Goal: Task Accomplishment & Management: Manage account settings

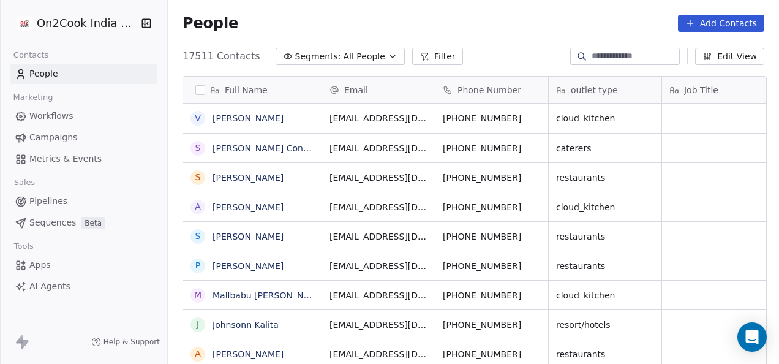
scroll to position [311, 604]
click at [58, 196] on span "Pipelines" at bounding box center [48, 201] width 38 height 13
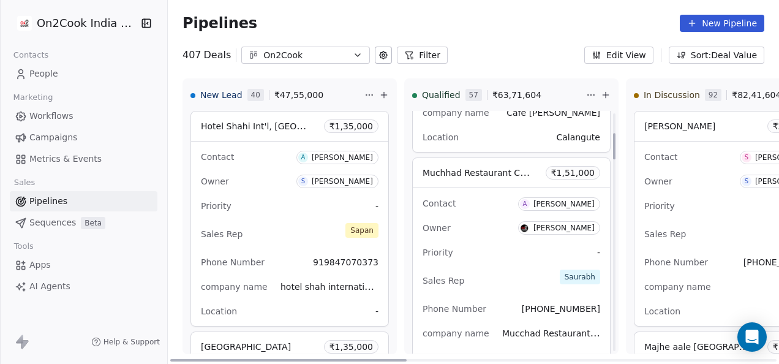
scroll to position [61, 0]
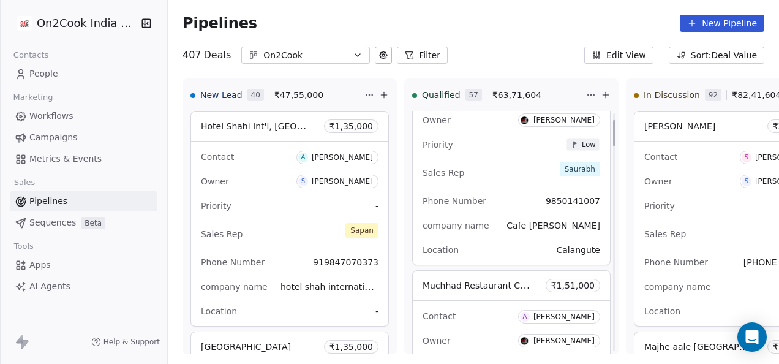
click at [411, 56] on button "Filter" at bounding box center [422, 55] width 51 height 17
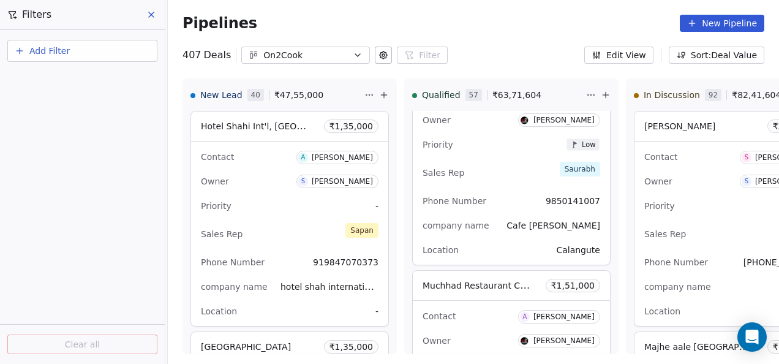
click at [97, 50] on button "Add Filter" at bounding box center [82, 51] width 150 height 22
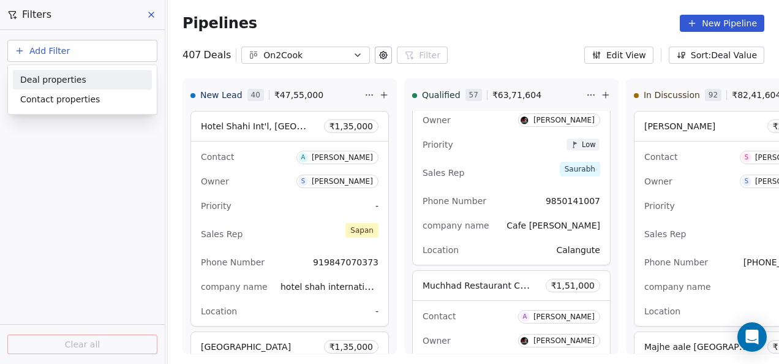
click at [80, 85] on span "Deal properties" at bounding box center [53, 80] width 66 height 13
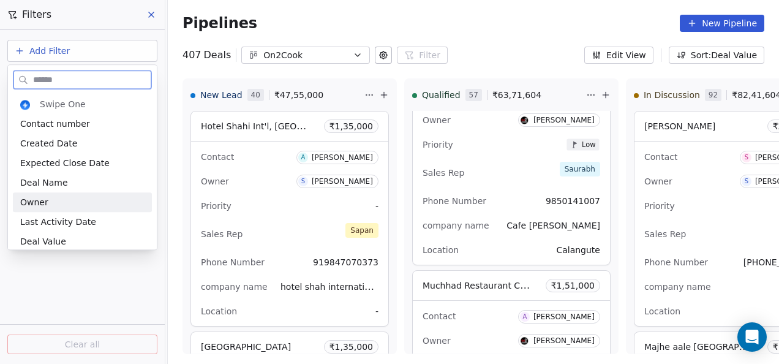
click at [56, 198] on div "Owner" at bounding box center [82, 202] width 124 height 12
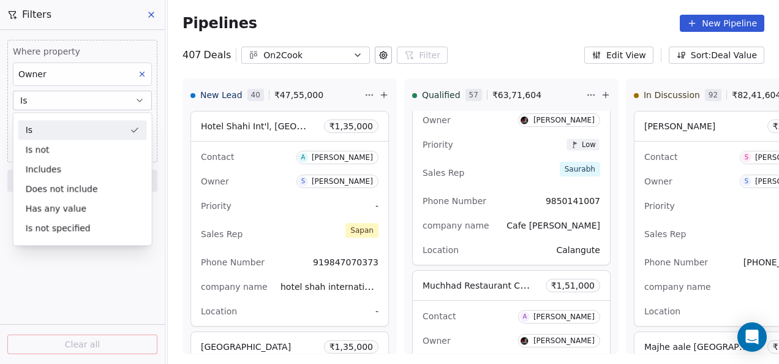
click at [79, 96] on button "Is" at bounding box center [82, 101] width 139 height 20
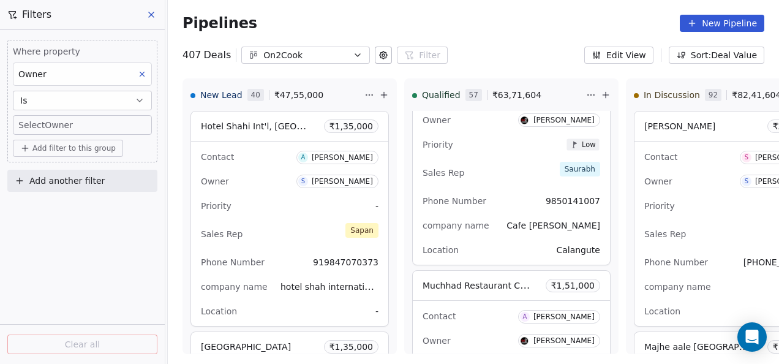
click at [72, 122] on body "On2Cook India Pvt. Ltd. Contacts People Marketing Workflows Campaigns Metrics &…" at bounding box center [389, 182] width 779 height 364
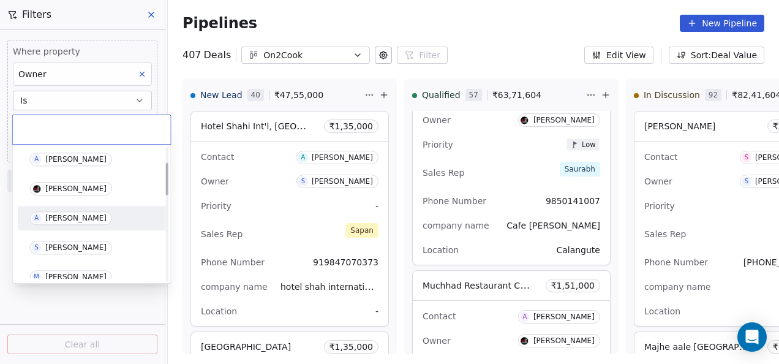
click at [75, 218] on div "[PERSON_NAME]" at bounding box center [75, 218] width 61 height 9
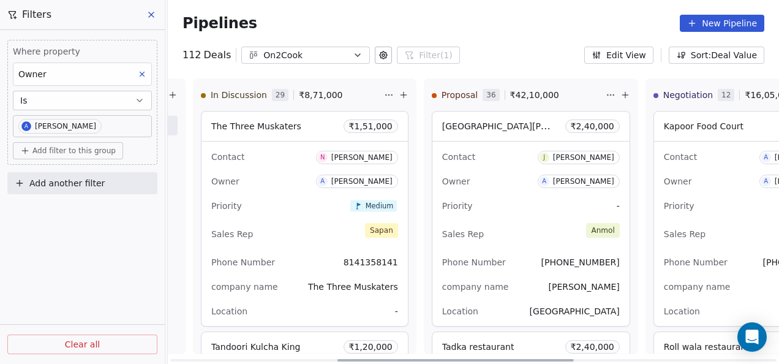
scroll to position [0, 430]
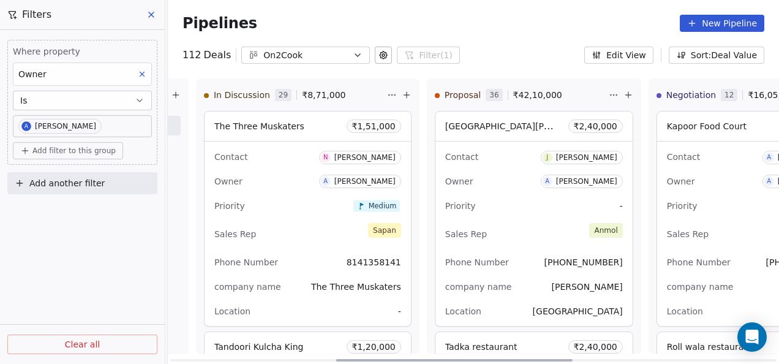
drag, startPoint x: 389, startPoint y: 361, endPoint x: 551, endPoint y: 362, distance: 162.3
click at [551, 361] on div at bounding box center [454, 360] width 236 height 2
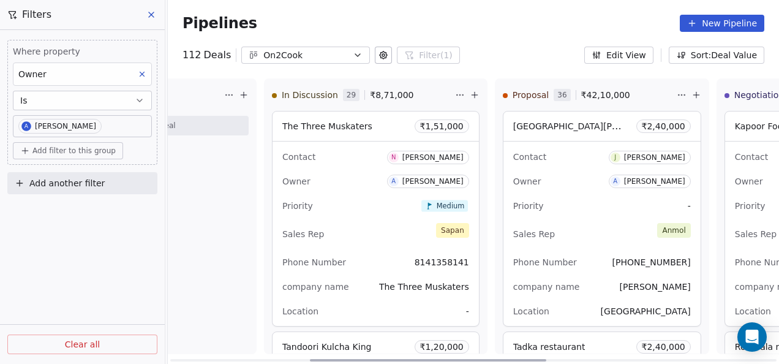
scroll to position [0, 387]
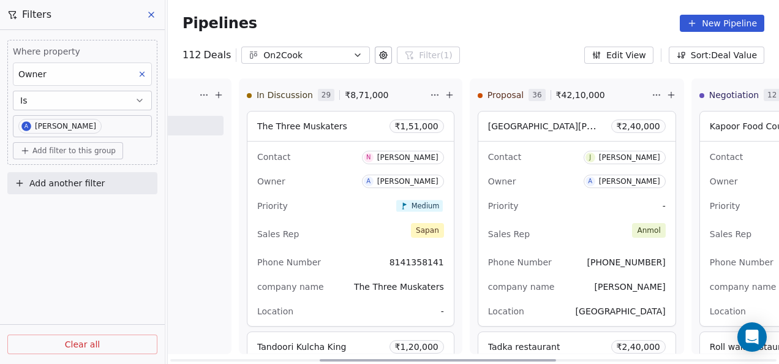
drag, startPoint x: 565, startPoint y: 361, endPoint x: 549, endPoint y: 334, distance: 31.3
click at [549, 359] on div at bounding box center [438, 360] width 236 height 2
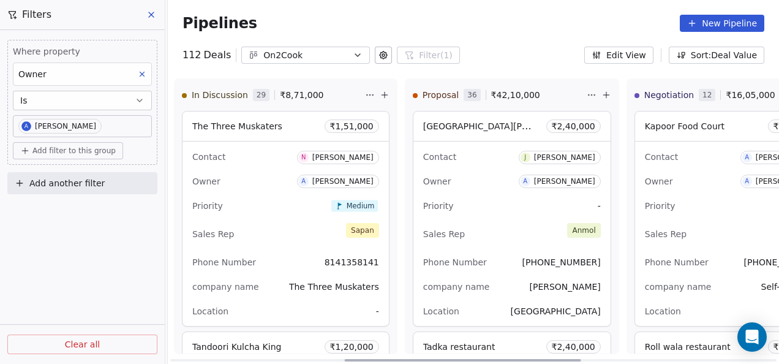
drag, startPoint x: 535, startPoint y: 360, endPoint x: 560, endPoint y: 357, distance: 25.2
click at [560, 359] on div at bounding box center [463, 360] width 236 height 2
click at [497, 66] on div "Pipelines New Pipeline 112 Deals On2Cook Filter (1) Filters Where property Owne…" at bounding box center [473, 182] width 611 height 364
click at [472, 0] on div "Pipelines New Pipeline" at bounding box center [473, 23] width 611 height 47
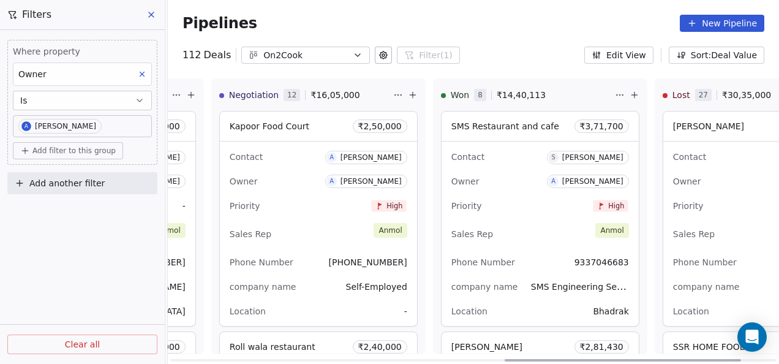
scroll to position [0, 704]
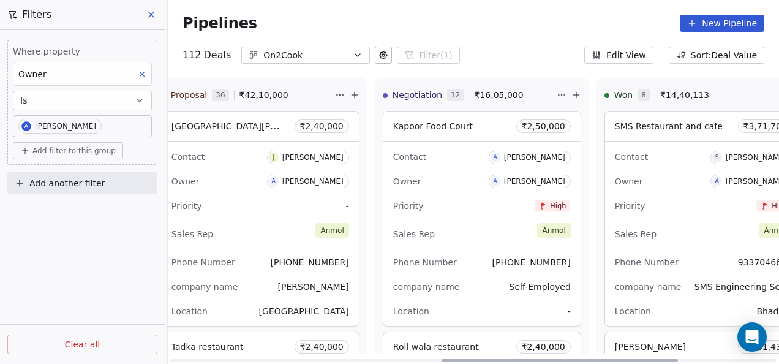
drag, startPoint x: 562, startPoint y: 361, endPoint x: 659, endPoint y: 366, distance: 97.5
click at [659, 361] on div at bounding box center [560, 360] width 236 height 2
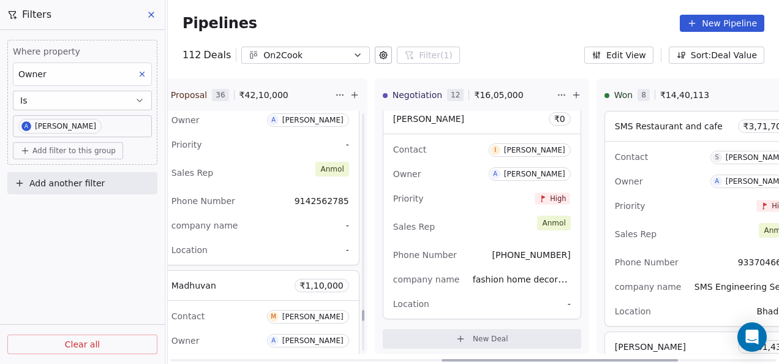
scroll to position [6608, 0]
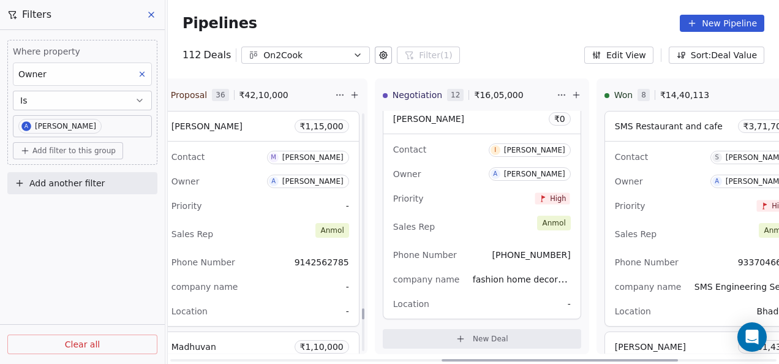
click at [240, 221] on div "Sales Rep [PERSON_NAME]" at bounding box center [261, 234] width 178 height 27
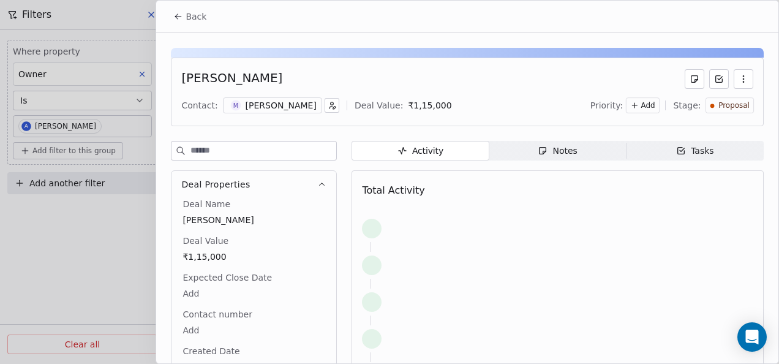
click at [533, 156] on span "Notes Notes" at bounding box center [557, 151] width 137 height 20
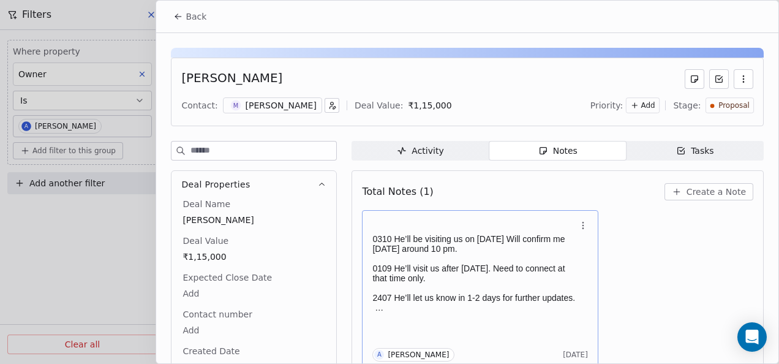
click at [528, 249] on p "0310 He’ll be visiting us on [DATE] Will confirm me [DATE] around 10 pm." at bounding box center [473, 244] width 203 height 20
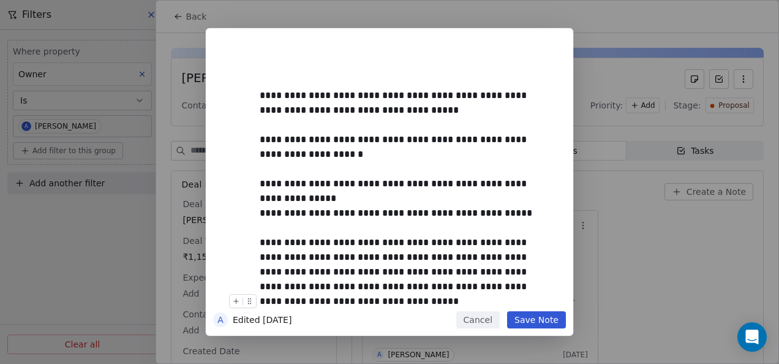
click at [543, 322] on button "Save Note" at bounding box center [536, 319] width 59 height 17
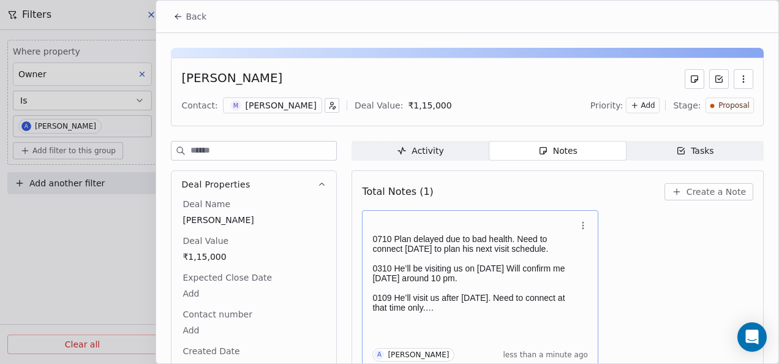
scroll to position [5, 0]
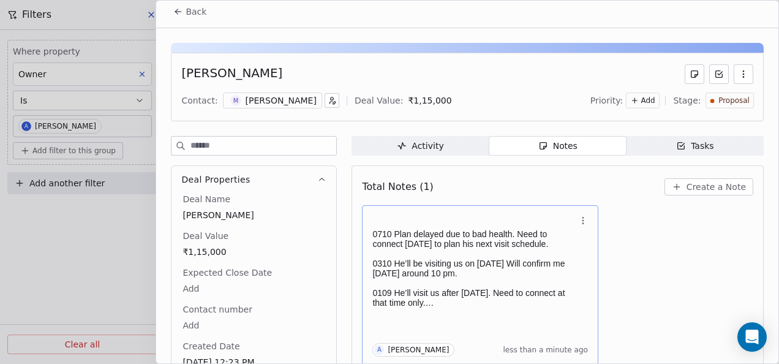
click at [175, 16] on icon at bounding box center [178, 12] width 10 height 10
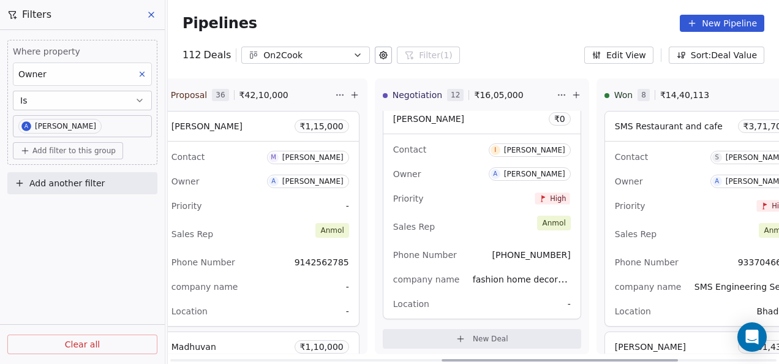
click at [273, 203] on div "Contact [PERSON_NAME] Owner A [PERSON_NAME] Priority - Sales Rep [PERSON_NAME] …" at bounding box center [260, 233] width 197 height 184
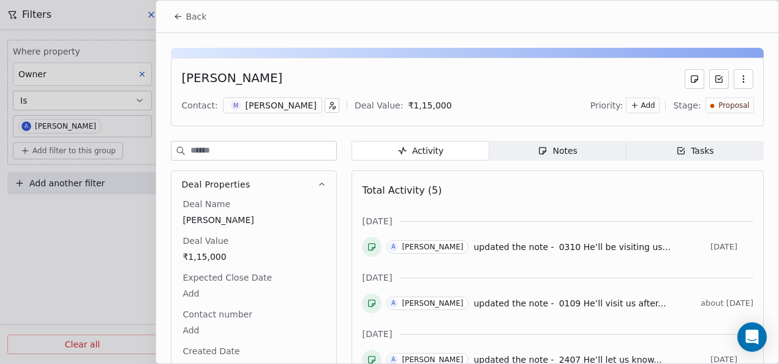
click at [519, 155] on span "Notes Notes" at bounding box center [557, 151] width 137 height 20
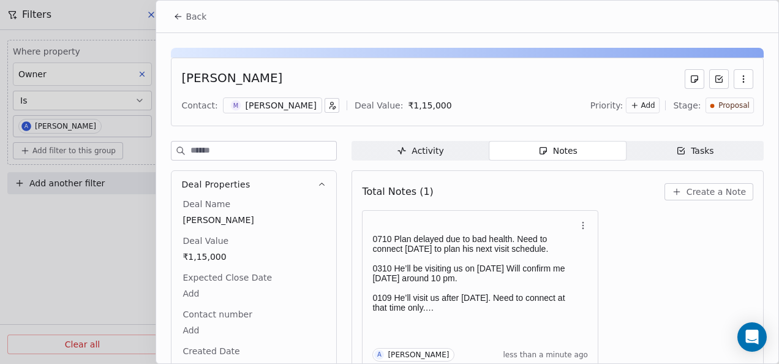
click at [182, 23] on button "Back" at bounding box center [190, 17] width 48 height 22
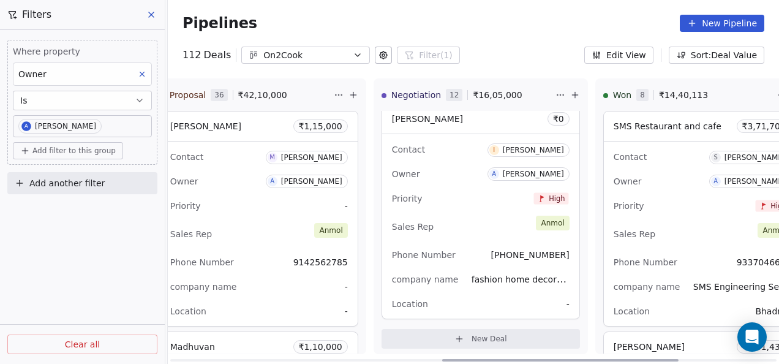
scroll to position [0, 734]
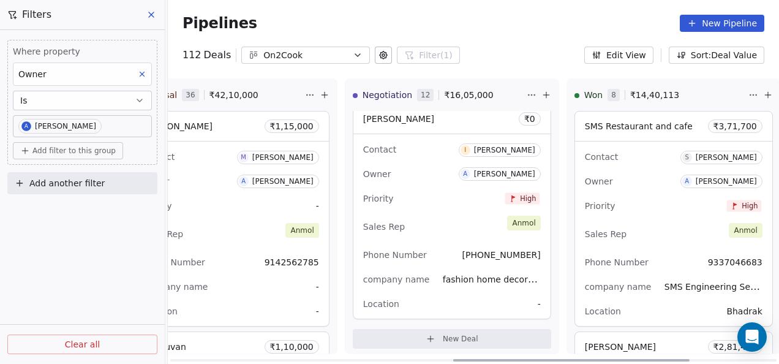
click at [489, 252] on span "[PHONE_NUMBER]" at bounding box center [501, 255] width 78 height 10
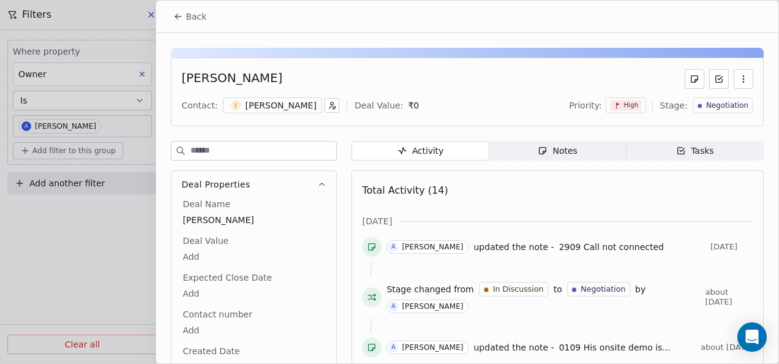
click at [544, 151] on div "Notes" at bounding box center [557, 151] width 39 height 13
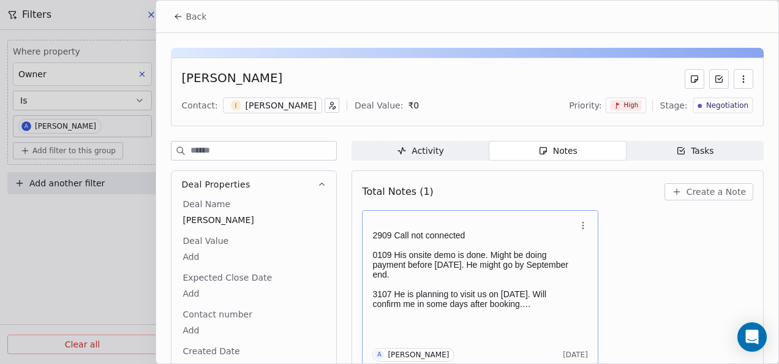
click at [448, 236] on p "2909 Call not connected" at bounding box center [473, 235] width 203 height 10
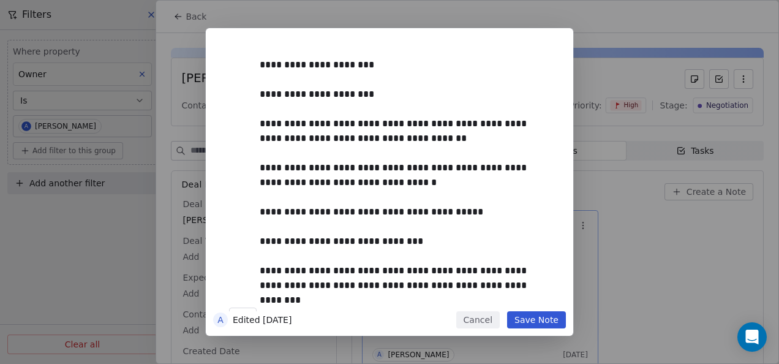
click at [548, 315] on button "Save Note" at bounding box center [536, 319] width 59 height 17
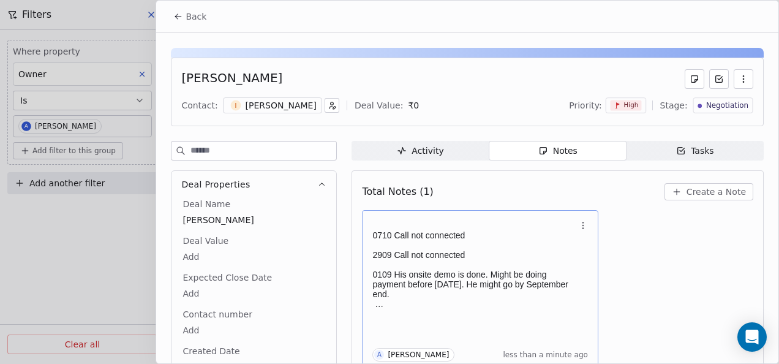
scroll to position [5, 0]
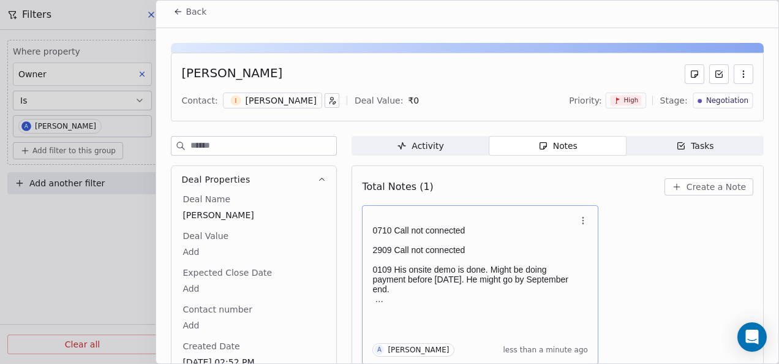
click at [179, 13] on icon at bounding box center [178, 12] width 10 height 10
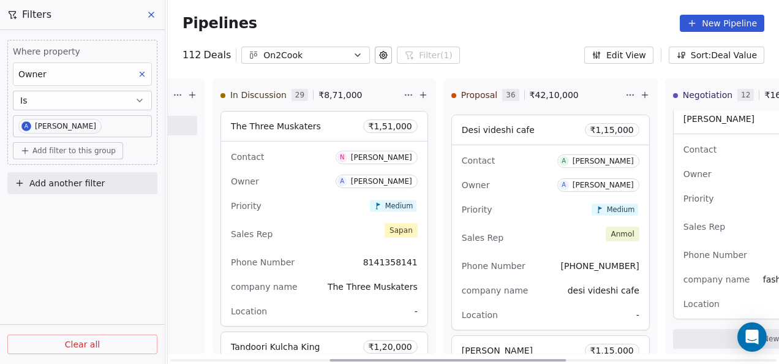
click at [318, 222] on div "Sales Rep [PERSON_NAME]" at bounding box center [324, 234] width 187 height 27
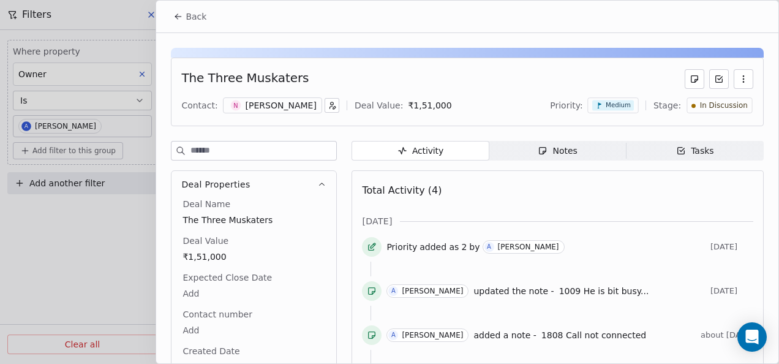
click at [521, 149] on span "Notes Notes" at bounding box center [557, 151] width 137 height 20
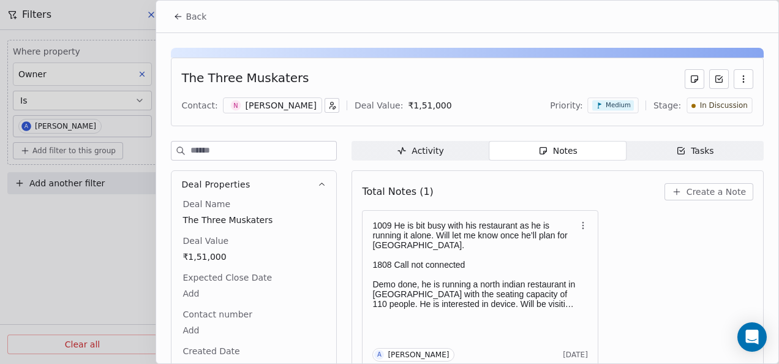
click at [183, 23] on button "Back" at bounding box center [190, 17] width 48 height 22
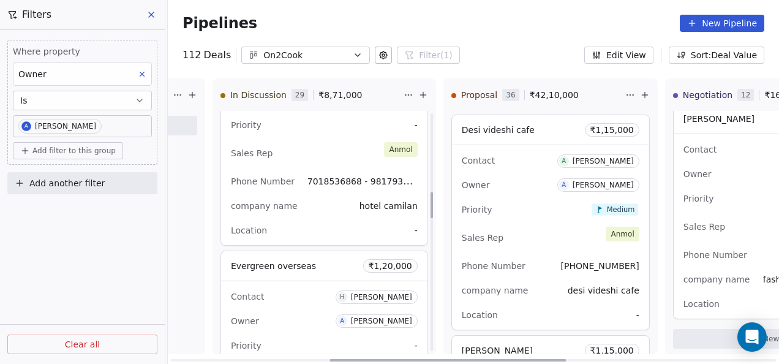
scroll to position [613, 0]
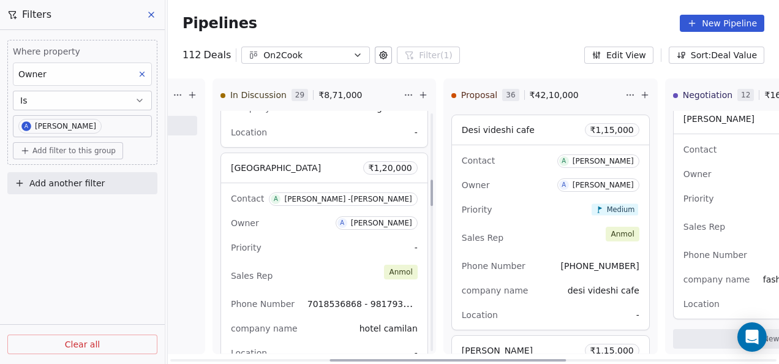
click at [336, 242] on div "Priority -" at bounding box center [324, 248] width 187 height 20
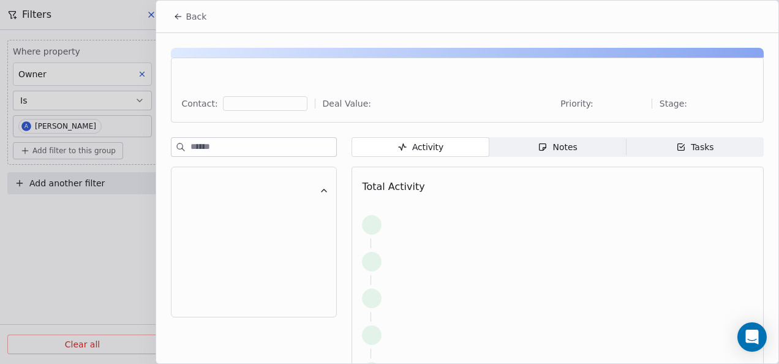
click at [543, 154] on span "Notes Notes" at bounding box center [557, 147] width 137 height 20
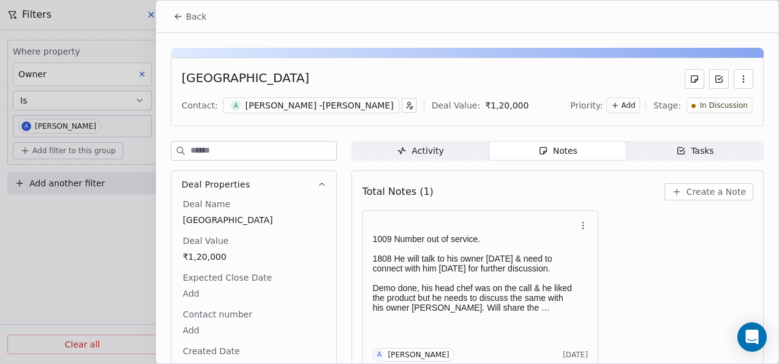
click at [178, 24] on button "Back" at bounding box center [190, 17] width 48 height 22
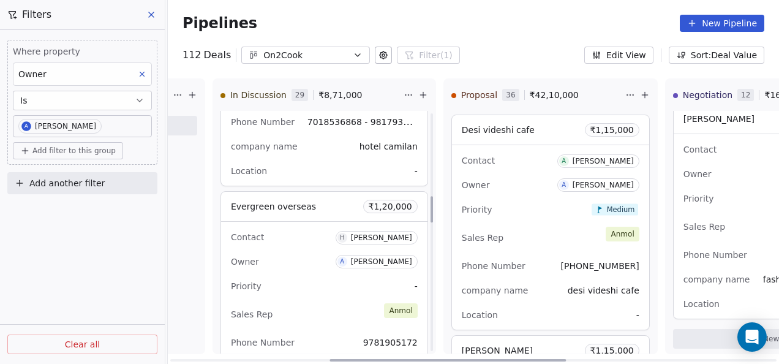
scroll to position [796, 0]
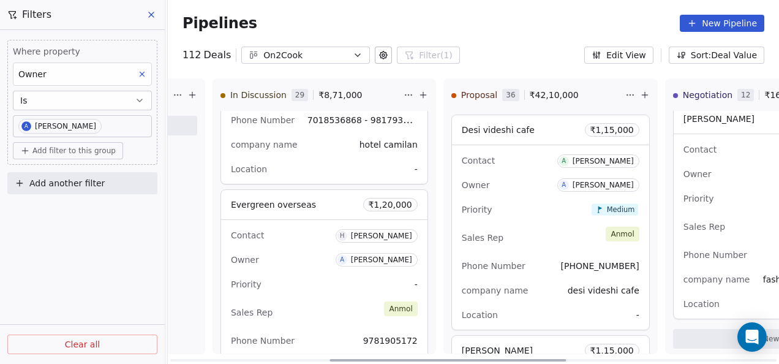
click at [382, 274] on div "Priority -" at bounding box center [324, 284] width 187 height 20
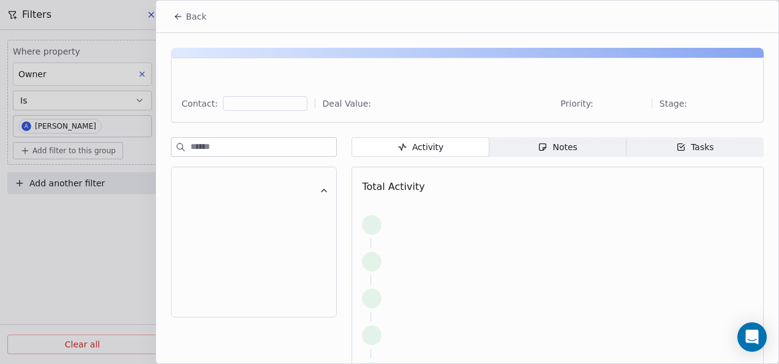
click at [529, 141] on span "Notes Notes" at bounding box center [557, 147] width 137 height 20
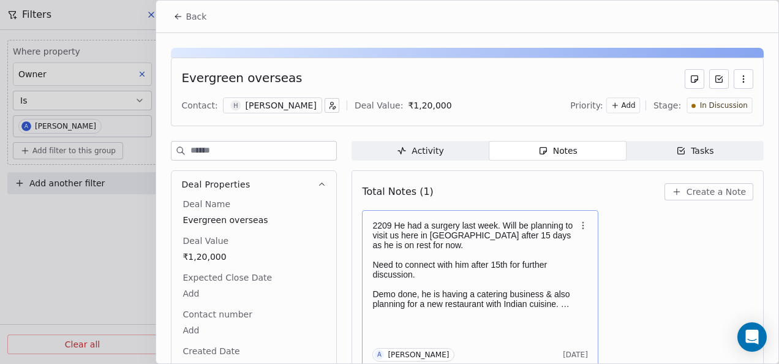
click at [480, 233] on p "2209 He had a surgery last week. Will be planning to visit us here in [GEOGRAPH…" at bounding box center [473, 235] width 203 height 29
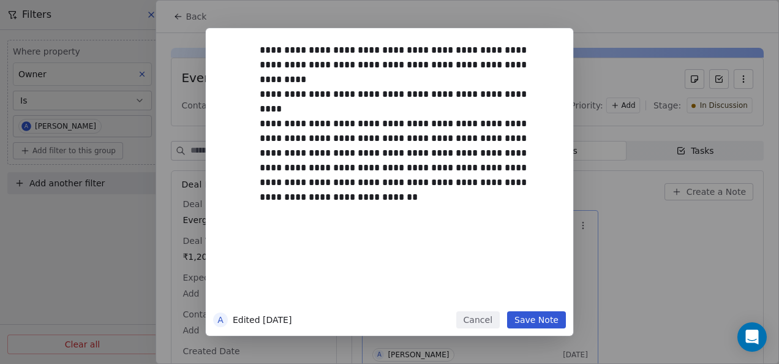
click at [480, 233] on div "**********" at bounding box center [408, 173] width 296 height 261
click at [479, 321] on button "Cancel" at bounding box center [477, 319] width 43 height 17
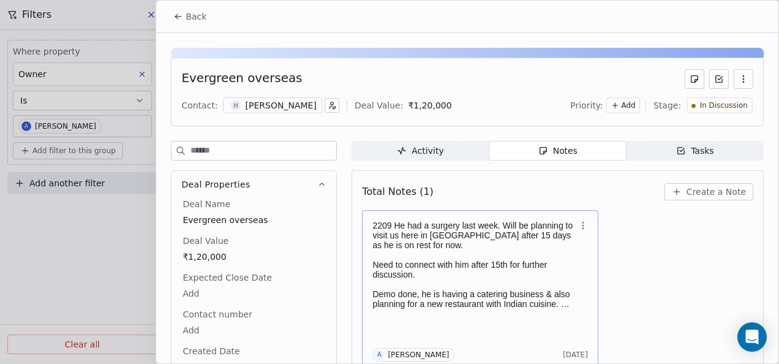
scroll to position [5, 0]
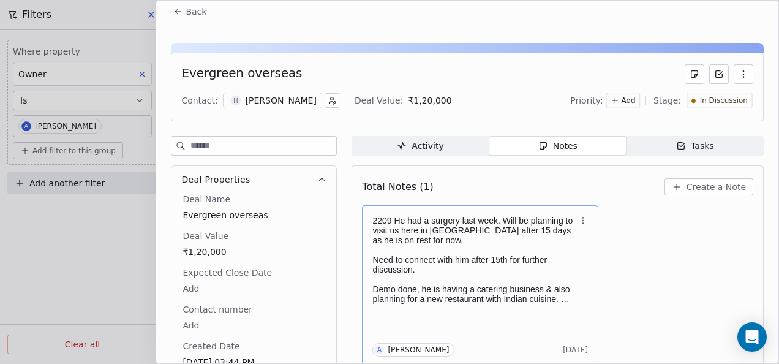
click at [445, 234] on p "2209 He had a surgery last week. Will be planning to visit us here in [GEOGRAPH…" at bounding box center [473, 230] width 203 height 29
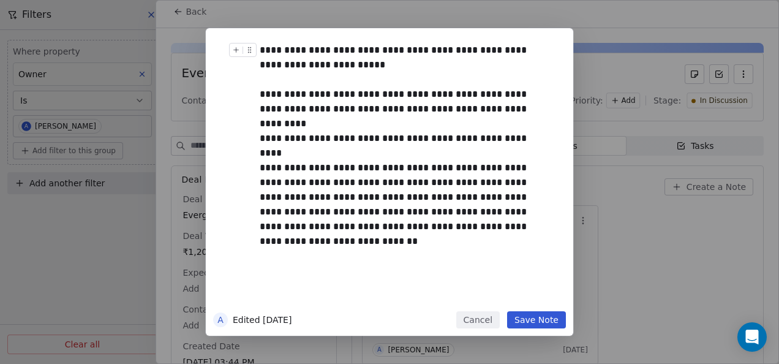
click at [378, 61] on div "**********" at bounding box center [403, 57] width 287 height 29
click at [538, 319] on button "Save Note" at bounding box center [536, 319] width 59 height 17
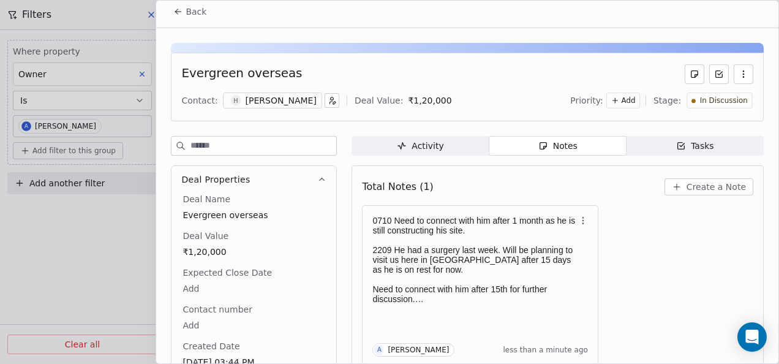
click at [181, 6] on button "Back" at bounding box center [190, 12] width 48 height 22
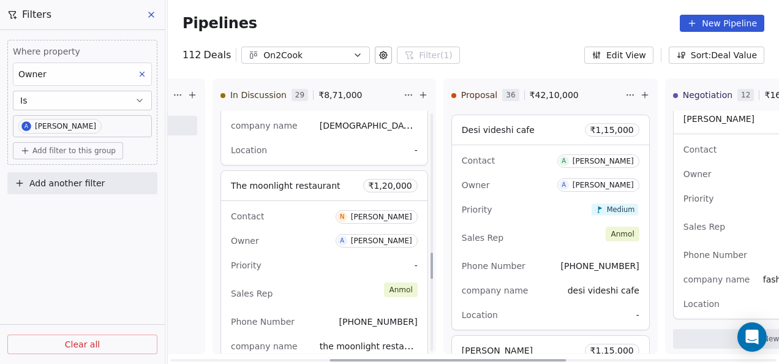
scroll to position [1286, 0]
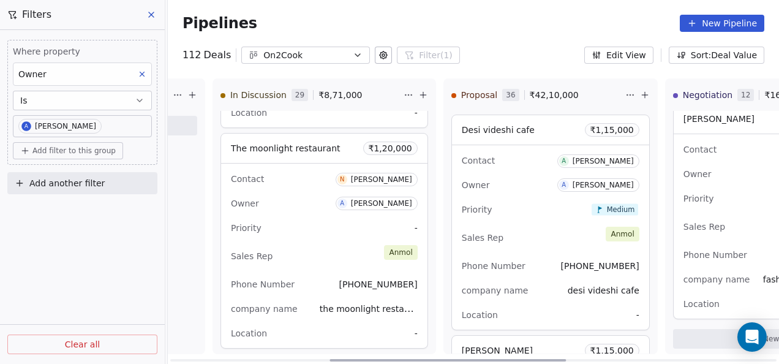
click at [339, 205] on div "Owner A [PERSON_NAME]" at bounding box center [324, 204] width 187 height 20
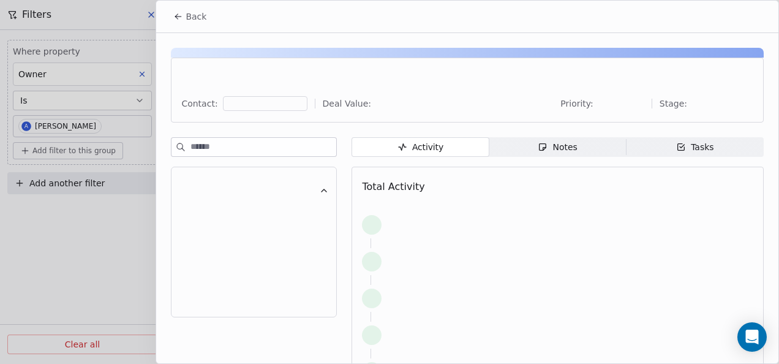
click at [543, 149] on icon "button" at bounding box center [543, 147] width 10 height 10
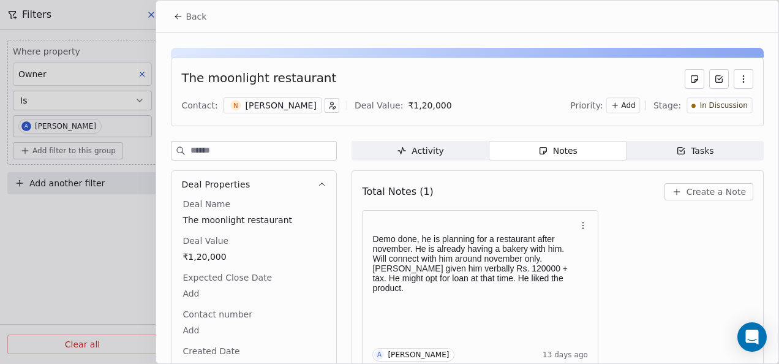
click at [181, 17] on button "Back" at bounding box center [190, 17] width 48 height 22
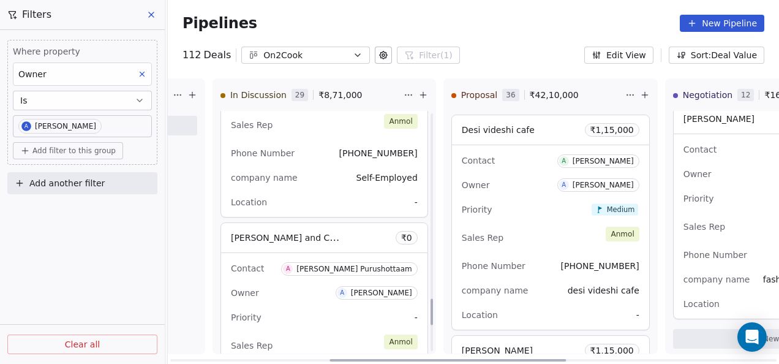
scroll to position [1715, 0]
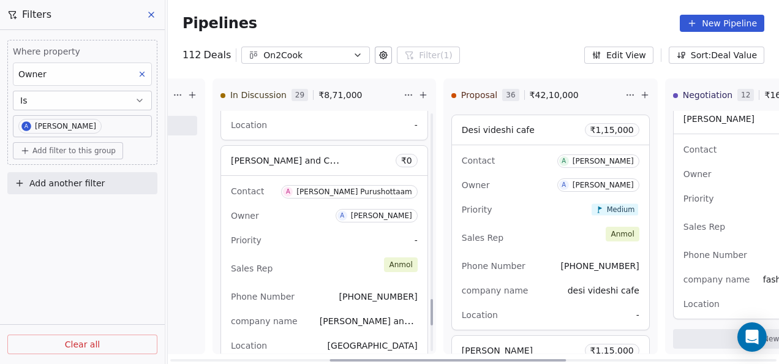
click at [320, 208] on div "Owner A [PERSON_NAME]" at bounding box center [324, 216] width 187 height 20
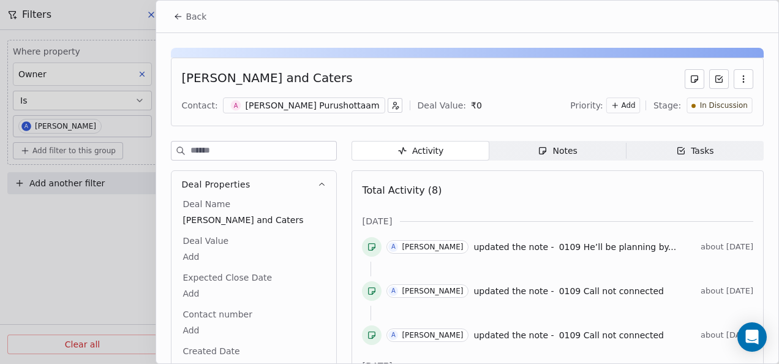
drag, startPoint x: 537, startPoint y: 152, endPoint x: 541, endPoint y: 145, distance: 8.3
click at [538, 152] on icon "button" at bounding box center [543, 151] width 10 height 10
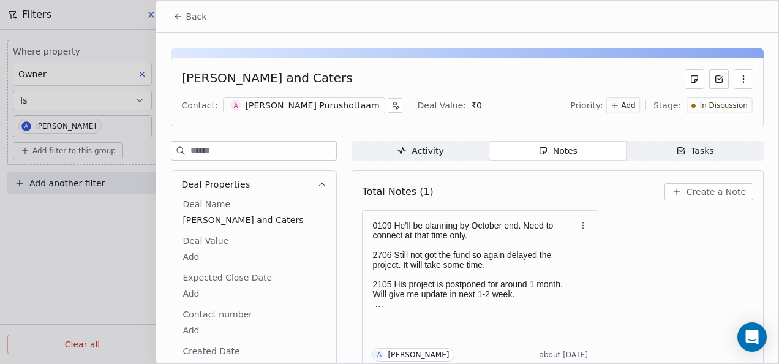
click at [167, 16] on button "Back" at bounding box center [190, 17] width 48 height 22
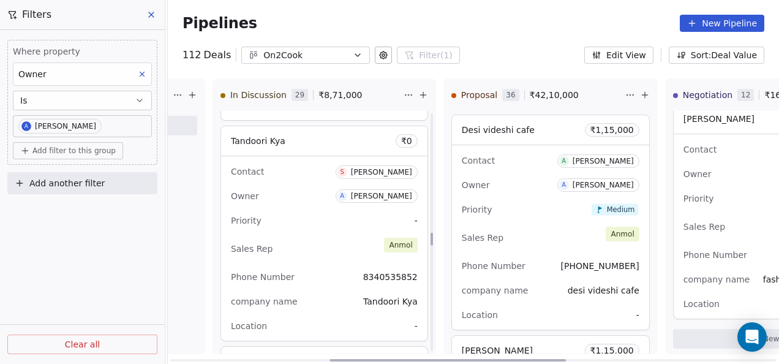
scroll to position [2198, 0]
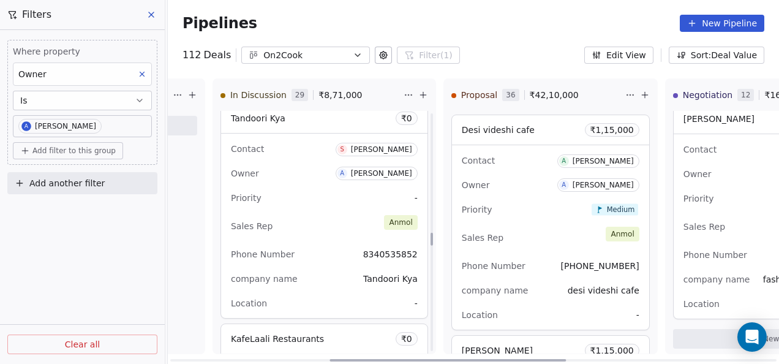
click at [342, 219] on div "Sales Rep [PERSON_NAME]" at bounding box center [324, 226] width 187 height 27
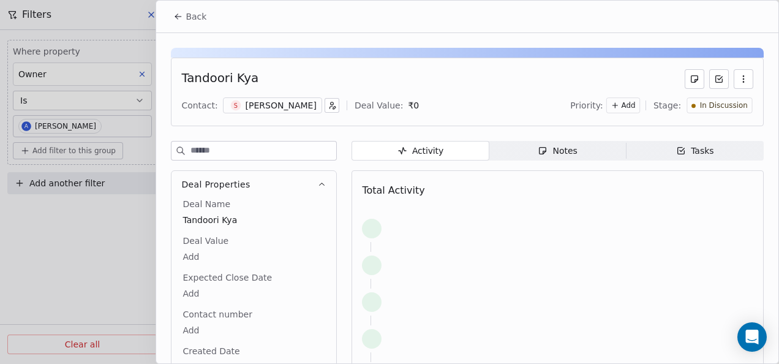
click at [183, 17] on icon at bounding box center [178, 17] width 10 height 10
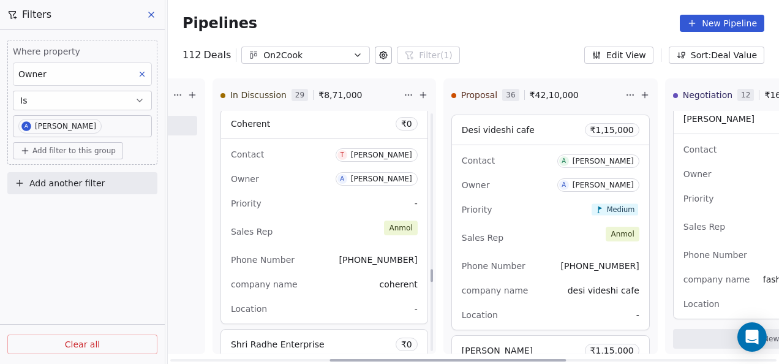
scroll to position [2872, 0]
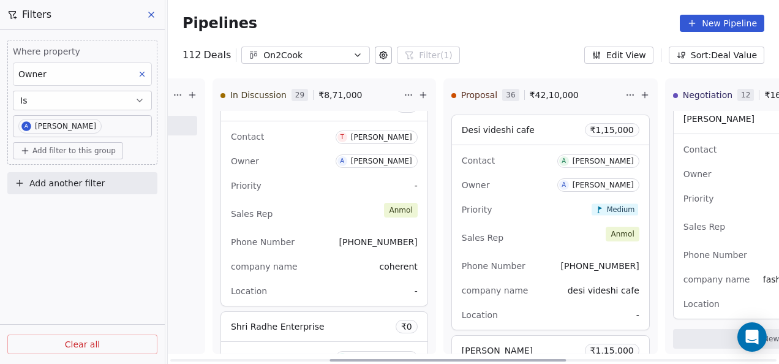
click at [353, 217] on div "Sales Rep [PERSON_NAME]" at bounding box center [324, 213] width 187 height 27
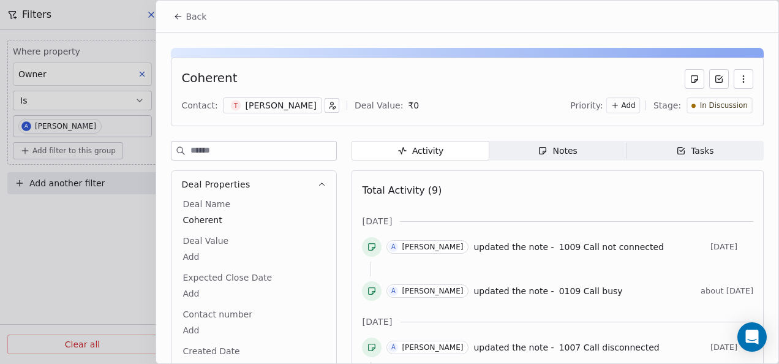
click at [577, 149] on span "Notes Notes" at bounding box center [557, 151] width 137 height 20
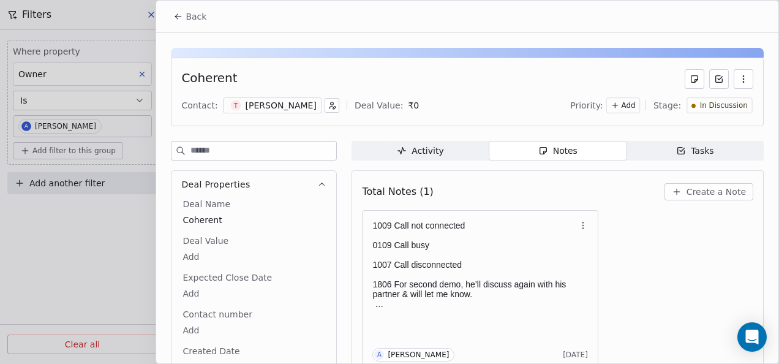
click at [187, 13] on span "Back" at bounding box center [196, 16] width 21 height 12
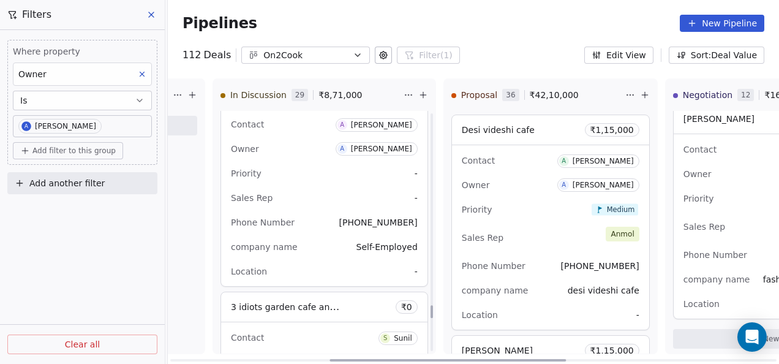
scroll to position [3546, 0]
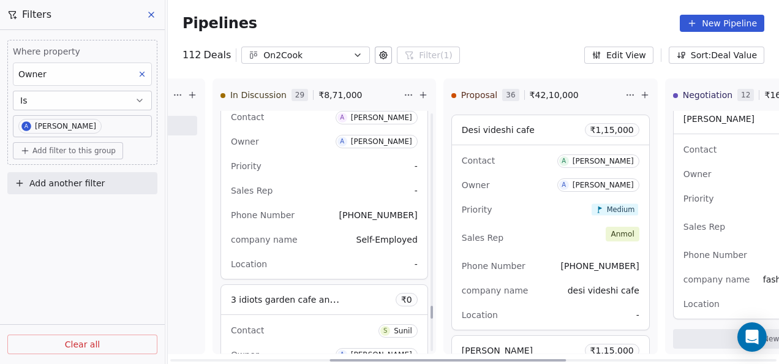
click at [323, 185] on div "Sales Rep -" at bounding box center [324, 191] width 187 height 20
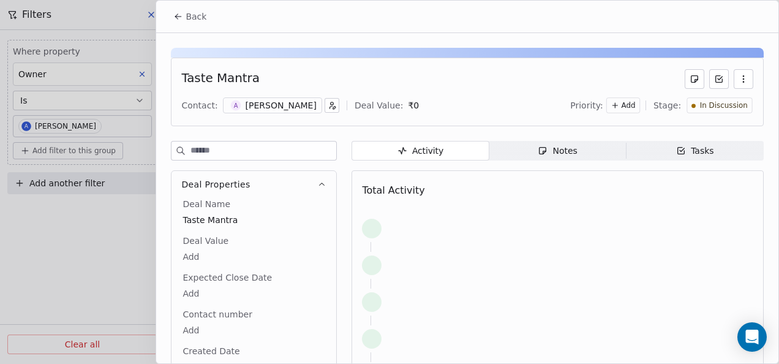
click at [505, 146] on span "Notes Notes" at bounding box center [557, 151] width 137 height 20
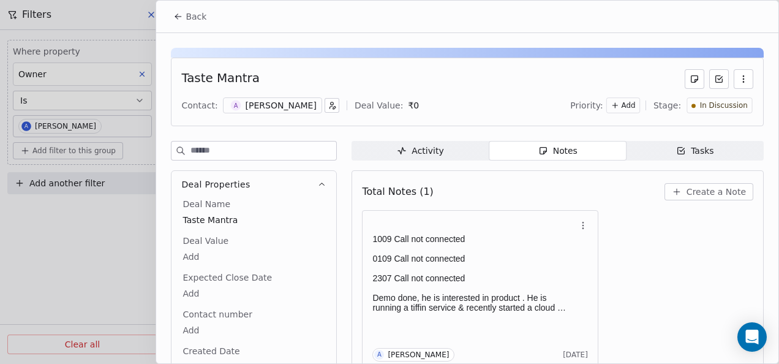
click at [172, 13] on button "Back" at bounding box center [190, 17] width 48 height 22
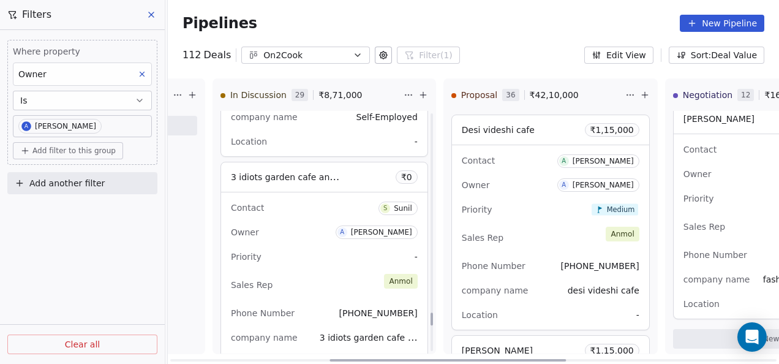
scroll to position [3730, 0]
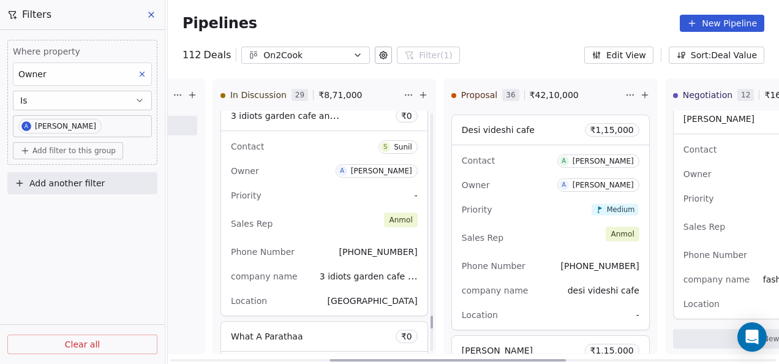
click at [307, 153] on div "Contact S Sunil Owner A [PERSON_NAME] Priority - Sales Rep [PERSON_NAME] Phone …" at bounding box center [324, 223] width 206 height 184
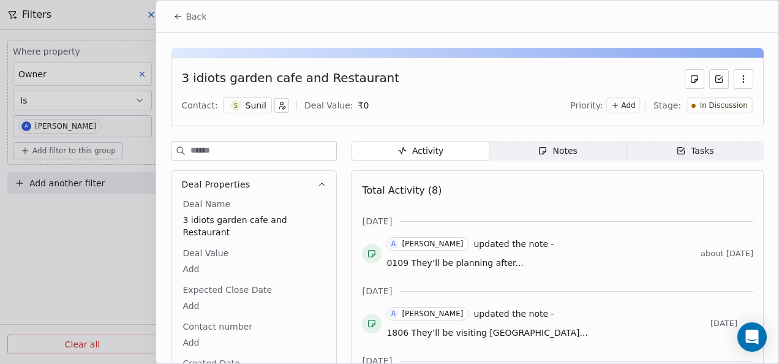
click at [508, 143] on span "Notes Notes" at bounding box center [557, 151] width 137 height 20
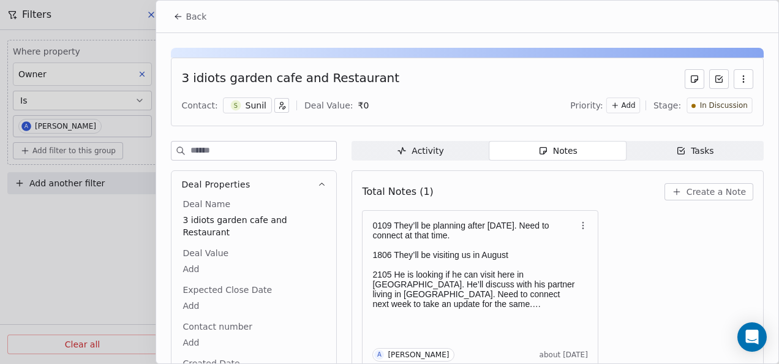
click at [176, 17] on icon at bounding box center [177, 18] width 2 height 2
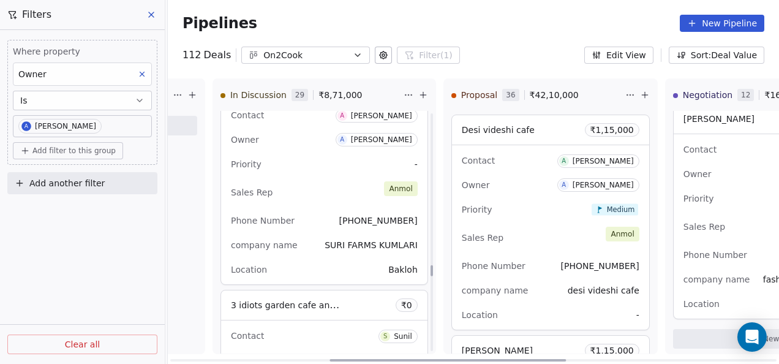
scroll to position [4262, 0]
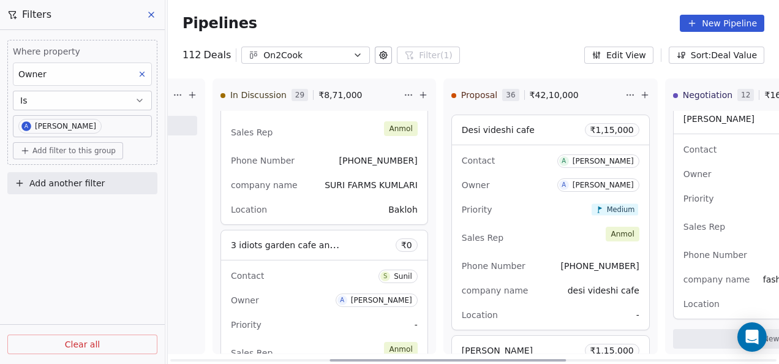
click at [315, 184] on div "company name SURI FARMS KUMLARI" at bounding box center [324, 185] width 187 height 20
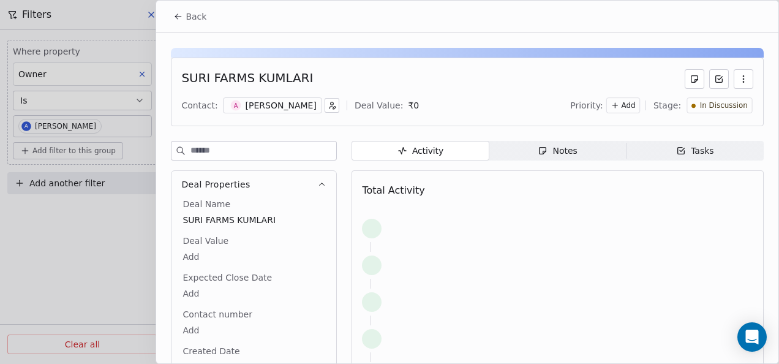
click at [513, 146] on span "Notes Notes" at bounding box center [557, 151] width 137 height 20
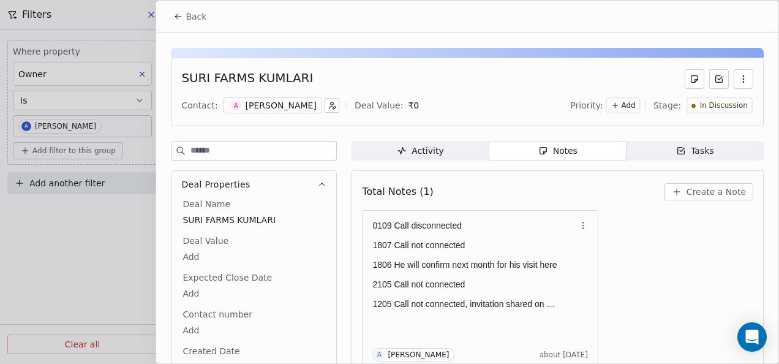
click at [203, 15] on span "Back" at bounding box center [196, 16] width 21 height 12
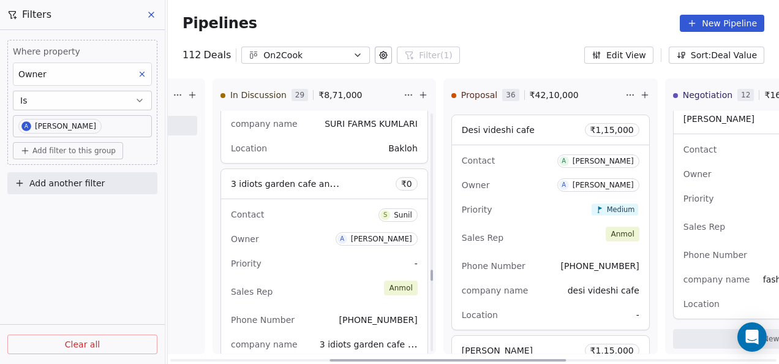
scroll to position [4384, 0]
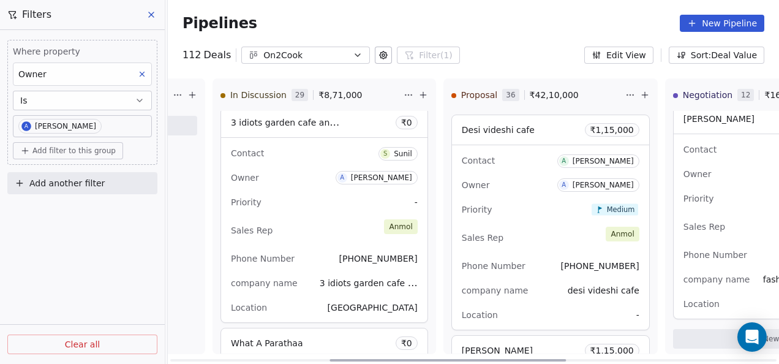
click at [299, 192] on div "Priority -" at bounding box center [324, 202] width 187 height 20
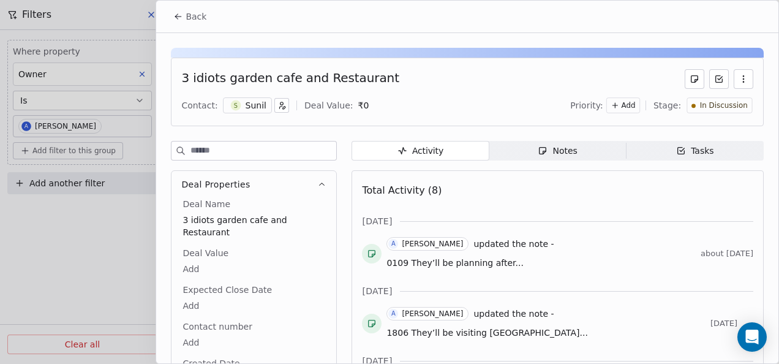
click at [177, 23] on button "Back" at bounding box center [190, 17] width 48 height 22
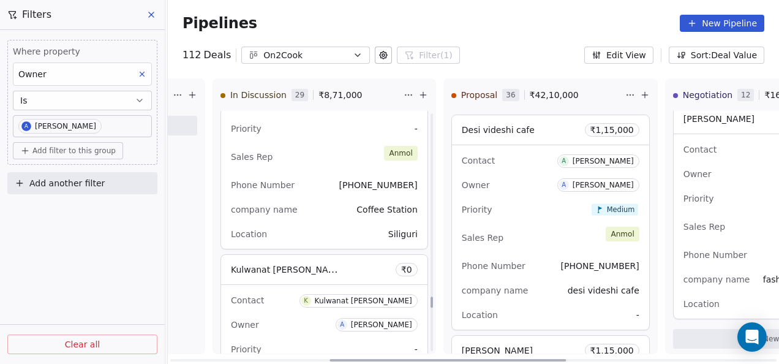
scroll to position [5181, 0]
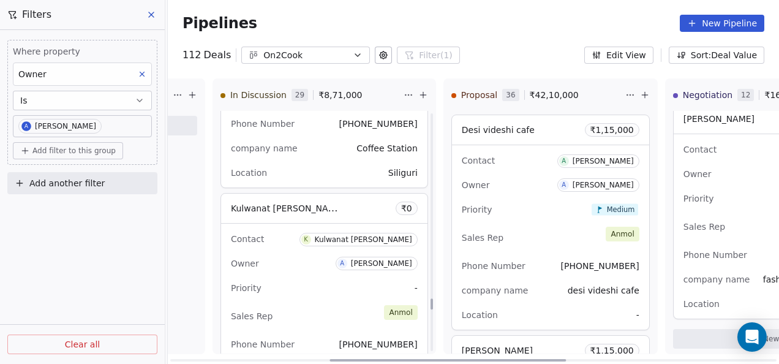
click at [321, 164] on div "Location [GEOGRAPHIC_DATA]" at bounding box center [324, 173] width 187 height 20
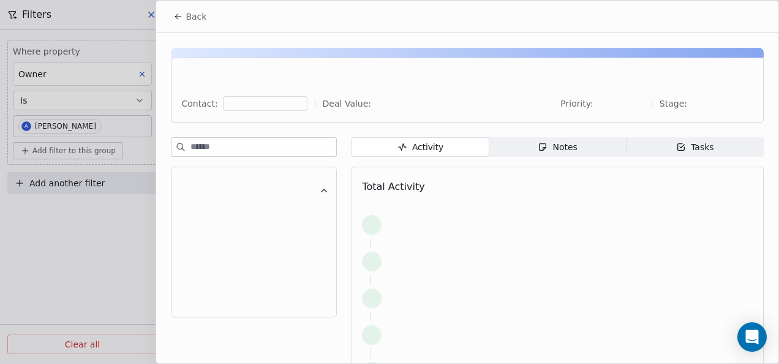
click at [516, 145] on span "Notes Notes" at bounding box center [557, 147] width 137 height 20
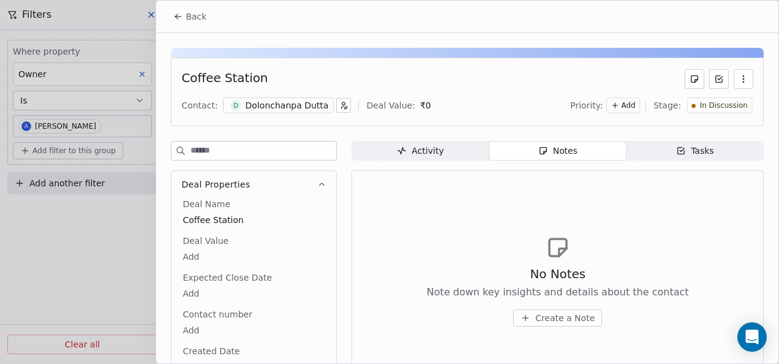
click at [175, 18] on icon at bounding box center [178, 17] width 10 height 10
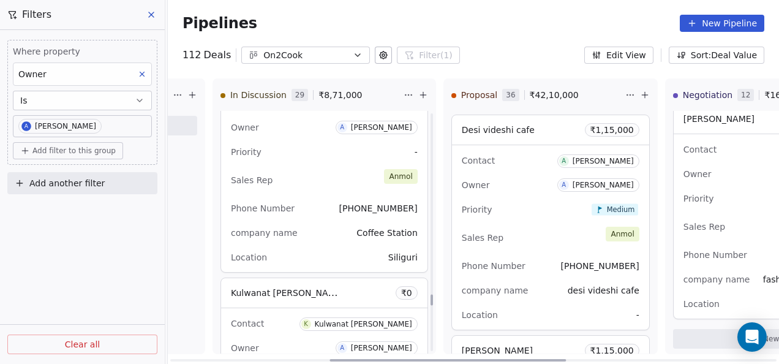
scroll to position [5058, 0]
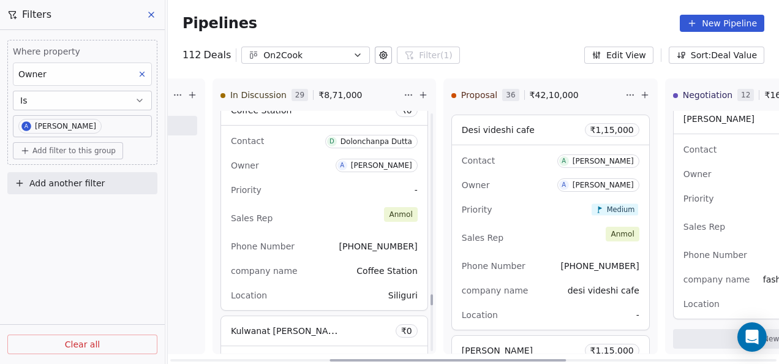
click at [328, 180] on div "Priority -" at bounding box center [324, 190] width 187 height 20
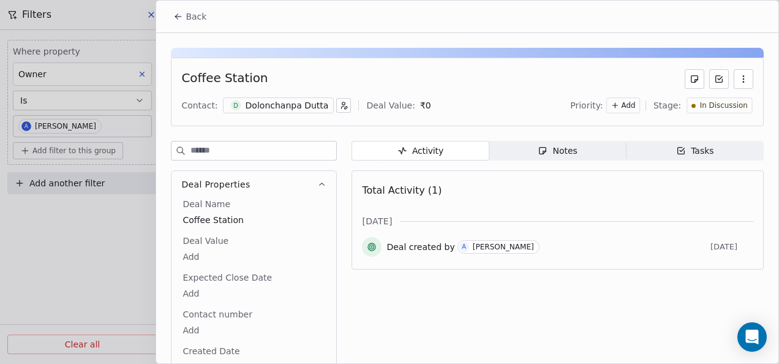
click at [527, 144] on span "Notes Notes" at bounding box center [557, 151] width 137 height 20
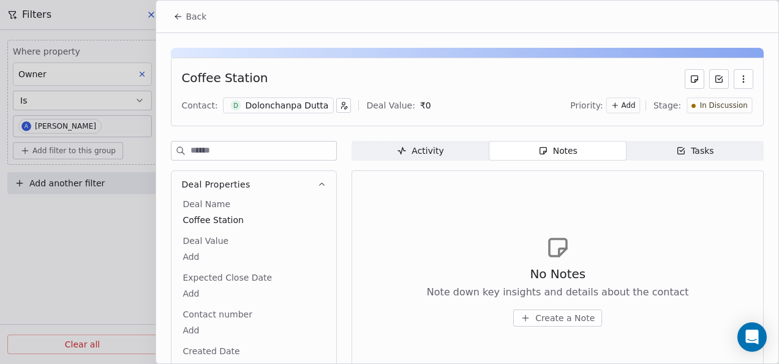
click at [183, 20] on icon at bounding box center [178, 17] width 10 height 10
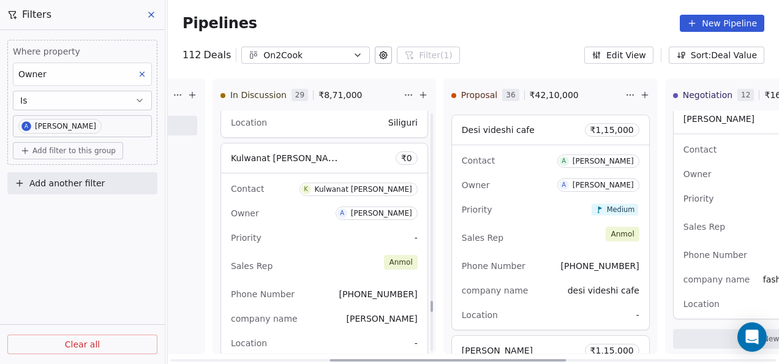
scroll to position [5242, 0]
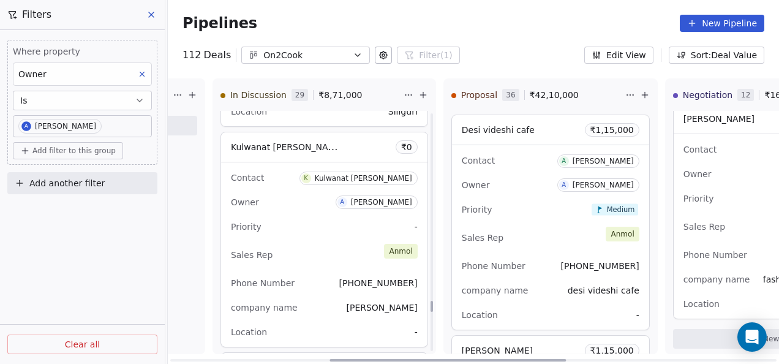
click at [295, 229] on div "Contact K Kulwanat [PERSON_NAME] Owner A [PERSON_NAME] Priority - Sales Rep [PE…" at bounding box center [324, 254] width 206 height 184
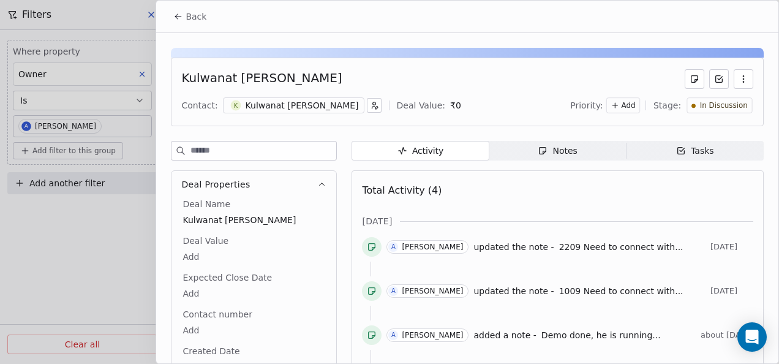
click at [562, 156] on span "Notes Notes" at bounding box center [557, 151] width 137 height 20
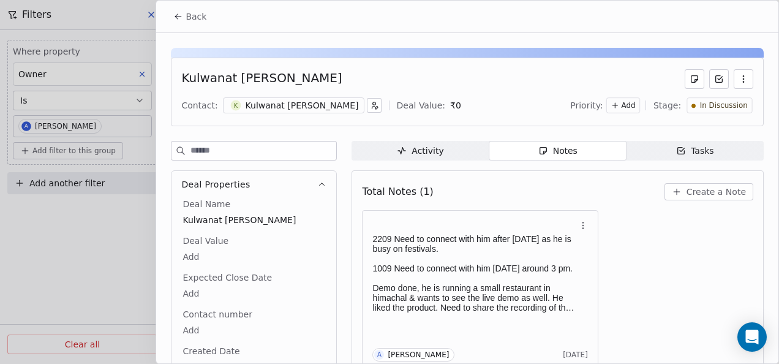
click at [186, 20] on span "Back" at bounding box center [196, 16] width 21 height 12
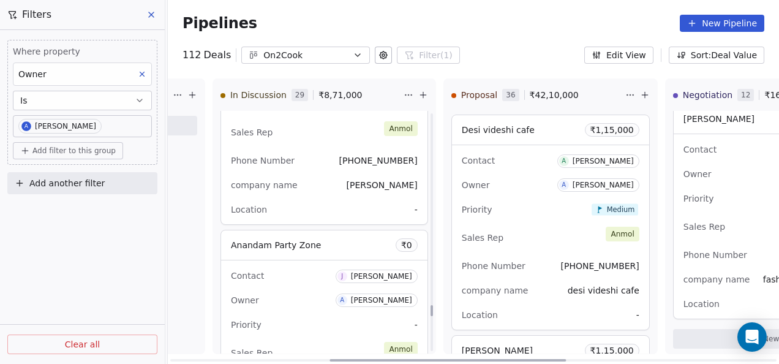
scroll to position [5426, 0]
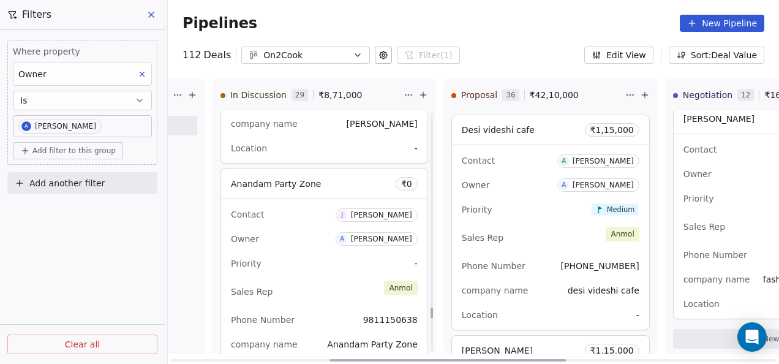
click at [312, 254] on div "Priority -" at bounding box center [324, 264] width 187 height 20
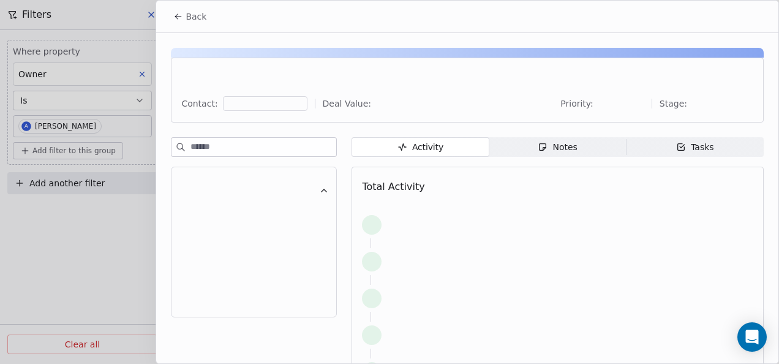
click at [541, 149] on icon "button" at bounding box center [543, 147] width 10 height 10
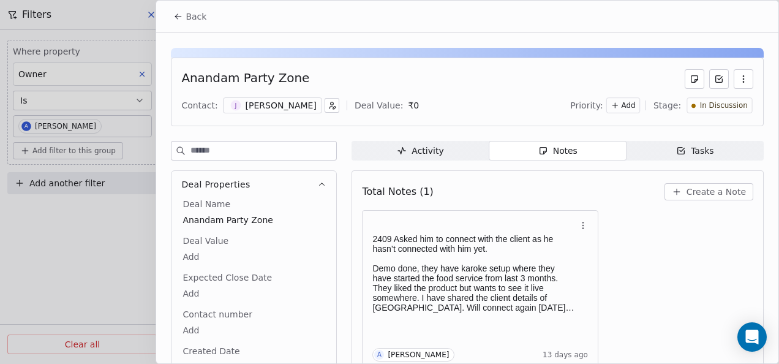
click at [183, 21] on icon at bounding box center [178, 17] width 10 height 10
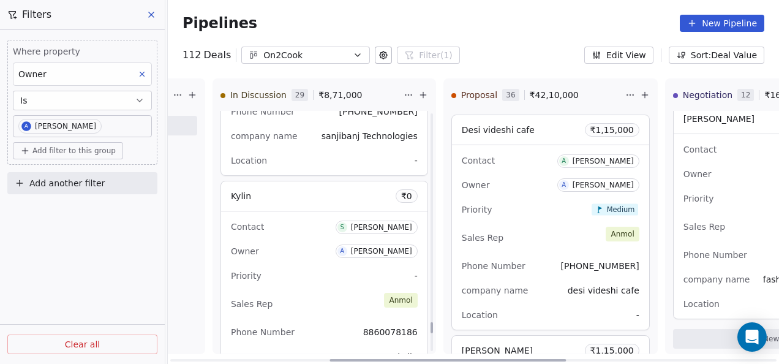
scroll to position [5732, 0]
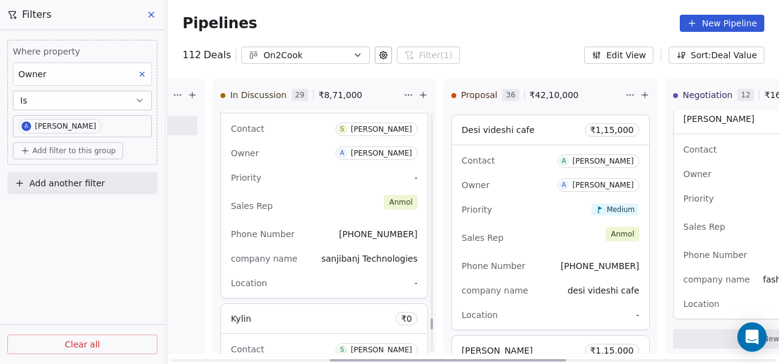
click at [294, 224] on div "Phone Number [PHONE_NUMBER]" at bounding box center [324, 234] width 187 height 20
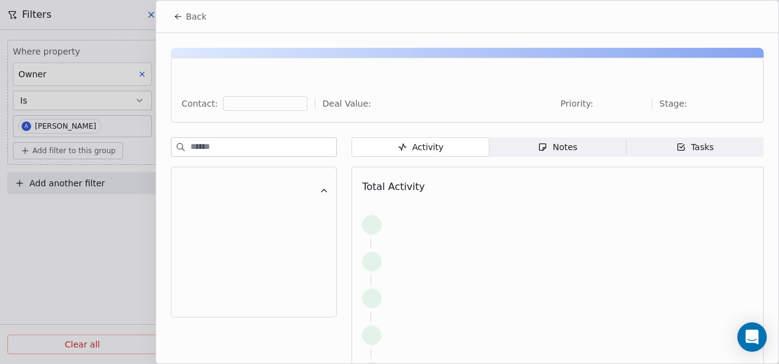
click at [527, 156] on span "Notes Notes" at bounding box center [557, 147] width 137 height 20
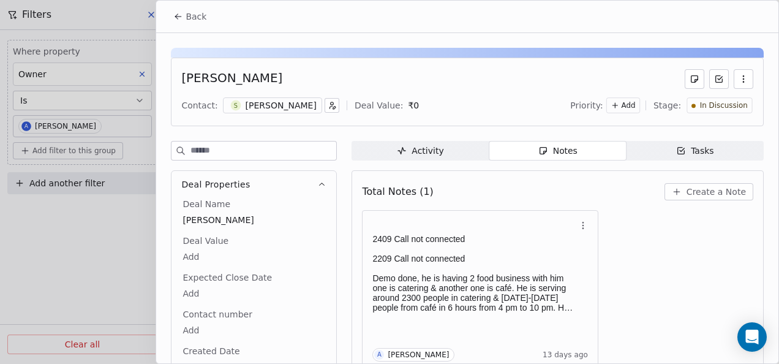
click at [175, 13] on icon at bounding box center [178, 17] width 10 height 10
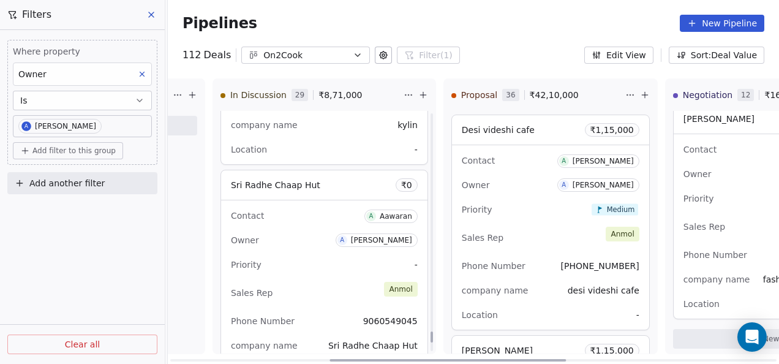
scroll to position [6100, 0]
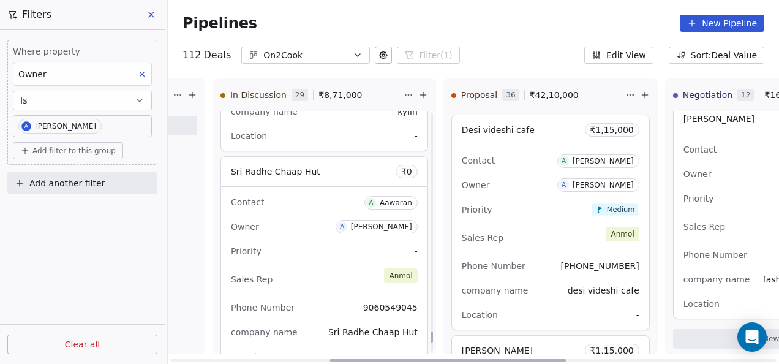
click at [328, 241] on div "Priority -" at bounding box center [324, 251] width 187 height 20
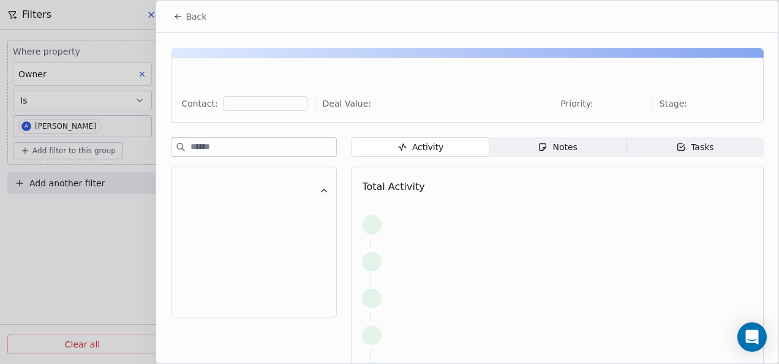
click at [511, 150] on span "Notes Notes" at bounding box center [557, 147] width 137 height 20
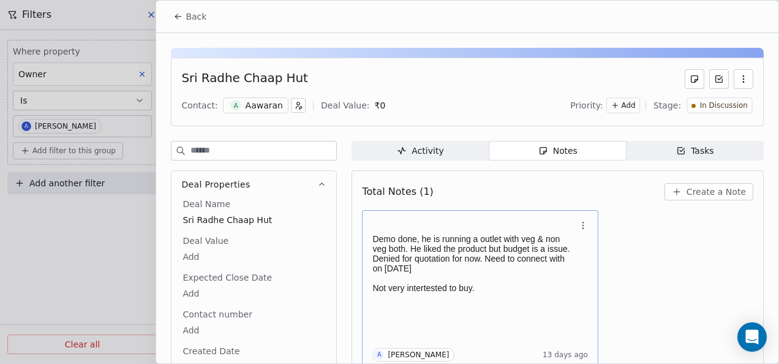
click at [429, 239] on p "Demo done, he is running a outlet with veg & non veg both. He liked the product…" at bounding box center [473, 253] width 203 height 39
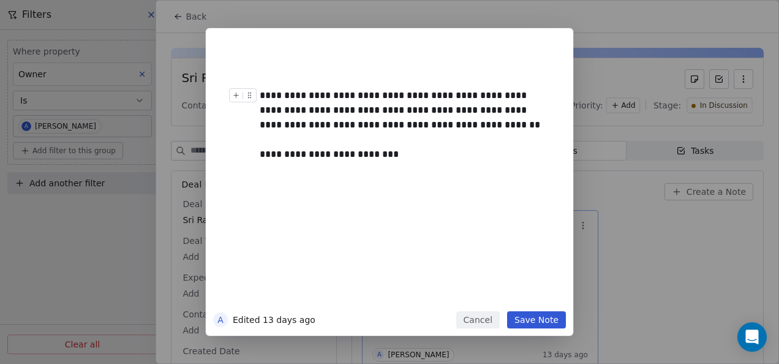
click at [483, 323] on button "Cancel" at bounding box center [477, 319] width 43 height 17
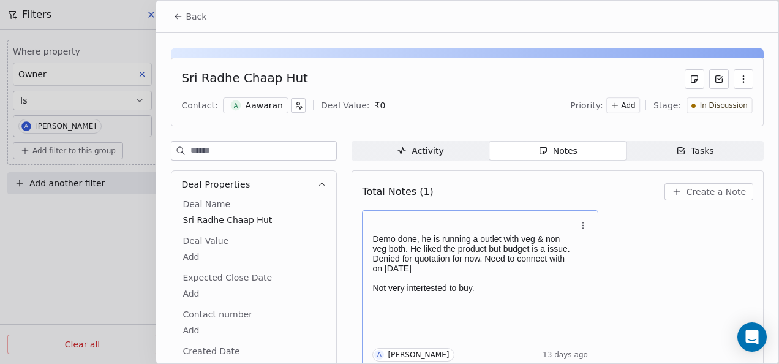
scroll to position [5, 0]
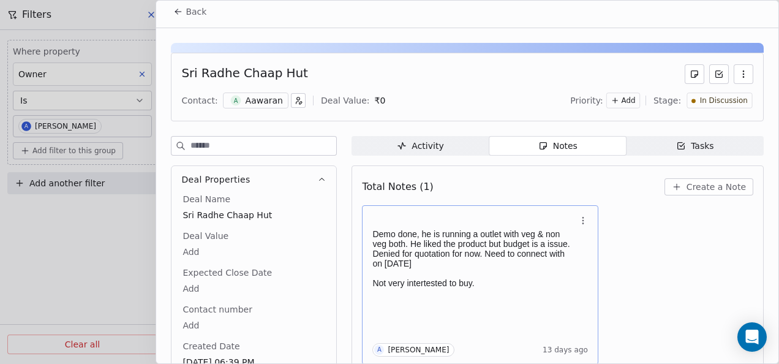
click at [451, 274] on p at bounding box center [473, 273] width 203 height 10
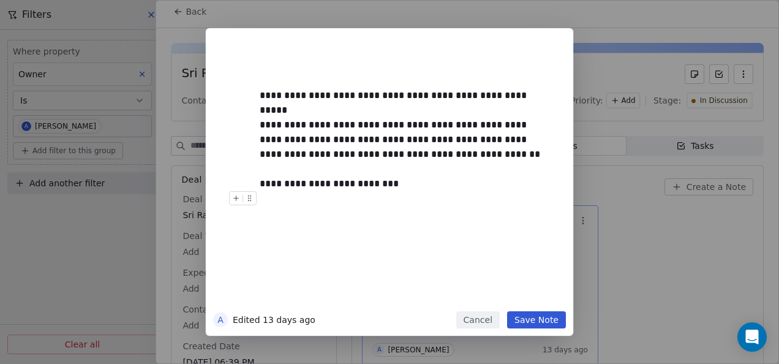
click at [545, 322] on button "Save Note" at bounding box center [536, 319] width 59 height 17
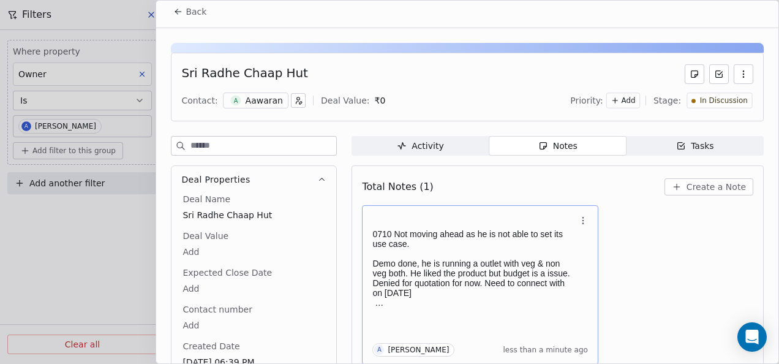
click at [700, 97] on span "In Discussion" at bounding box center [724, 101] width 48 height 10
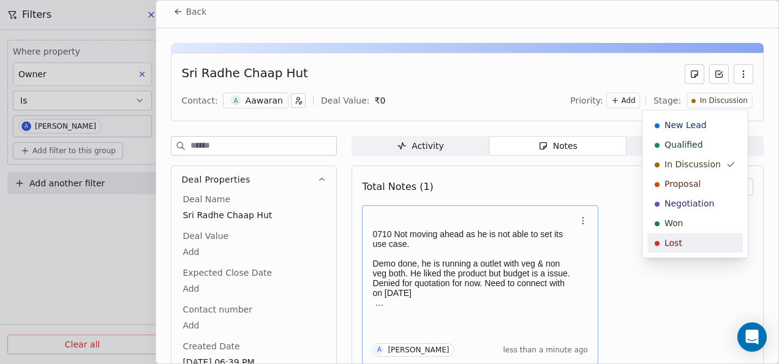
click at [681, 241] on div "Lost" at bounding box center [695, 242] width 81 height 12
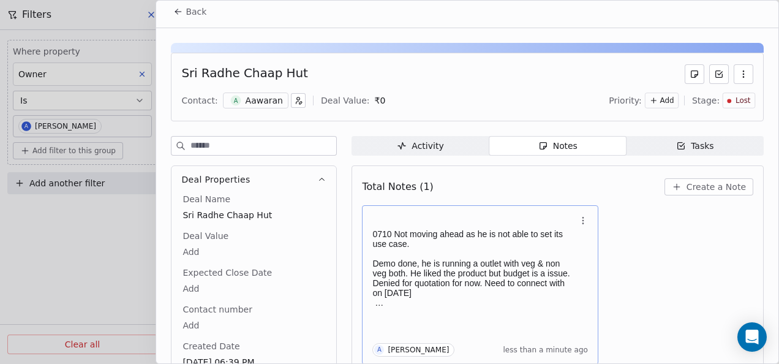
click at [175, 13] on icon at bounding box center [178, 12] width 10 height 10
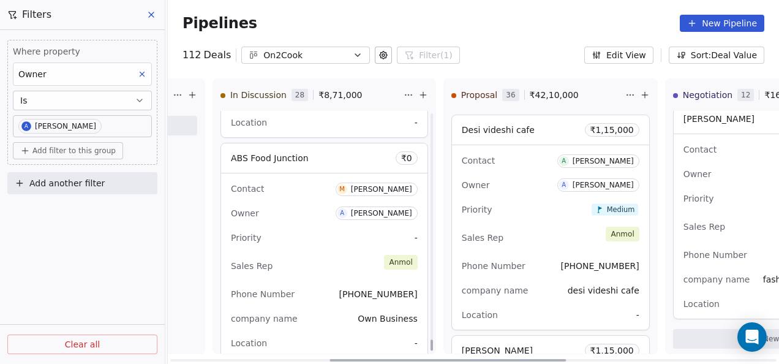
scroll to position [6561, 0]
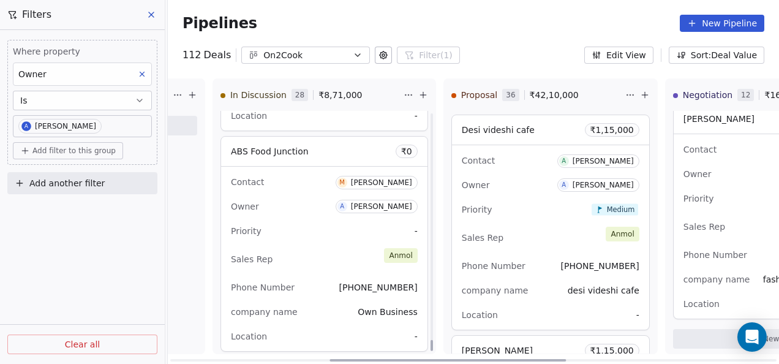
click at [308, 254] on div "Sales Rep [PERSON_NAME]" at bounding box center [324, 259] width 187 height 27
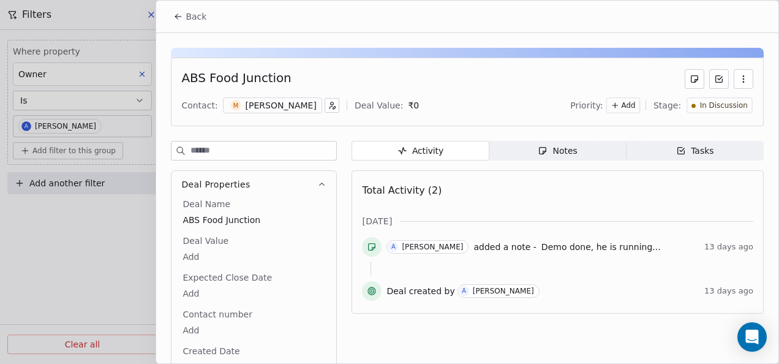
click at [549, 154] on div "Notes" at bounding box center [557, 151] width 39 height 13
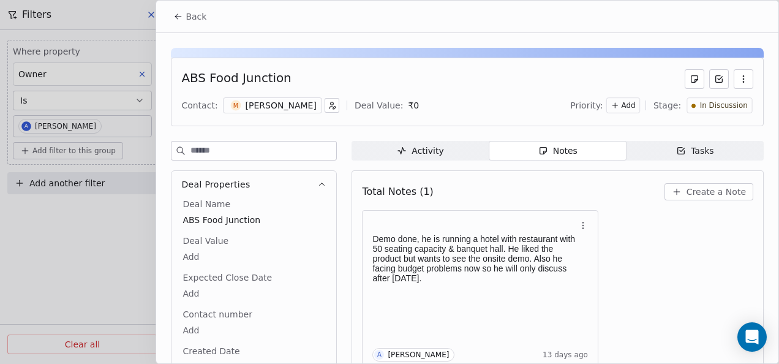
drag, startPoint x: 181, startPoint y: 21, endPoint x: 198, endPoint y: 19, distance: 17.2
click at [181, 21] on button "Back" at bounding box center [190, 17] width 48 height 22
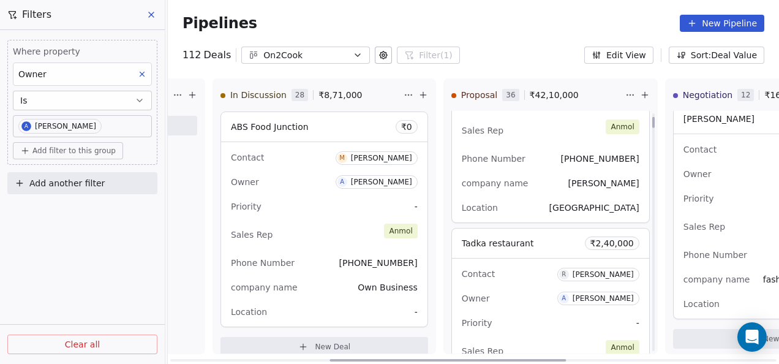
scroll to position [123, 0]
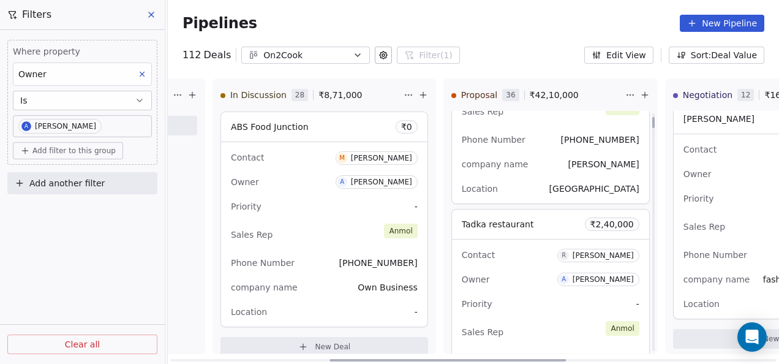
click at [551, 176] on div "Contact [PERSON_NAME] Owner A [PERSON_NAME] Priority - Sales Rep [PERSON_NAME] …" at bounding box center [550, 111] width 197 height 184
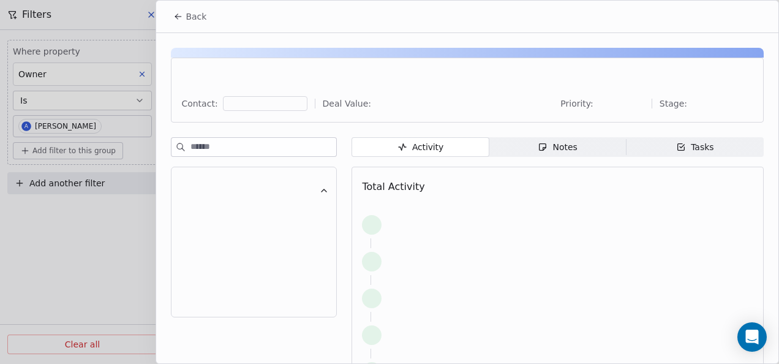
click at [585, 147] on span "Notes Notes" at bounding box center [557, 147] width 137 height 20
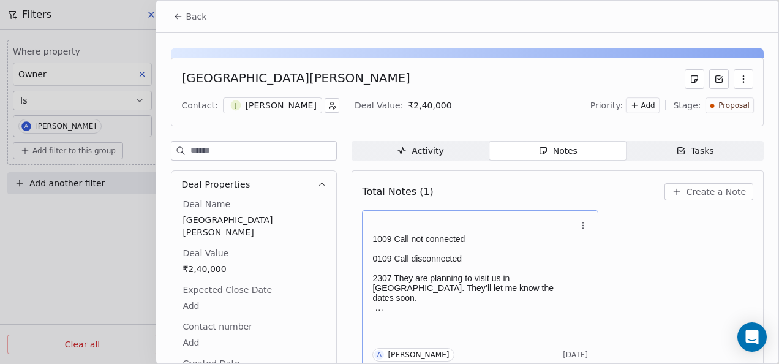
click at [459, 223] on h1 at bounding box center [473, 228] width 203 height 12
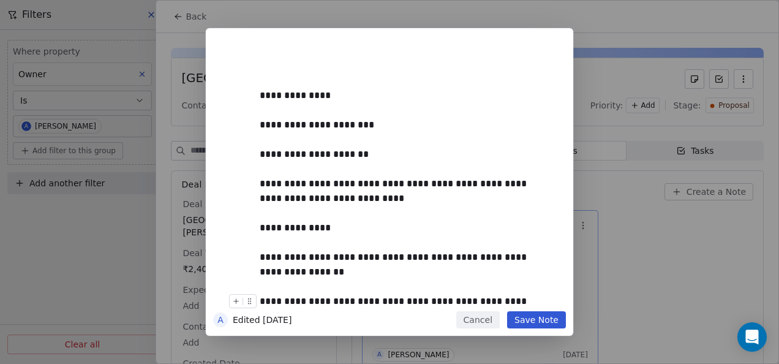
click at [543, 323] on button "Save Note" at bounding box center [536, 319] width 59 height 17
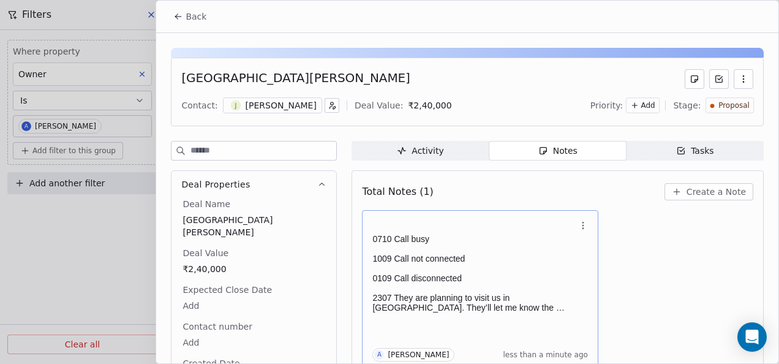
scroll to position [5, 0]
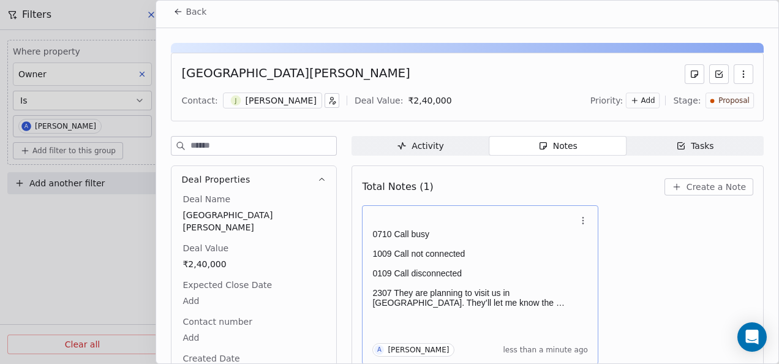
click at [187, 17] on span "Back" at bounding box center [196, 12] width 21 height 12
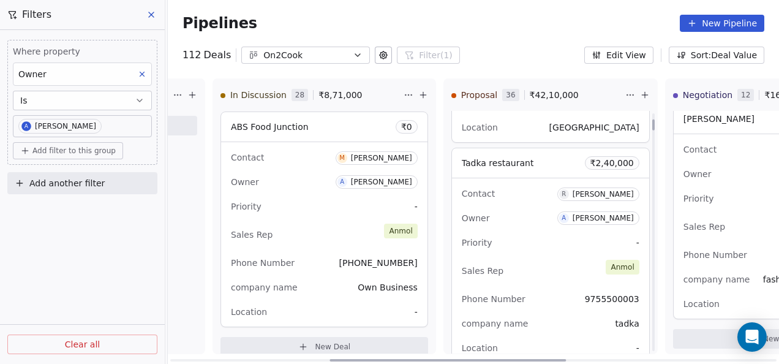
scroll to position [245, 0]
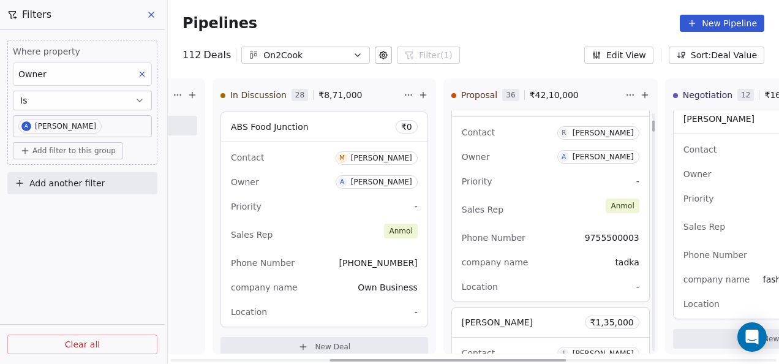
click at [540, 192] on div "Contact R [PERSON_NAME] Owner A [PERSON_NAME] Priority - Sales Rep [PERSON_NAME…" at bounding box center [550, 209] width 197 height 184
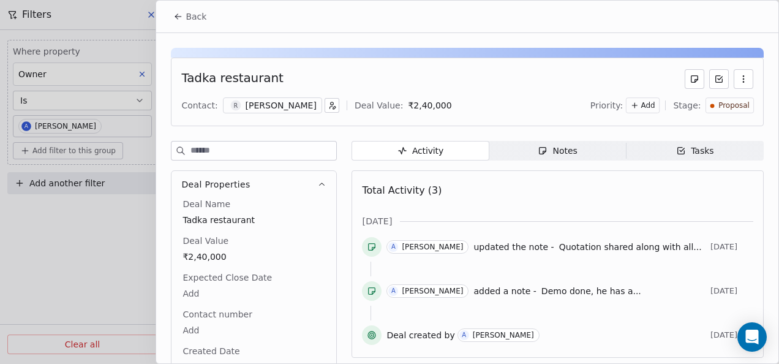
click at [552, 158] on span "Notes Notes" at bounding box center [557, 151] width 137 height 20
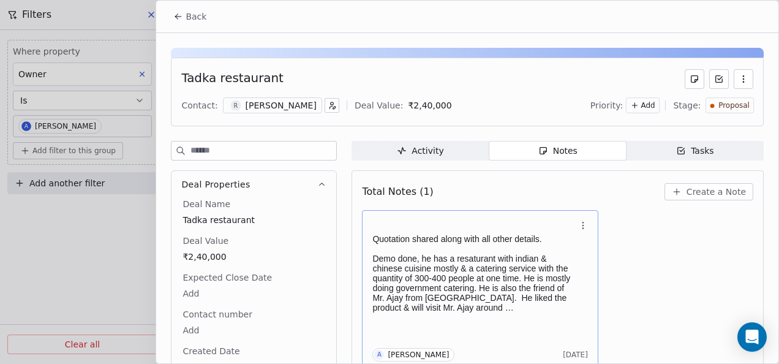
click at [440, 296] on p "Demo done, he has a resaturant with indian & chinese cuisine mostly & a caterin…" at bounding box center [473, 283] width 203 height 59
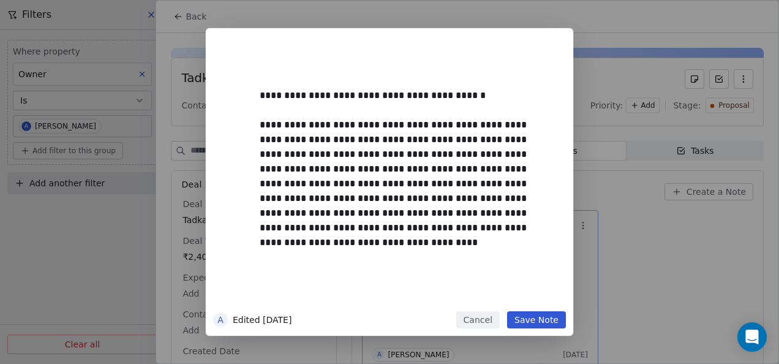
click at [186, 23] on div "**********" at bounding box center [389, 182] width 779 height 364
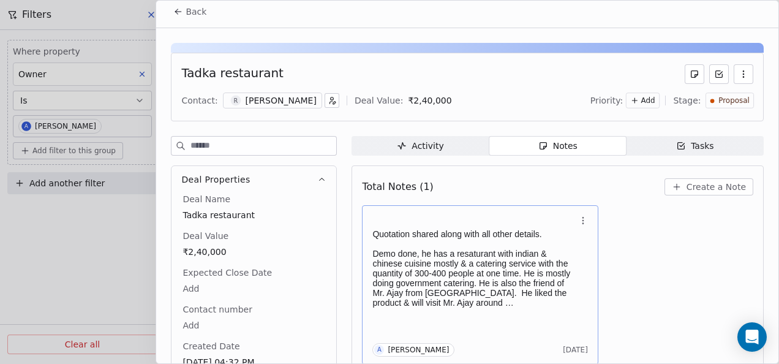
click at [186, 23] on div "Back" at bounding box center [467, 12] width 622 height 32
click at [183, 15] on button "Back" at bounding box center [190, 12] width 48 height 22
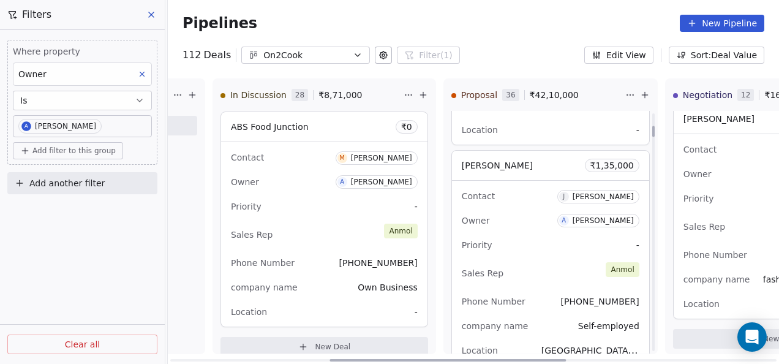
scroll to position [429, 0]
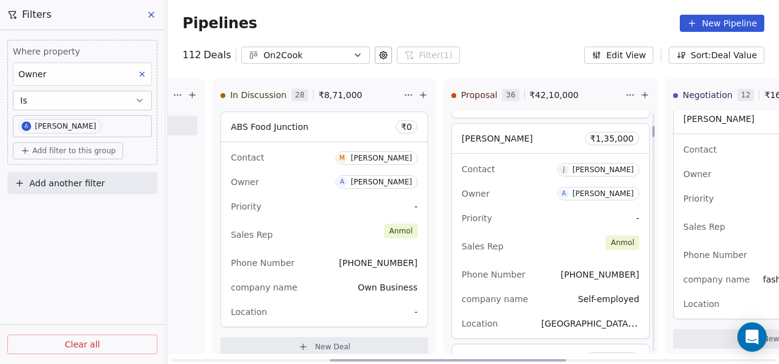
click at [524, 224] on div "Priority -" at bounding box center [551, 218] width 178 height 20
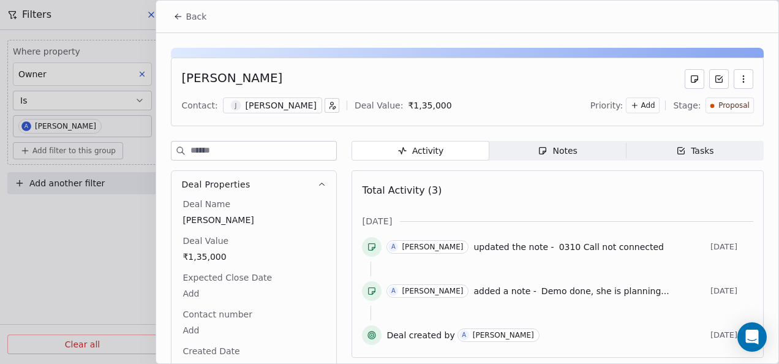
click at [566, 149] on div "Notes" at bounding box center [557, 151] width 39 height 13
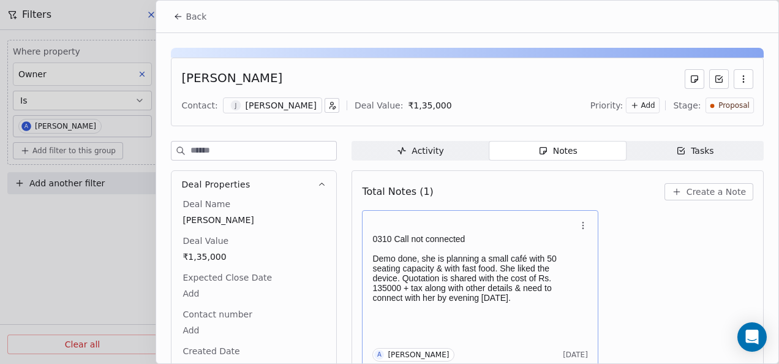
click at [489, 287] on p "Demo done, she is planning a small café with 50 seating capacity & with fast fo…" at bounding box center [473, 278] width 203 height 49
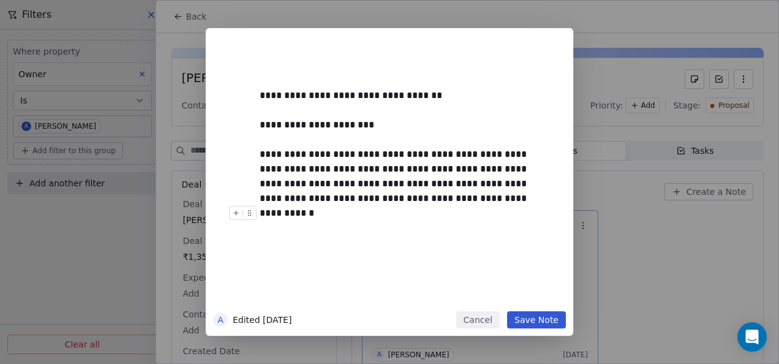
click at [538, 319] on button "Save Note" at bounding box center [536, 319] width 59 height 17
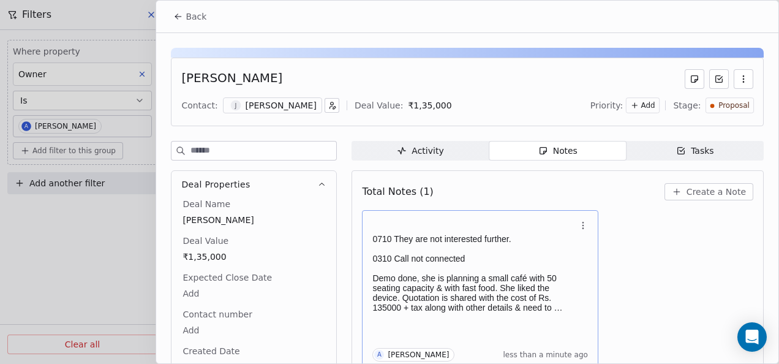
scroll to position [5, 0]
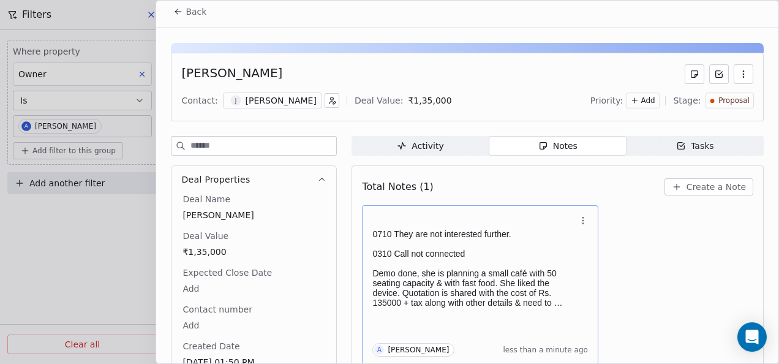
click at [710, 102] on div at bounding box center [712, 101] width 4 height 4
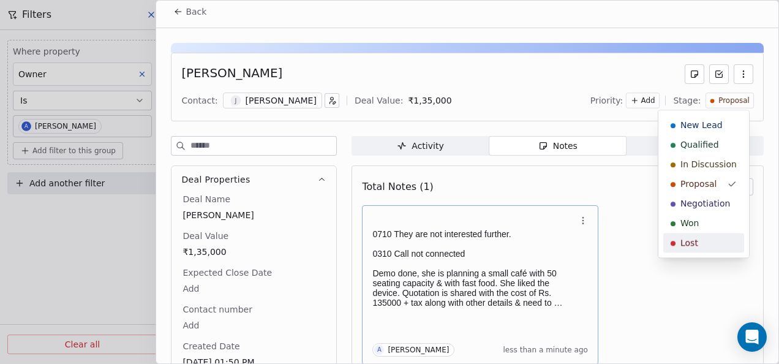
click at [690, 248] on span "Lost" at bounding box center [690, 242] width 18 height 12
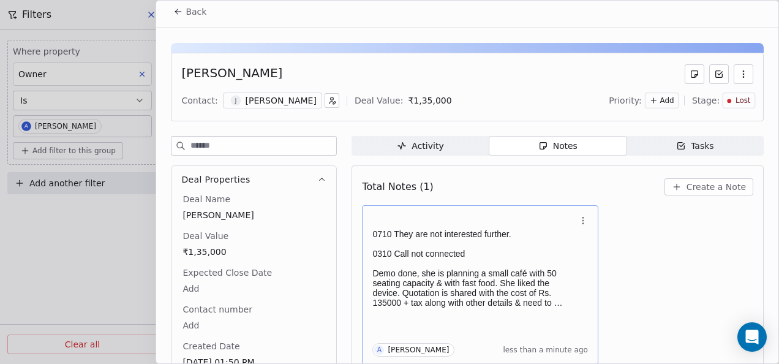
click at [181, 12] on icon at bounding box center [179, 12] width 6 height 0
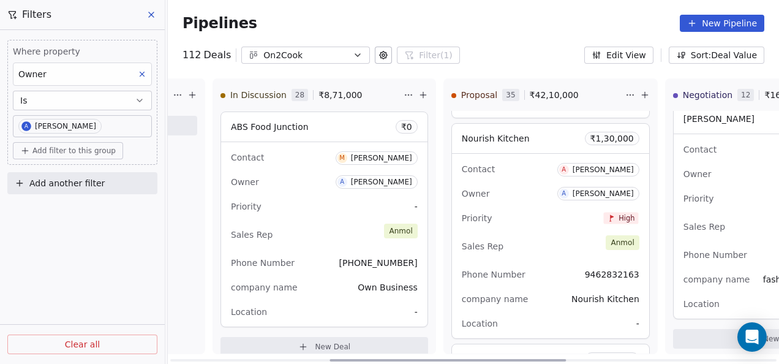
click at [506, 203] on div "Contact A [PERSON_NAME] Owner A [PERSON_NAME] Priority High Sales Rep [PERSON_N…" at bounding box center [550, 246] width 197 height 184
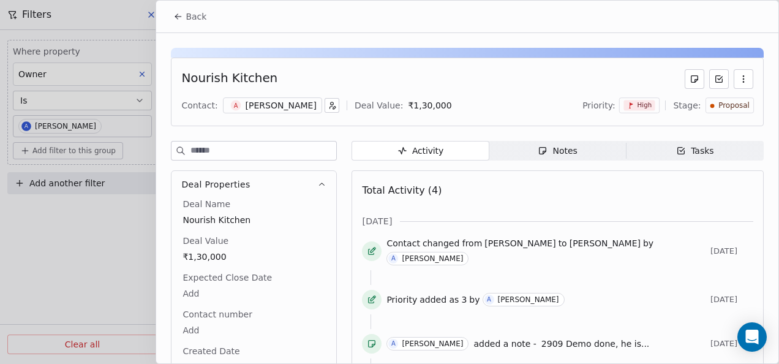
click at [526, 157] on span "Notes Notes" at bounding box center [557, 151] width 137 height 20
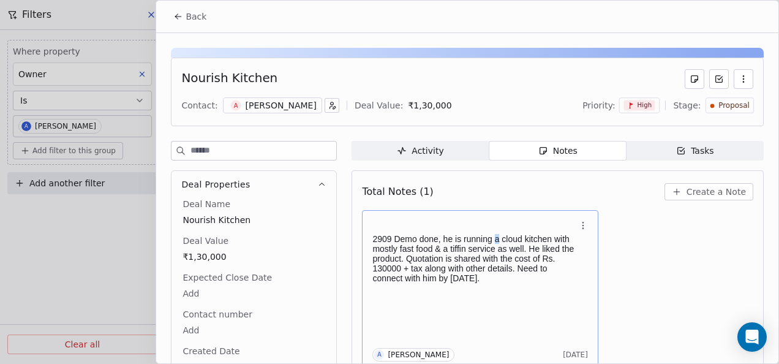
click at [497, 241] on p "2909 Demo done, he is running a cloud kitchen with mostly fast food & a tiffin …" at bounding box center [473, 258] width 203 height 49
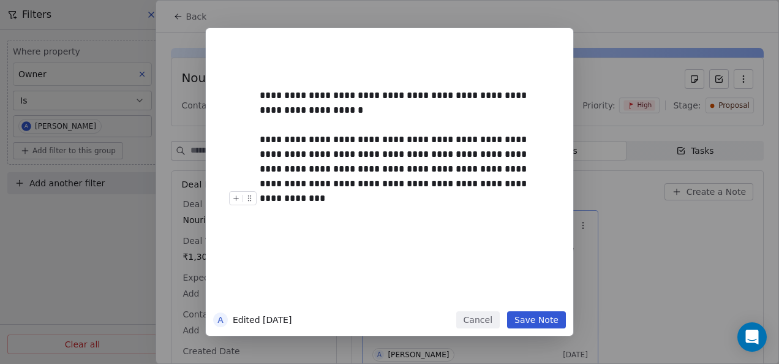
click at [538, 319] on button "Save Note" at bounding box center [536, 319] width 59 height 17
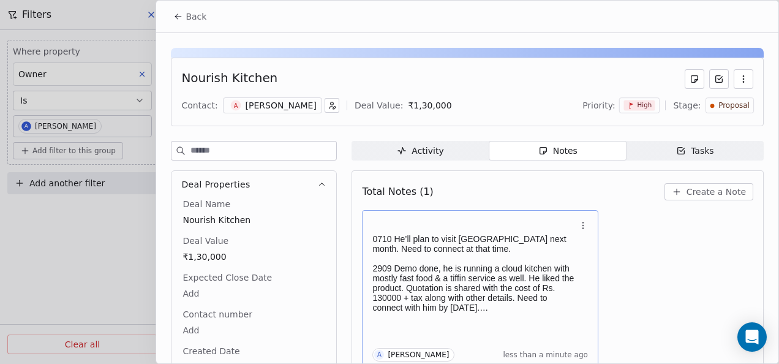
scroll to position [5, 0]
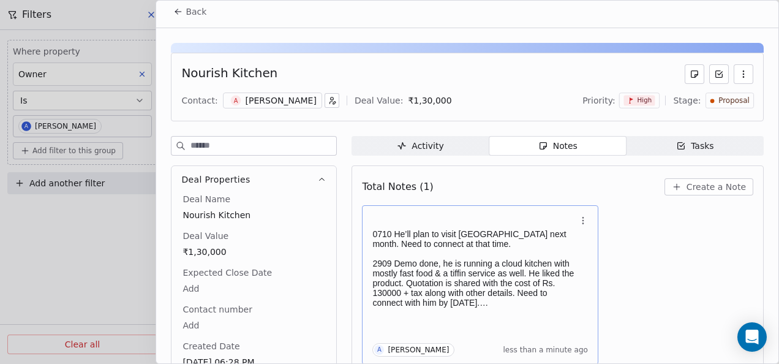
click at [183, 12] on icon at bounding box center [178, 12] width 10 height 10
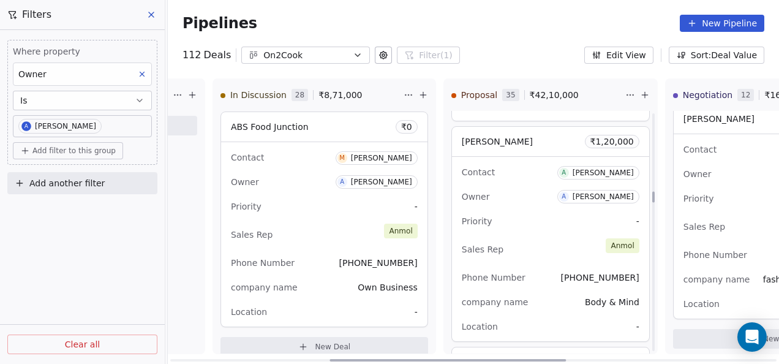
scroll to position [2205, 0]
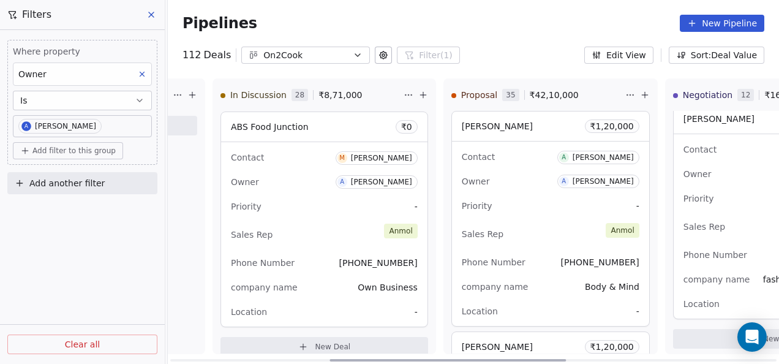
click at [567, 212] on div "Contact A [PERSON_NAME] Owner A [PERSON_NAME] Priority - Sales Rep [PERSON_NAME…" at bounding box center [550, 233] width 197 height 184
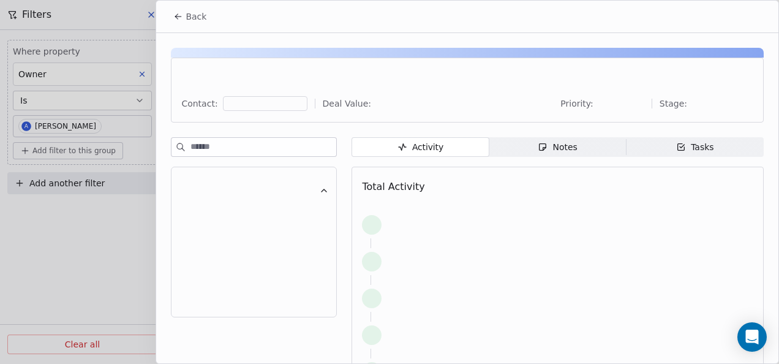
click at [565, 149] on div "Notes" at bounding box center [557, 147] width 39 height 13
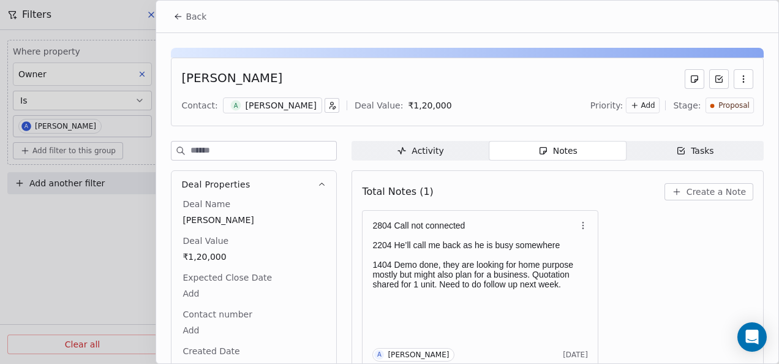
click at [178, 25] on button "Back" at bounding box center [190, 17] width 48 height 22
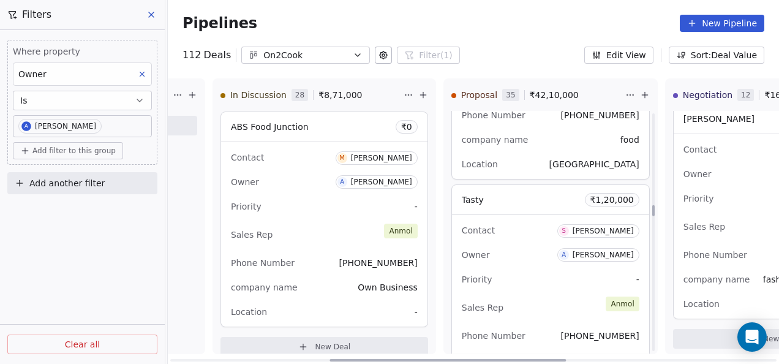
scroll to position [2634, 0]
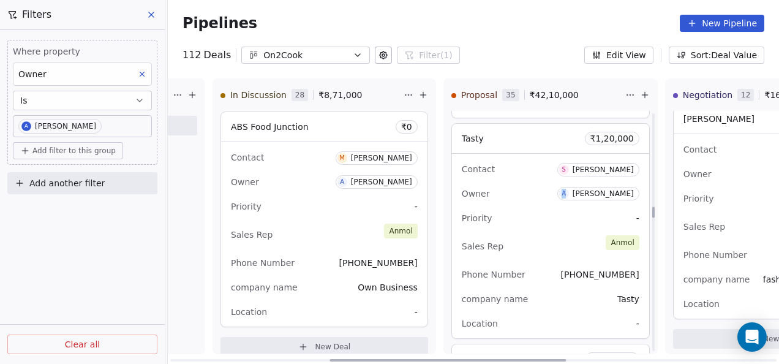
click at [366, 197] on div "New Lead 0 ₹ 0 New Deal Qualified 0 ₹ 0 New Deal In Discussion 28 ₹ 8,71,000 Th…" at bounding box center [59, 220] width 611 height 285
click at [548, 233] on div "Sales Rep [PERSON_NAME]" at bounding box center [551, 246] width 178 height 27
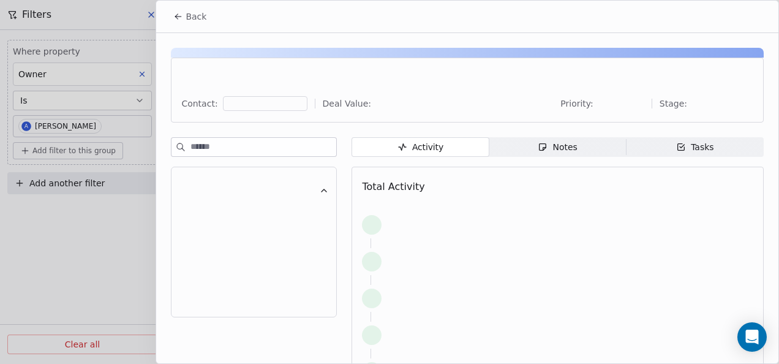
click at [573, 148] on span "Notes Notes" at bounding box center [557, 147] width 137 height 20
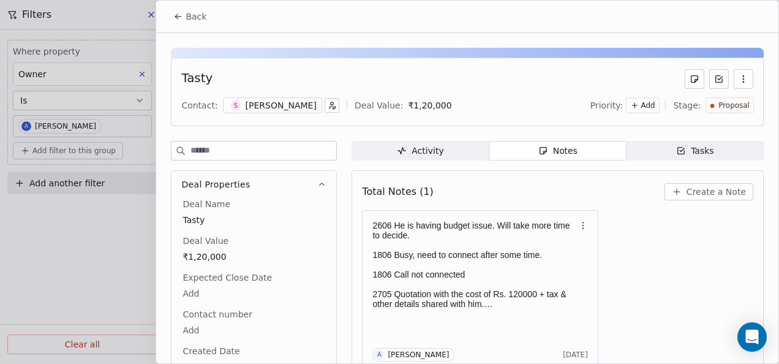
click at [165, 11] on div "Back" at bounding box center [467, 17] width 622 height 32
click at [176, 18] on icon at bounding box center [178, 17] width 10 height 10
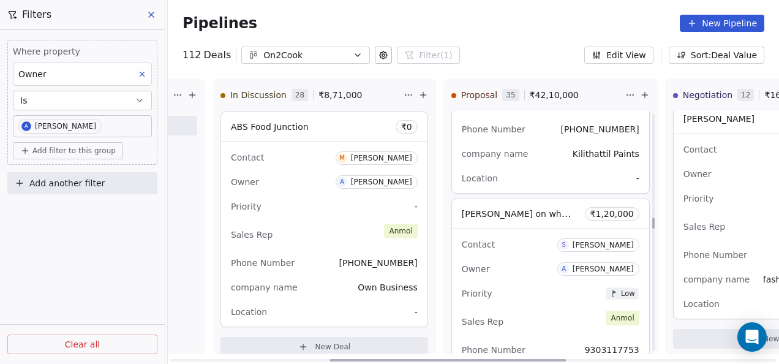
scroll to position [2940, 0]
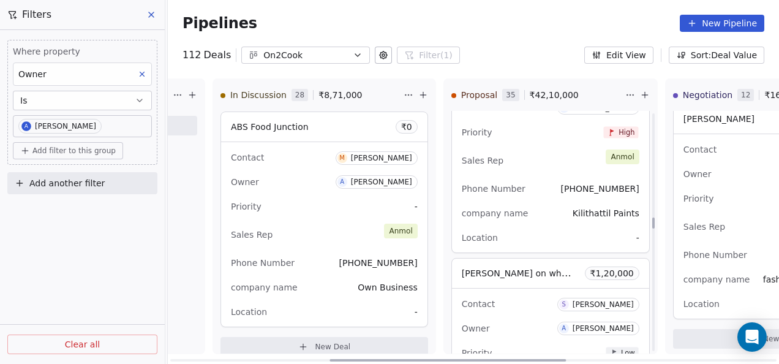
click at [496, 203] on div "company name Kilithattil Paints" at bounding box center [551, 213] width 178 height 20
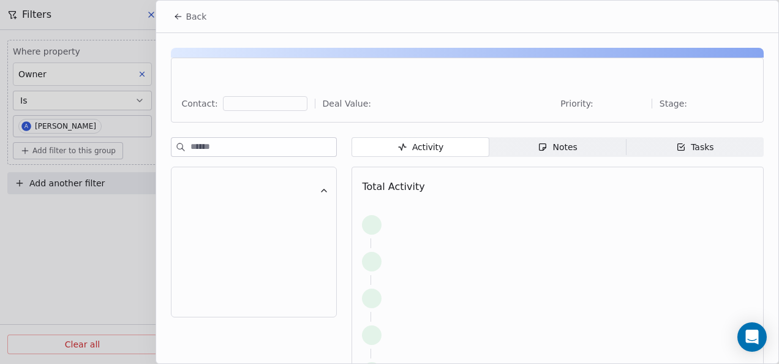
click at [534, 146] on span "Notes Notes" at bounding box center [557, 147] width 137 height 20
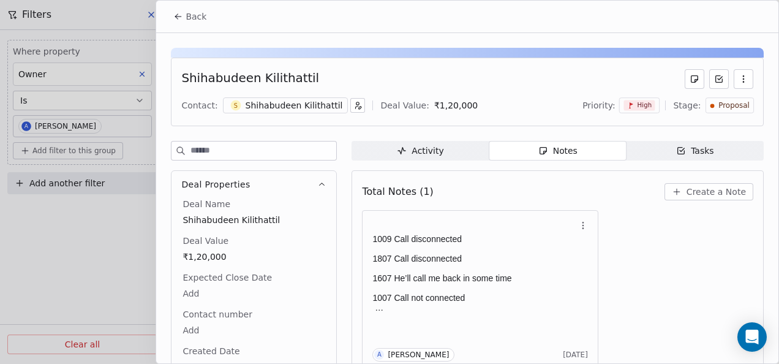
click at [176, 12] on icon at bounding box center [178, 17] width 10 height 10
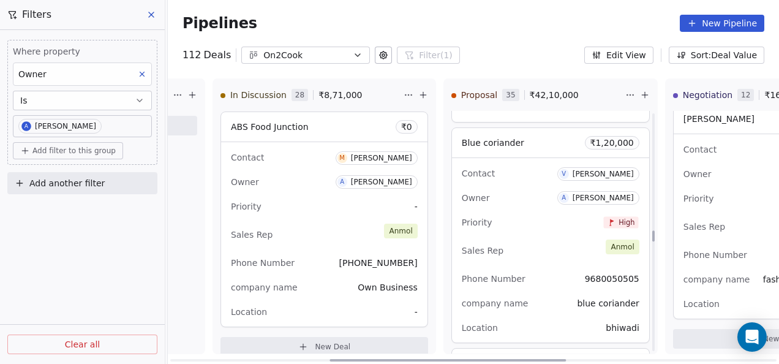
scroll to position [3308, 0]
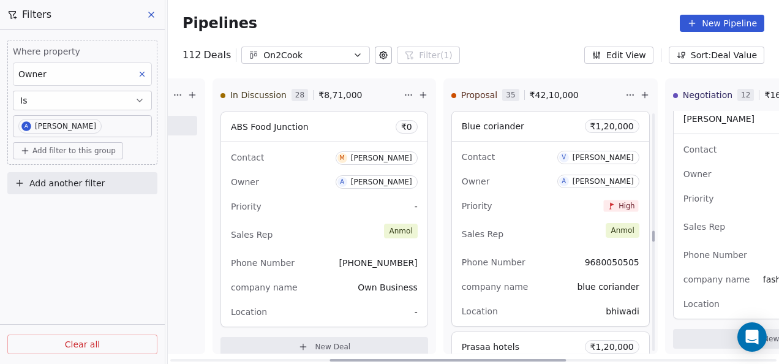
click at [562, 263] on div "Phone Number [PHONE_NUMBER]" at bounding box center [551, 262] width 178 height 20
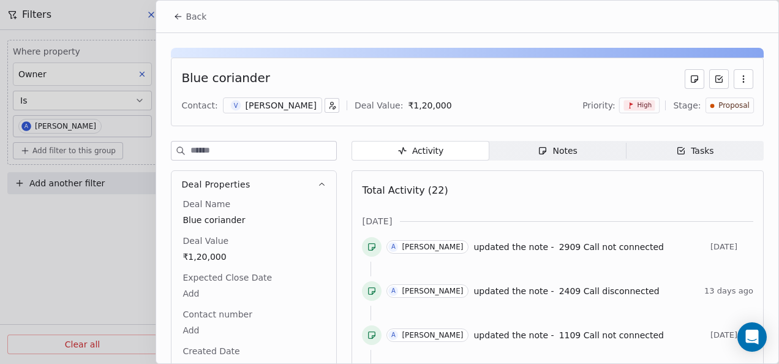
click at [569, 152] on div "Notes" at bounding box center [557, 151] width 39 height 13
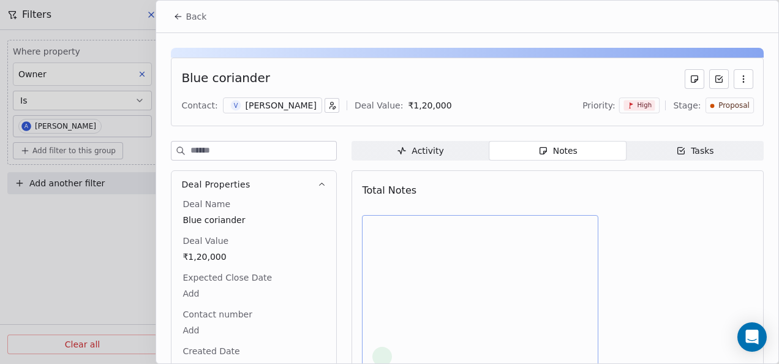
click at [491, 250] on div at bounding box center [480, 237] width 216 height 29
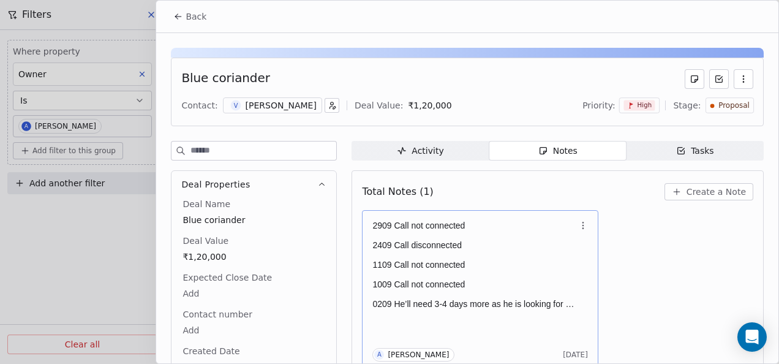
click at [487, 245] on p "2409 Call disconnected" at bounding box center [473, 245] width 203 height 10
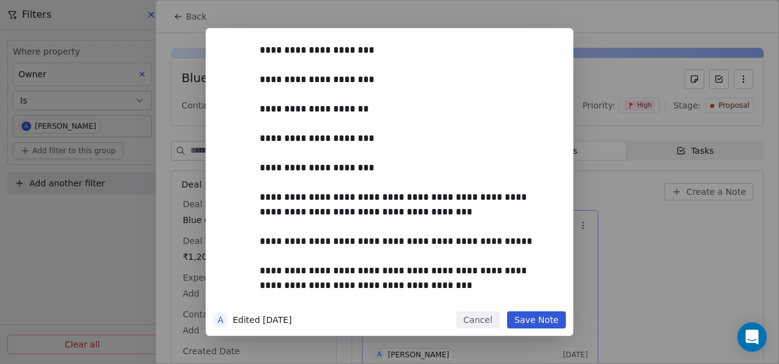
click at [546, 322] on button "Save Note" at bounding box center [536, 319] width 59 height 17
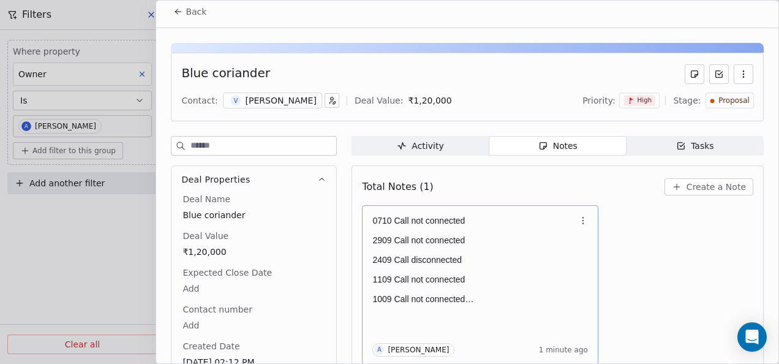
click at [178, 16] on icon at bounding box center [178, 12] width 10 height 10
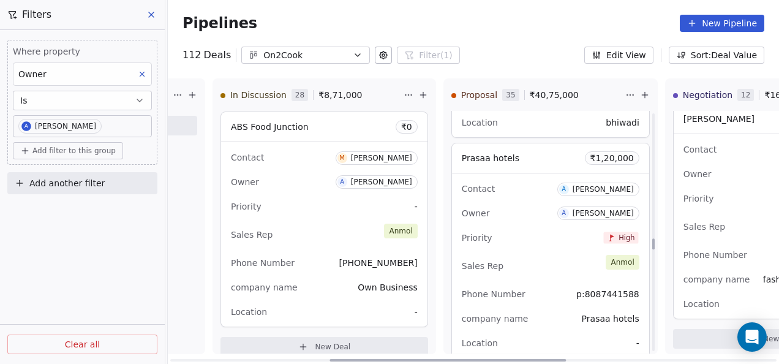
scroll to position [3553, 0]
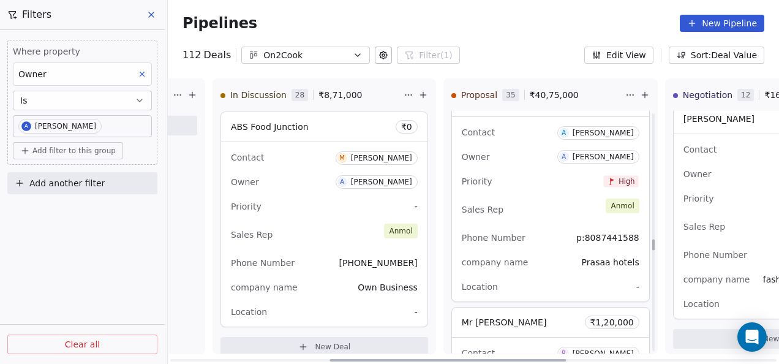
click at [507, 215] on div "Sales Rep [PERSON_NAME]" at bounding box center [551, 209] width 178 height 27
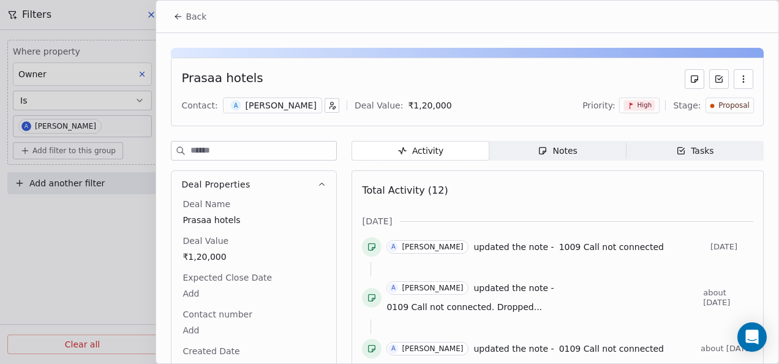
click at [545, 154] on div "Notes" at bounding box center [557, 151] width 39 height 13
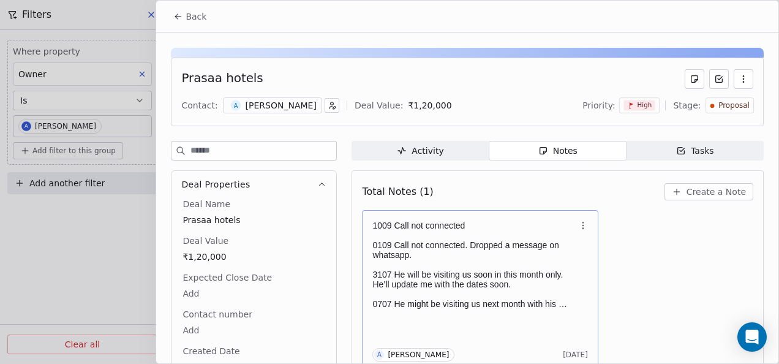
click at [420, 304] on p "0707 He might be visiting us next month with his brother." at bounding box center [473, 304] width 203 height 10
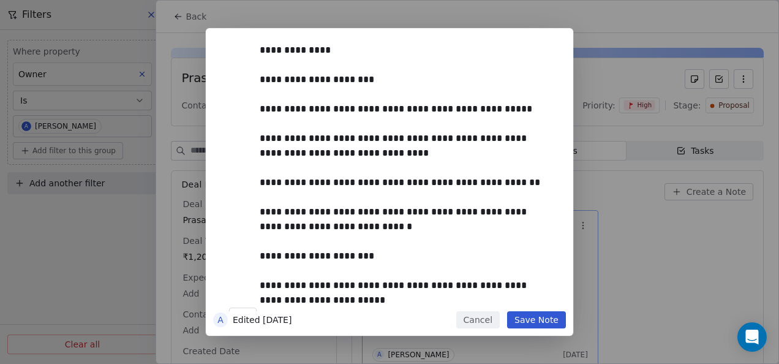
click at [540, 312] on button "Save Note" at bounding box center [536, 319] width 59 height 17
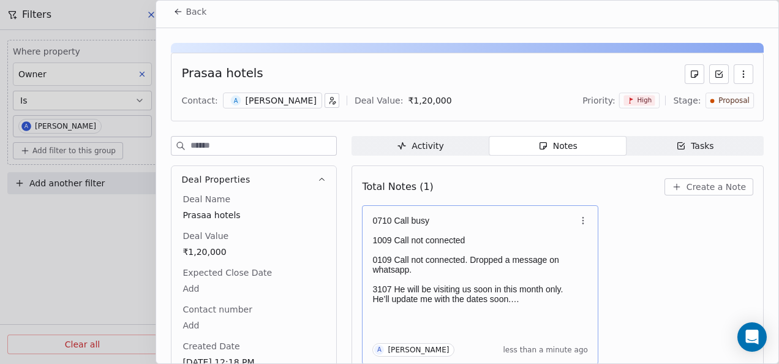
click at [175, 6] on button "Back" at bounding box center [190, 12] width 48 height 22
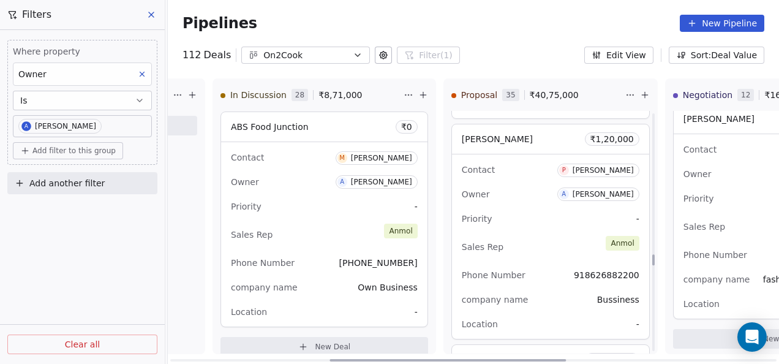
scroll to position [3981, 0]
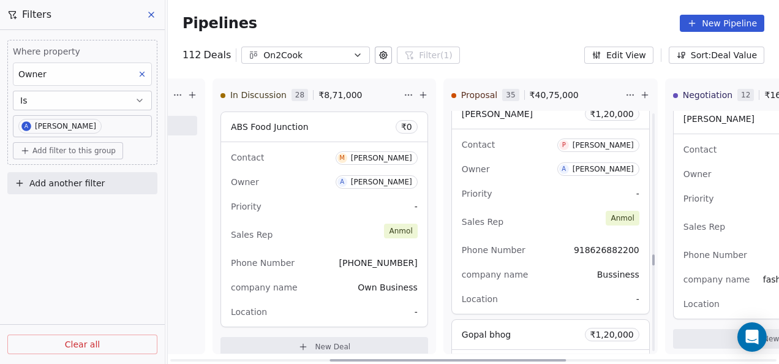
click at [530, 194] on div "Priority -" at bounding box center [551, 194] width 178 height 20
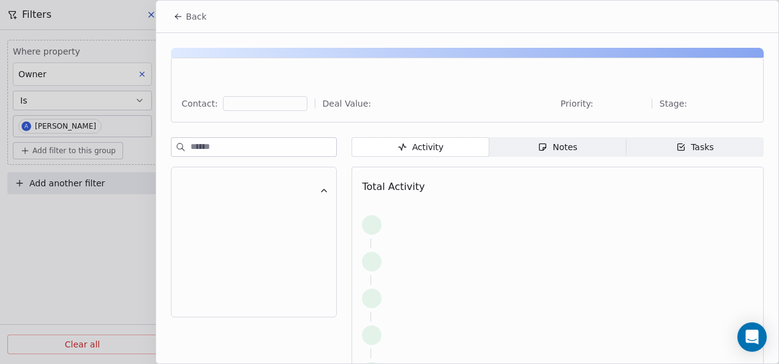
click at [544, 146] on div "Notes" at bounding box center [557, 147] width 39 height 13
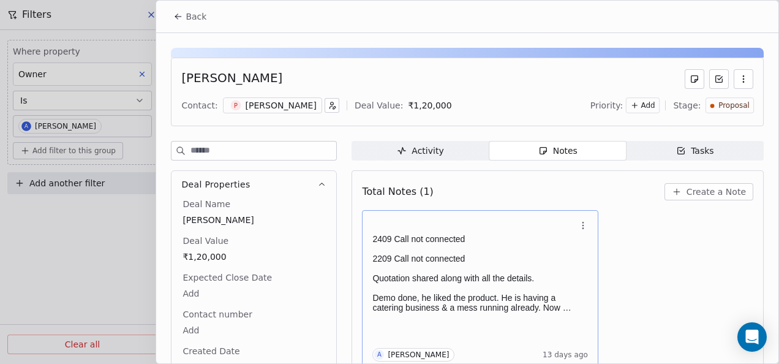
click at [466, 263] on p at bounding box center [473, 268] width 203 height 10
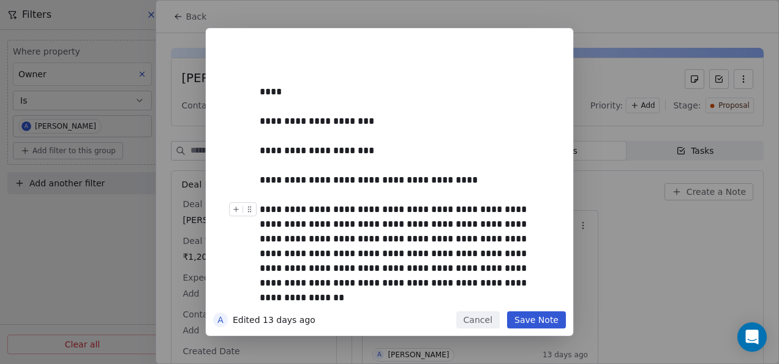
scroll to position [5, 0]
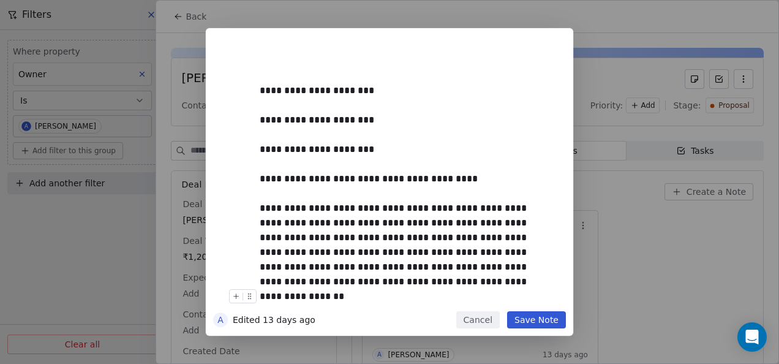
click at [555, 319] on button "Save Note" at bounding box center [536, 319] width 59 height 17
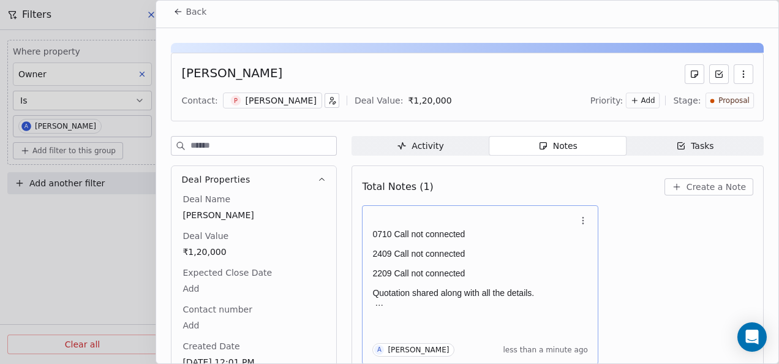
click at [447, 229] on p "0710 Call not connected" at bounding box center [473, 234] width 203 height 10
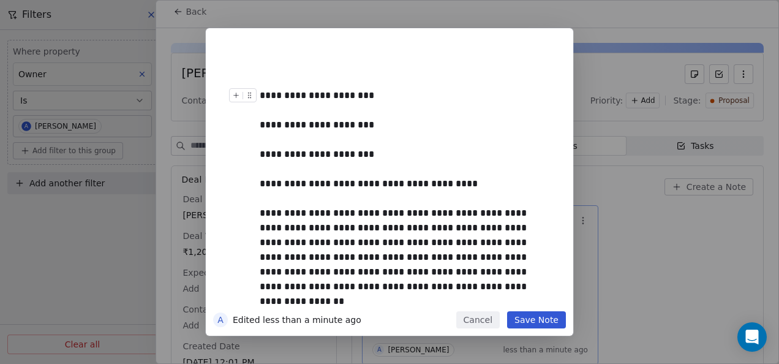
click at [383, 98] on div "**********" at bounding box center [403, 95] width 287 height 15
click at [531, 324] on button "Save Note" at bounding box center [536, 319] width 59 height 17
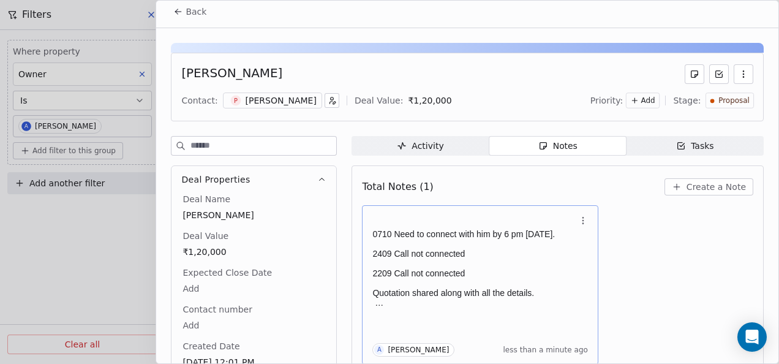
click at [178, 5] on button "Back" at bounding box center [190, 12] width 48 height 22
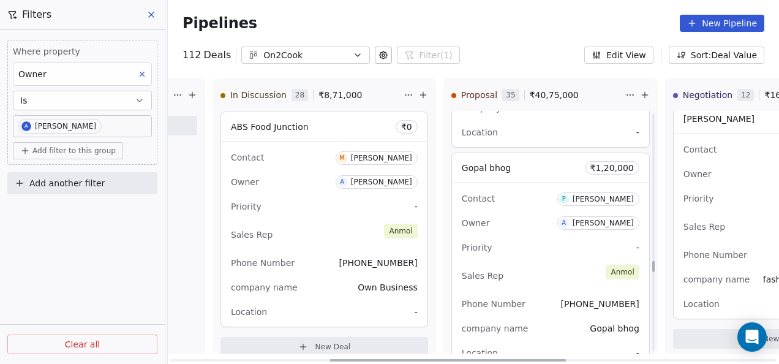
scroll to position [4165, 0]
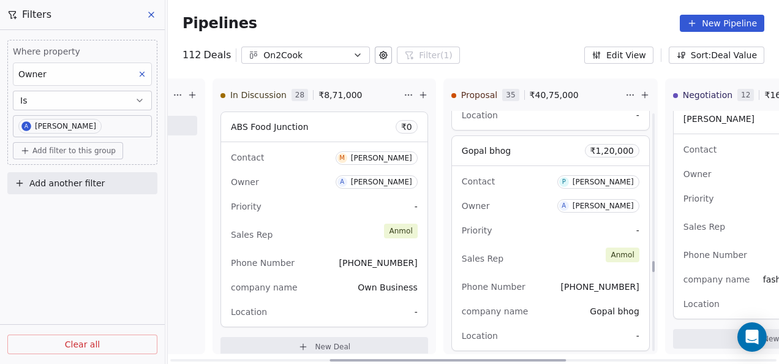
click at [519, 221] on div "Priority -" at bounding box center [551, 231] width 178 height 20
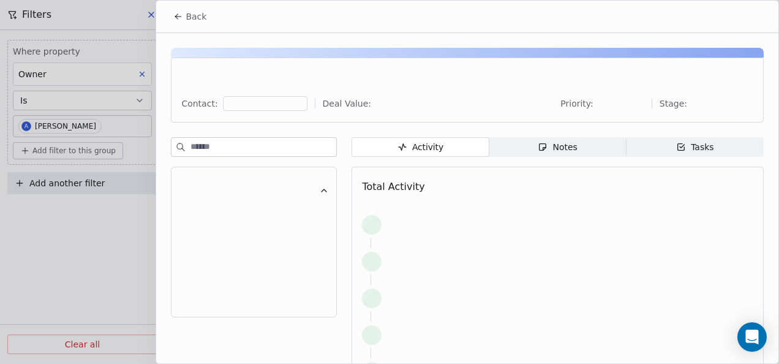
click at [571, 154] on span "Notes Notes" at bounding box center [557, 147] width 137 height 20
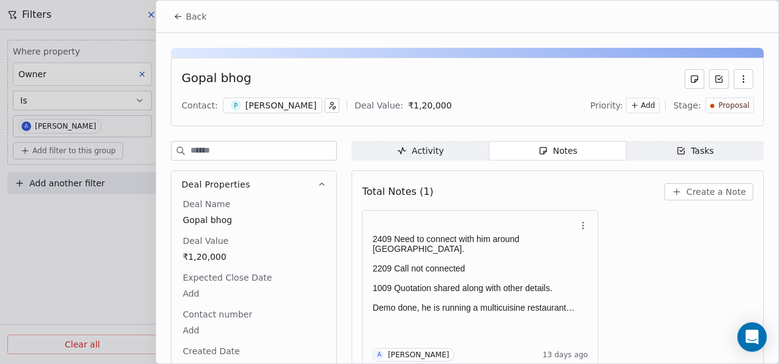
click at [181, 24] on button "Back" at bounding box center [190, 17] width 48 height 22
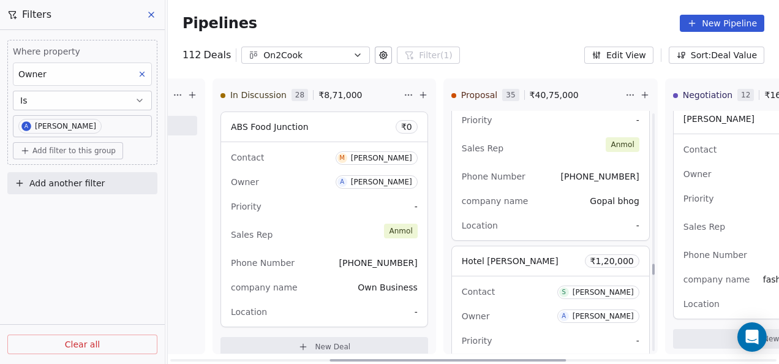
scroll to position [4349, 0]
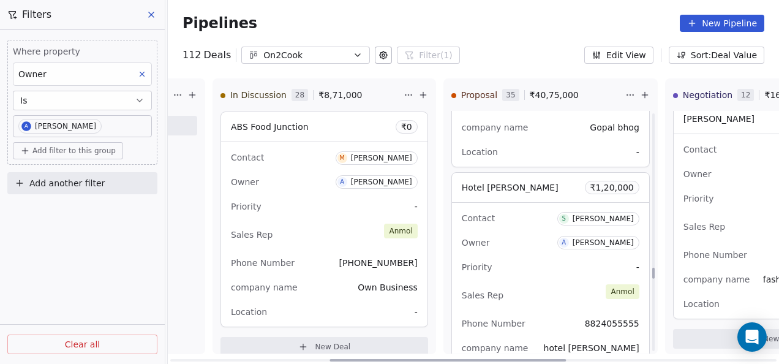
click at [549, 257] on div "Priority -" at bounding box center [551, 267] width 178 height 20
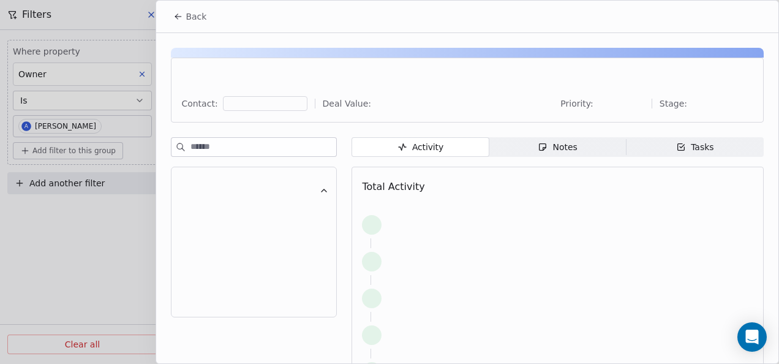
click at [538, 151] on icon "button" at bounding box center [543, 147] width 10 height 10
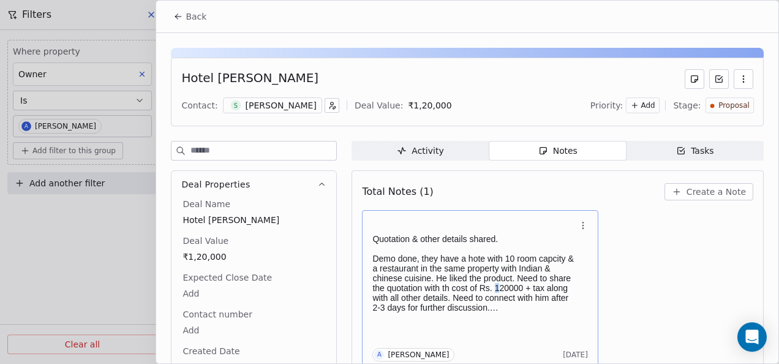
click at [497, 283] on p "Demo done, they have a hote with 10 room capcity & a restaurant in the same pro…" at bounding box center [473, 283] width 203 height 59
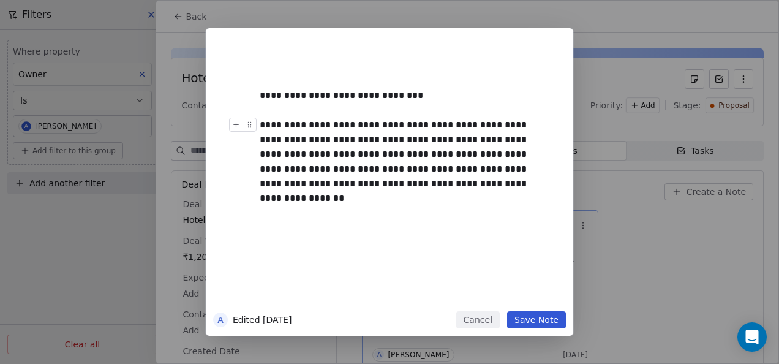
click at [489, 316] on button "Cancel" at bounding box center [477, 319] width 43 height 17
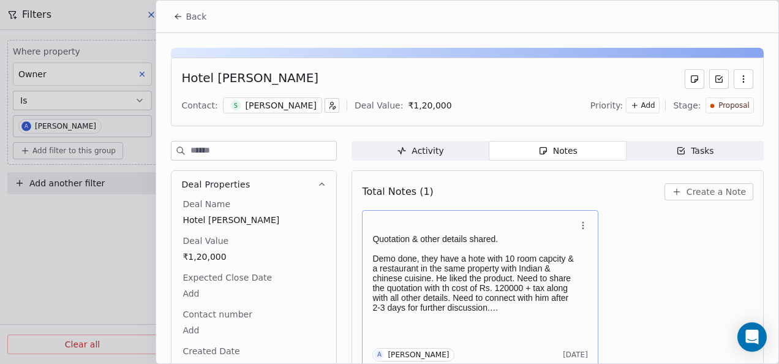
scroll to position [5, 0]
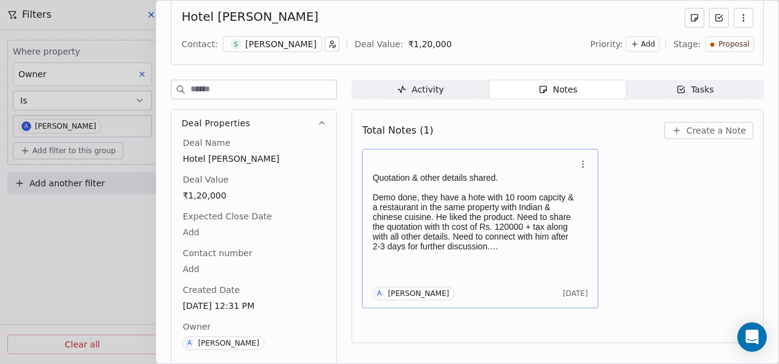
click at [483, 195] on p "Demo done, they have a hote with 10 room capcity & a restaurant in the same pro…" at bounding box center [473, 221] width 203 height 59
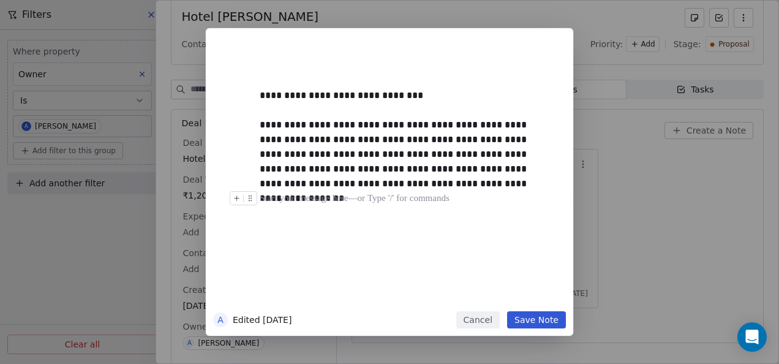
click at [470, 196] on div at bounding box center [408, 198] width 296 height 15
click at [258, 93] on div at bounding box center [245, 98] width 32 height 21
click at [262, 97] on div "**********" at bounding box center [403, 95] width 287 height 15
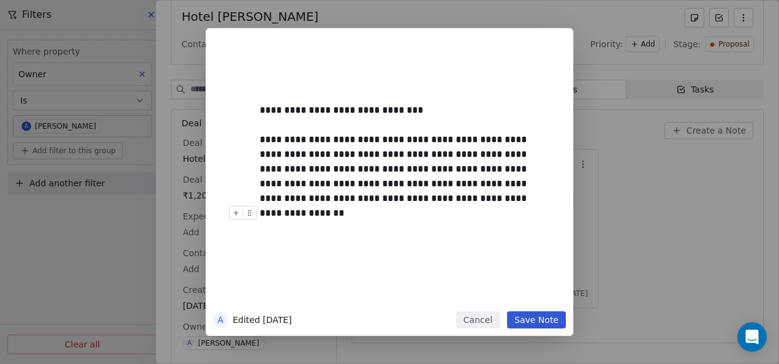
click at [476, 319] on button "Cancel" at bounding box center [477, 319] width 43 height 17
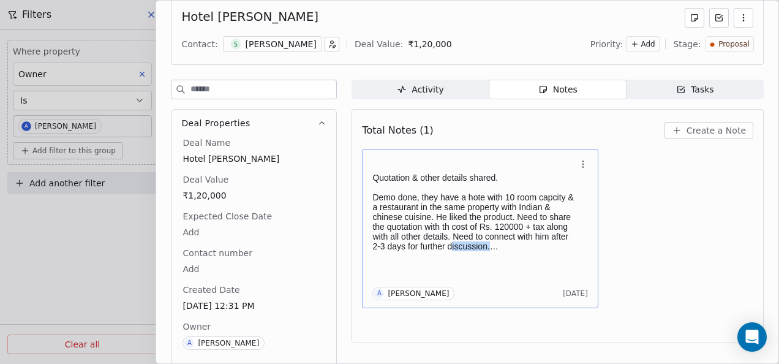
click at [453, 252] on div "Quotation & other details shared. Demo done, they have a hote with 10 room capc…" at bounding box center [480, 228] width 216 height 143
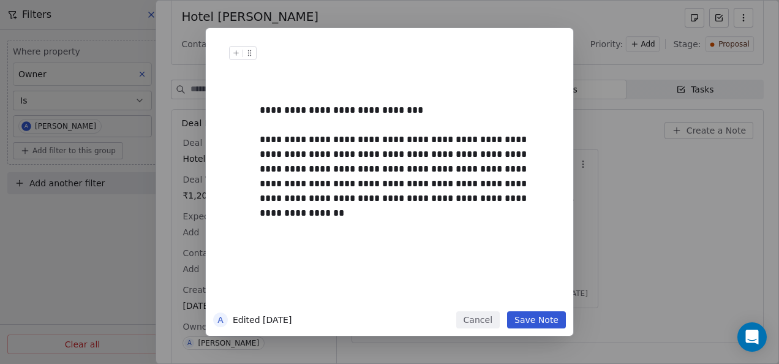
click at [334, 83] on h1 at bounding box center [408, 65] width 296 height 39
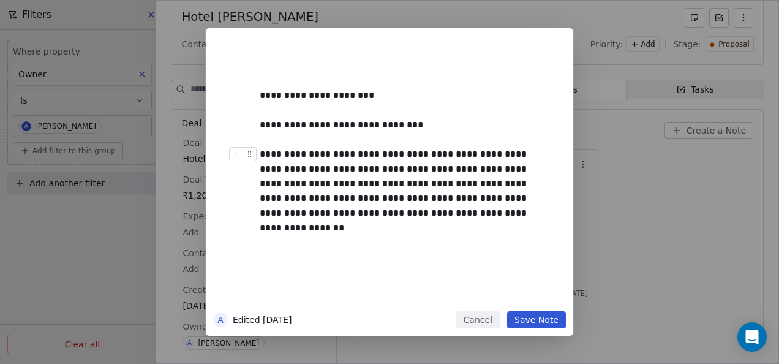
click at [529, 318] on button "Save Note" at bounding box center [536, 319] width 59 height 17
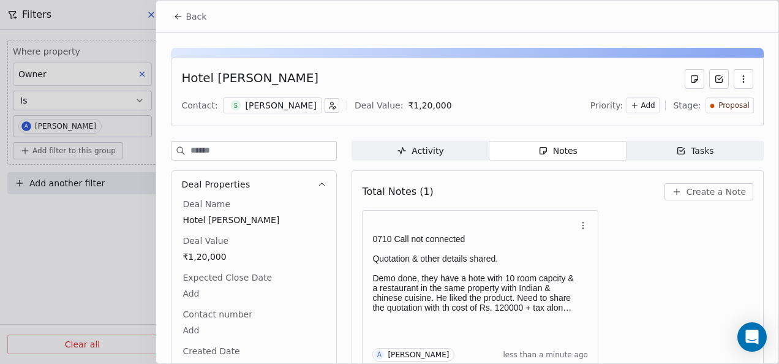
click at [191, 16] on span "Back" at bounding box center [196, 16] width 21 height 12
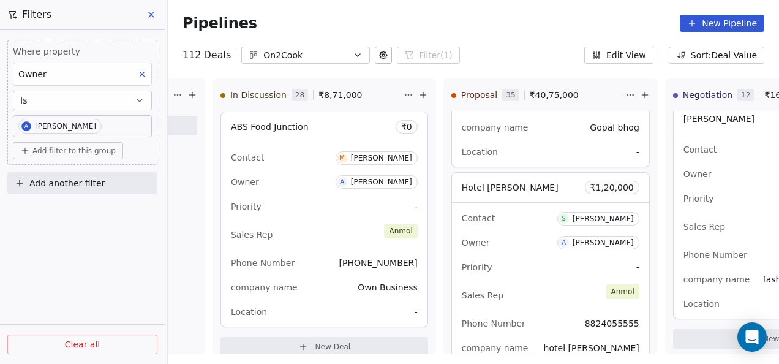
click at [532, 50] on div "112 Deals On2Cook Filter (1) Filters Where property Owner Is A Anmol Soni Add f…" at bounding box center [473, 55] width 611 height 17
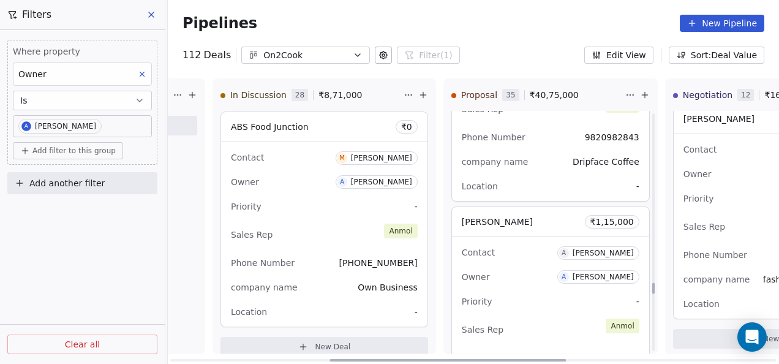
scroll to position [4778, 0]
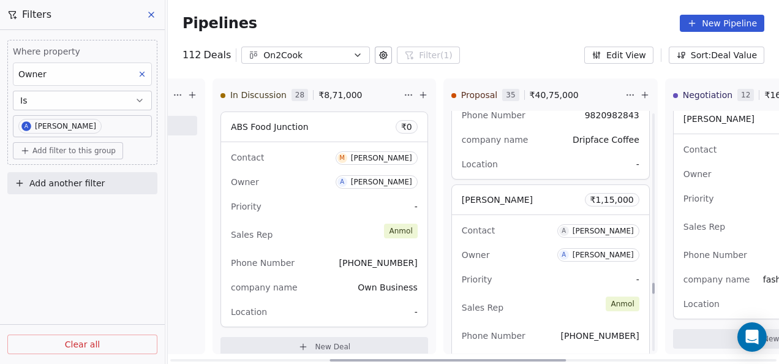
click at [549, 232] on div "Contact A Ajay Kumar Owner A Anmol Soni Priority - Sales Rep Anmol Phone Number…" at bounding box center [550, 307] width 197 height 184
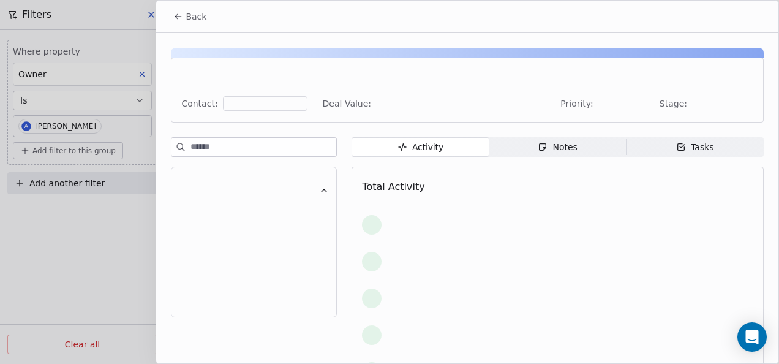
click at [570, 155] on span "Notes Notes" at bounding box center [557, 147] width 137 height 20
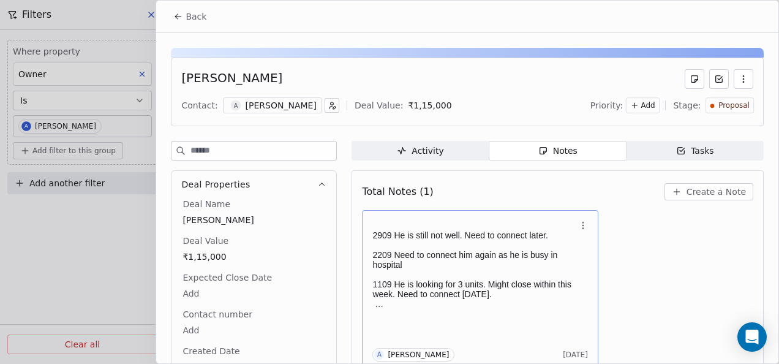
click at [480, 271] on p at bounding box center [473, 275] width 203 height 10
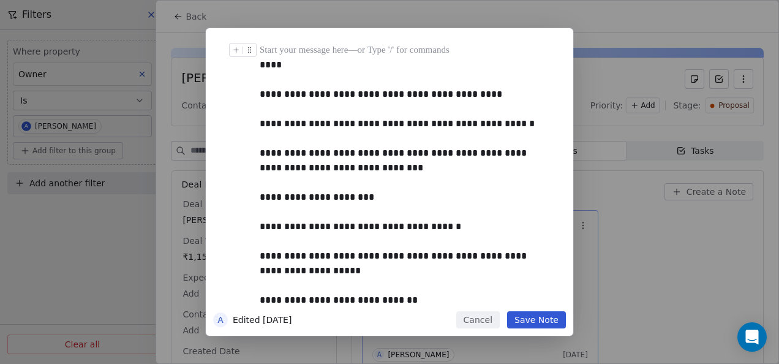
drag, startPoint x: 330, startPoint y: 17, endPoint x: 341, endPoint y: 16, distance: 10.4
click at [333, 17] on div "**********" at bounding box center [389, 182] width 779 height 364
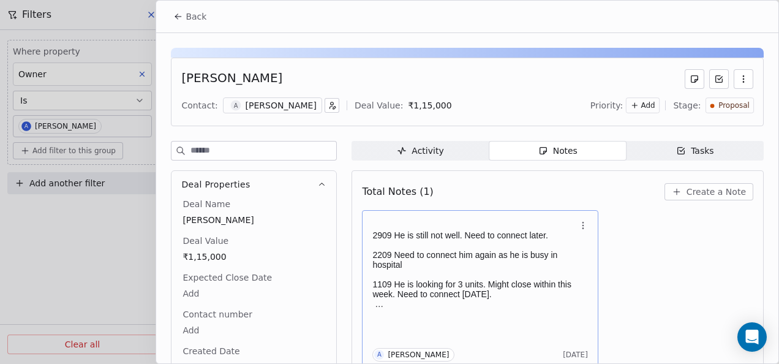
scroll to position [5, 0]
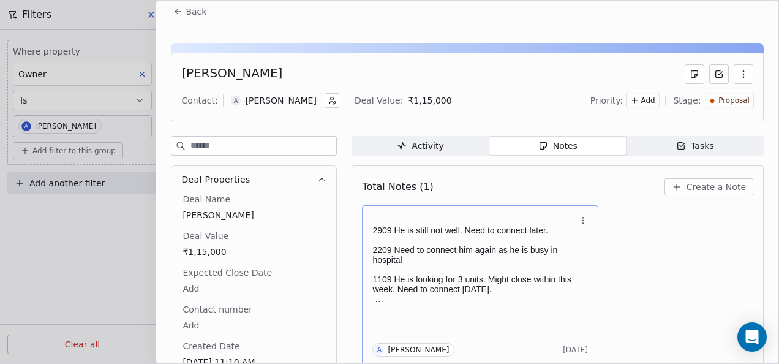
click at [423, 245] on p "2209 Need to connect him again as he is busy in hospital" at bounding box center [473, 255] width 203 height 20
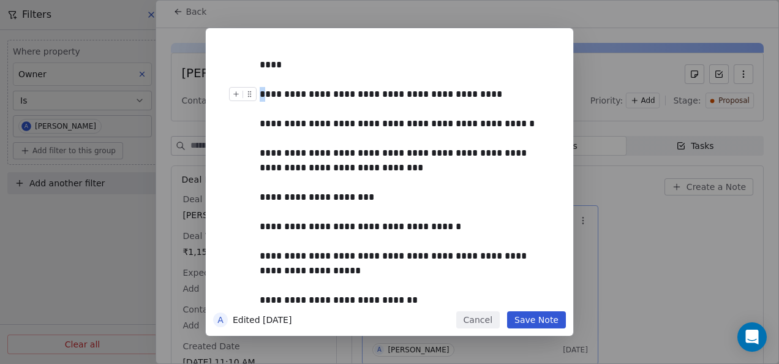
click at [262, 89] on div "**********" at bounding box center [403, 94] width 287 height 15
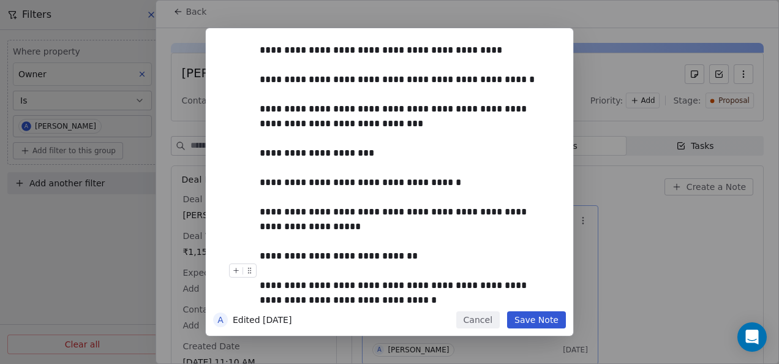
click at [551, 322] on button "Save Note" at bounding box center [536, 319] width 59 height 17
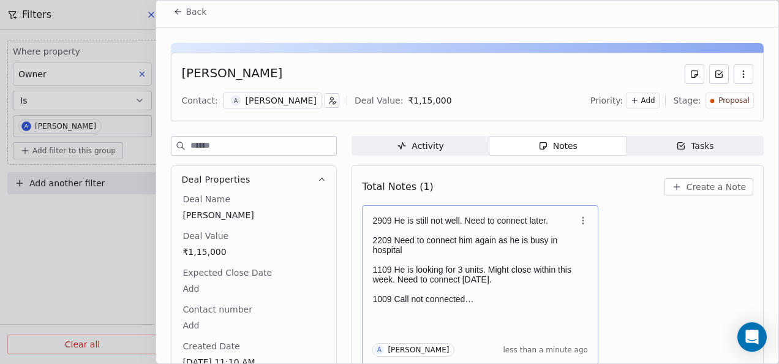
click at [164, 4] on div "Back" at bounding box center [467, 12] width 622 height 32
click at [170, 16] on button "Back" at bounding box center [190, 12] width 48 height 22
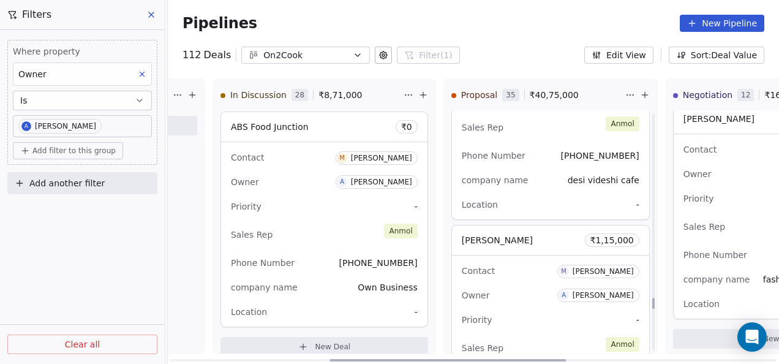
scroll to position [5206, 0]
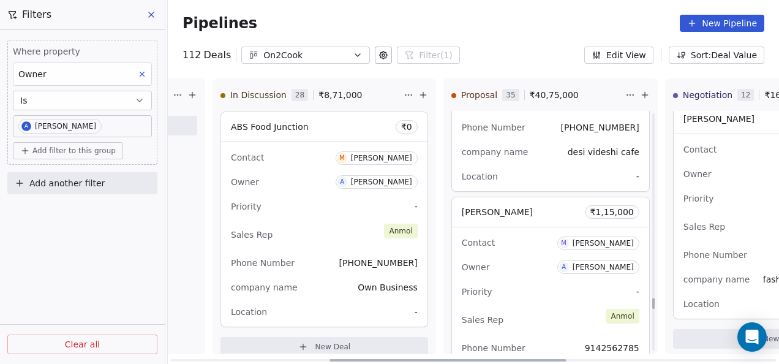
click at [366, 273] on div "New Lead 0 ₹ 0 New Deal Qualified 0 ₹ 0 New Deal In Discussion 28 ₹ 8,71,000 Th…" at bounding box center [59, 220] width 611 height 285
click at [502, 257] on div "Owner A [PERSON_NAME]" at bounding box center [551, 267] width 178 height 20
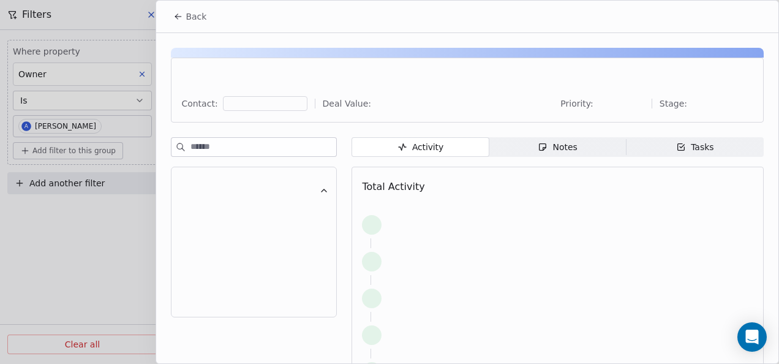
click at [547, 154] on span "Notes Notes" at bounding box center [557, 147] width 137 height 20
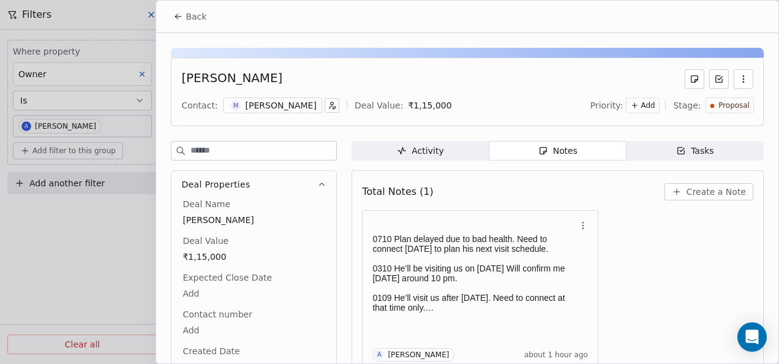
click at [179, 23] on button "Back" at bounding box center [190, 17] width 48 height 22
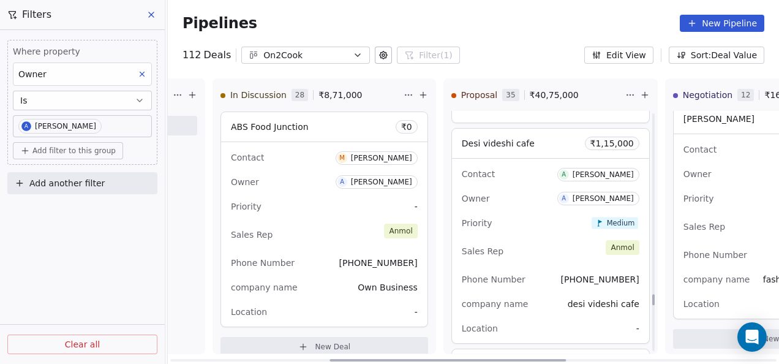
scroll to position [5023, 0]
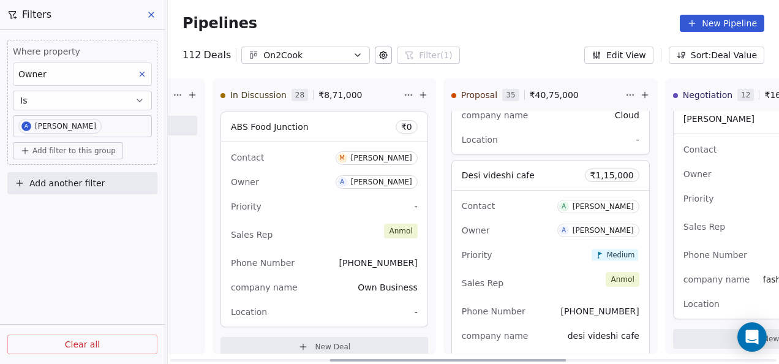
click at [484, 245] on div "Priority Medium" at bounding box center [551, 255] width 178 height 20
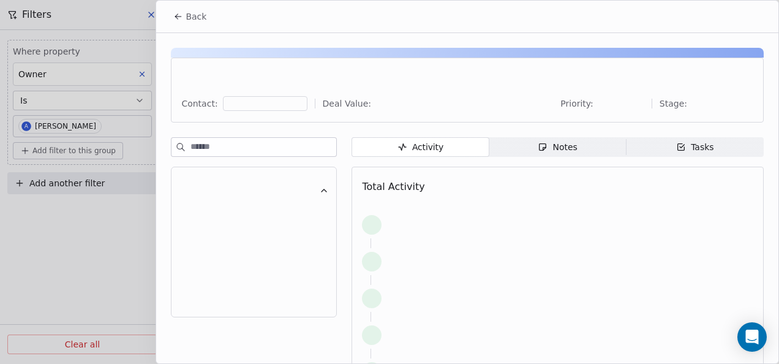
click at [540, 144] on icon "button" at bounding box center [543, 147] width 7 height 7
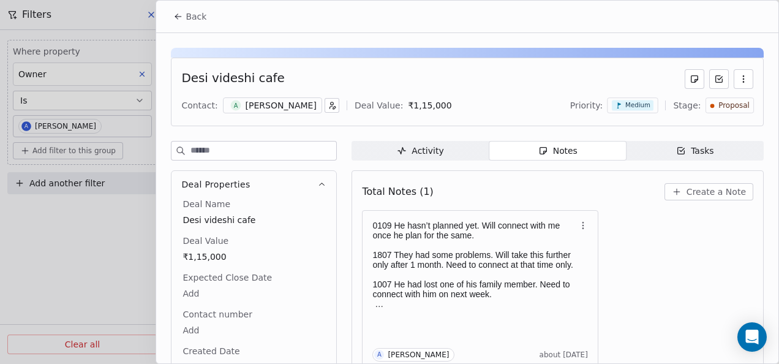
click at [183, 20] on button "Back" at bounding box center [190, 17] width 48 height 22
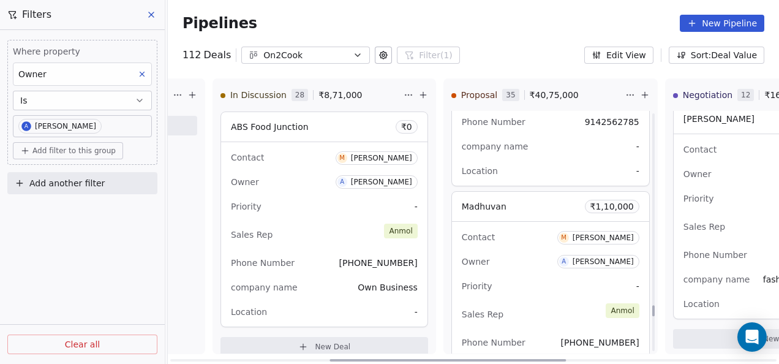
scroll to position [5451, 0]
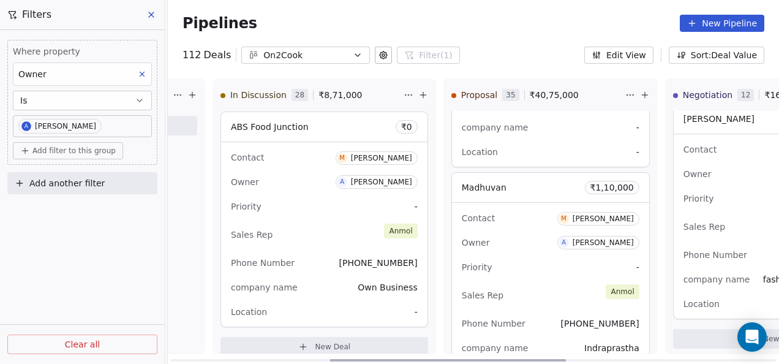
click at [505, 257] on div "Priority -" at bounding box center [551, 267] width 178 height 20
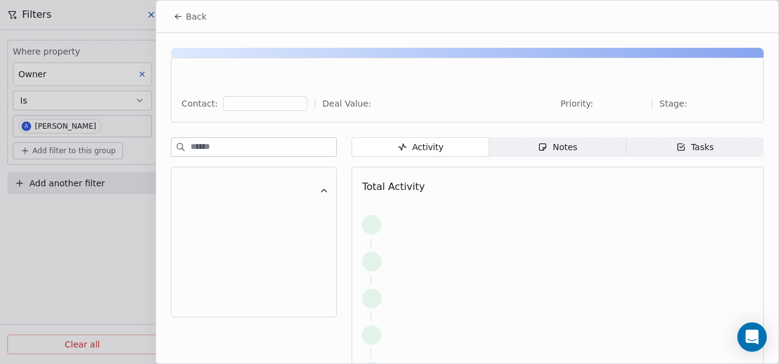
click at [540, 144] on icon "button" at bounding box center [543, 147] width 7 height 7
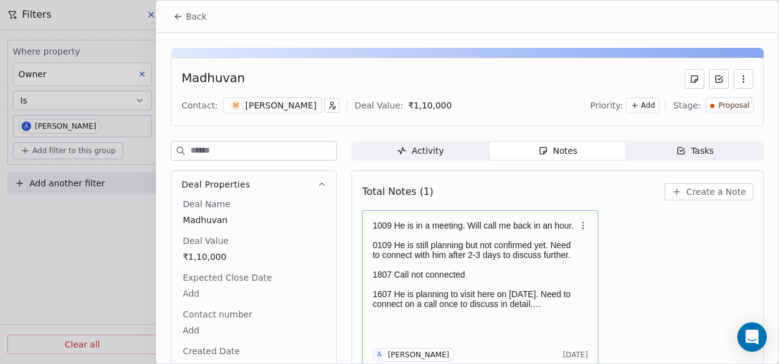
click at [543, 261] on p at bounding box center [473, 265] width 203 height 10
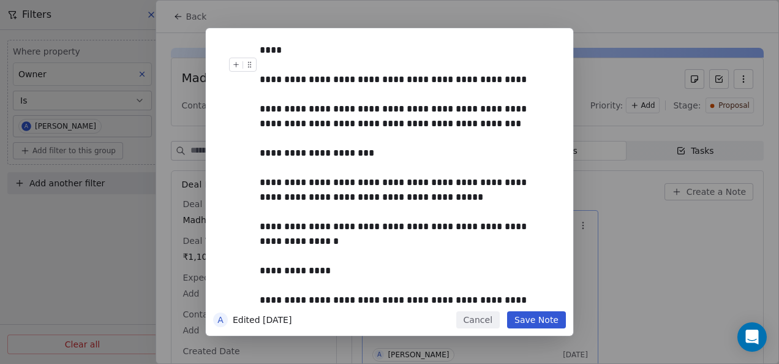
click at [320, 58] on div at bounding box center [408, 65] width 296 height 15
click at [322, 47] on div "****" at bounding box center [403, 50] width 287 height 15
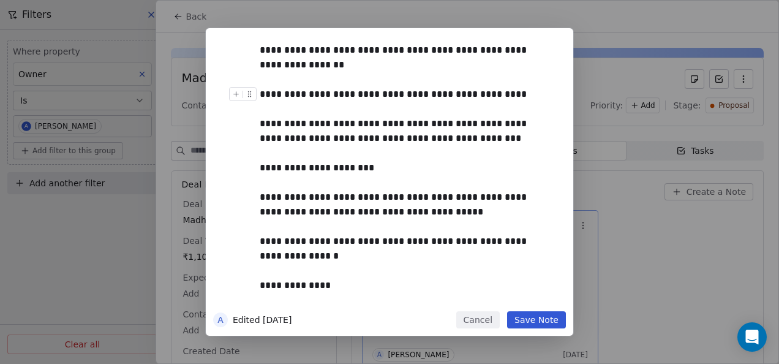
click at [562, 331] on div "**********" at bounding box center [390, 181] width 368 height 307
click at [552, 318] on button "Save Note" at bounding box center [536, 319] width 59 height 17
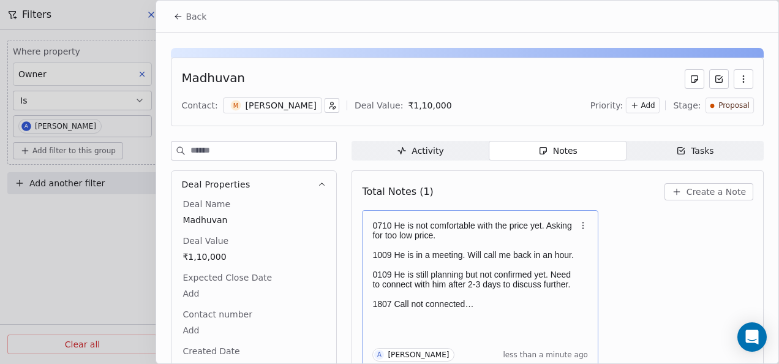
scroll to position [5, 0]
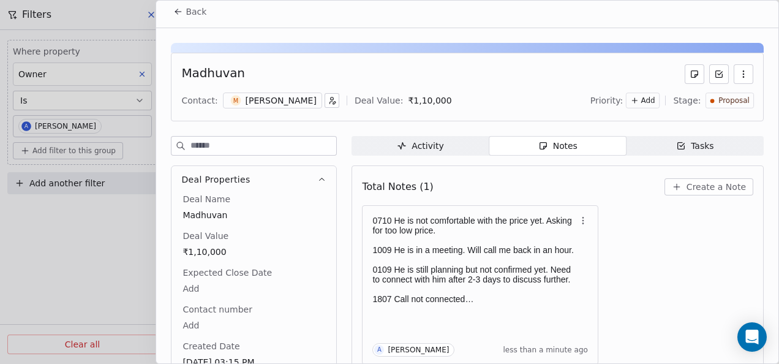
click at [182, 8] on icon at bounding box center [178, 12] width 10 height 10
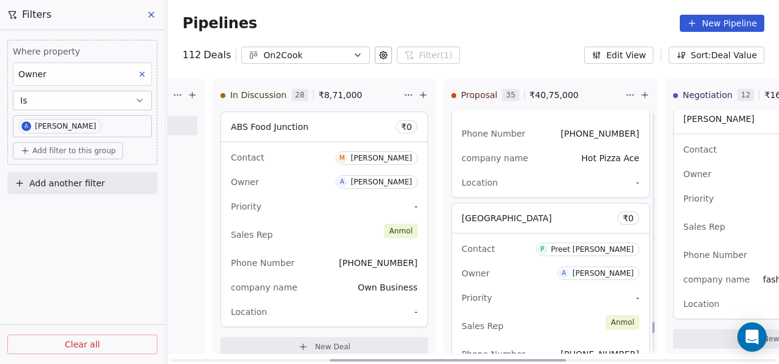
scroll to position [5880, 0]
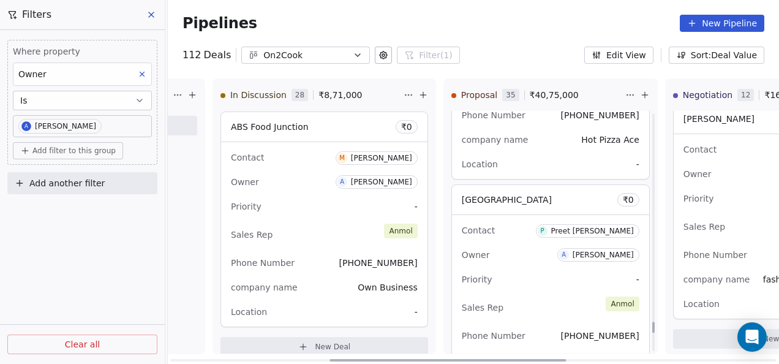
click at [526, 245] on div "Owner A [PERSON_NAME]" at bounding box center [551, 255] width 178 height 20
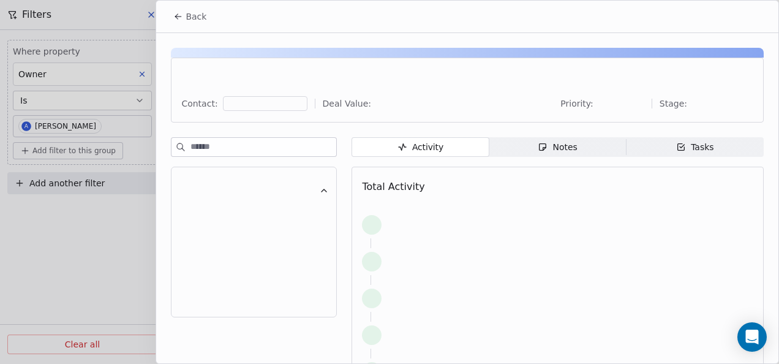
click at [582, 140] on span "Notes Notes" at bounding box center [557, 147] width 137 height 20
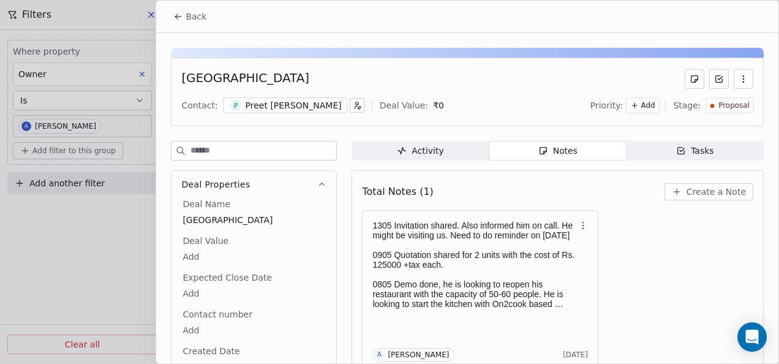
click at [183, 13] on icon at bounding box center [178, 17] width 10 height 10
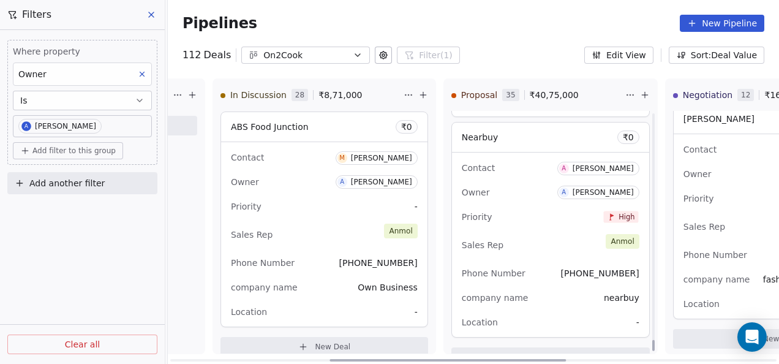
scroll to position [6395, 0]
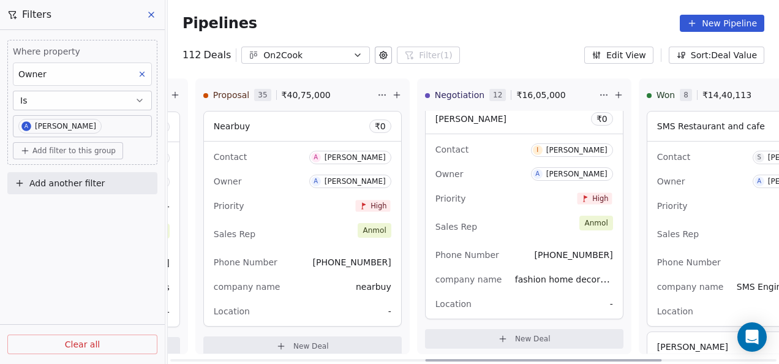
drag, startPoint x: 515, startPoint y: 359, endPoint x: 521, endPoint y: 235, distance: 123.9
click at [610, 360] on div at bounding box center [543, 360] width 236 height 2
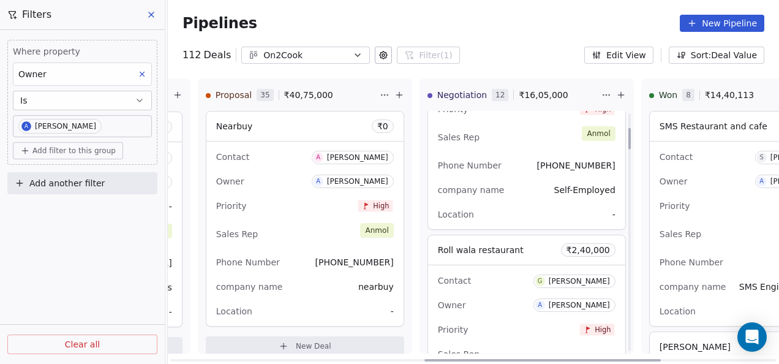
scroll to position [184, 0]
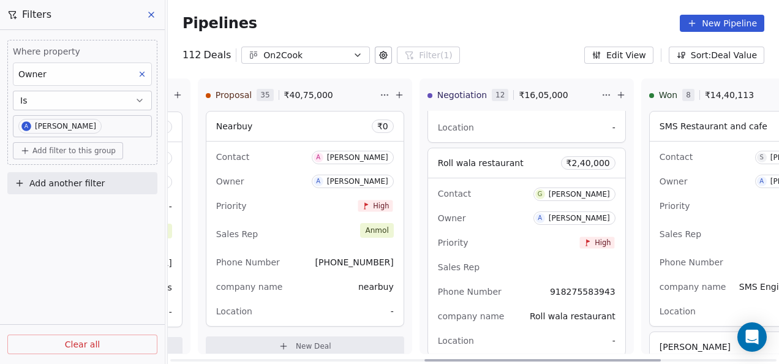
click at [508, 223] on div "Owner A [PERSON_NAME]" at bounding box center [527, 218] width 178 height 20
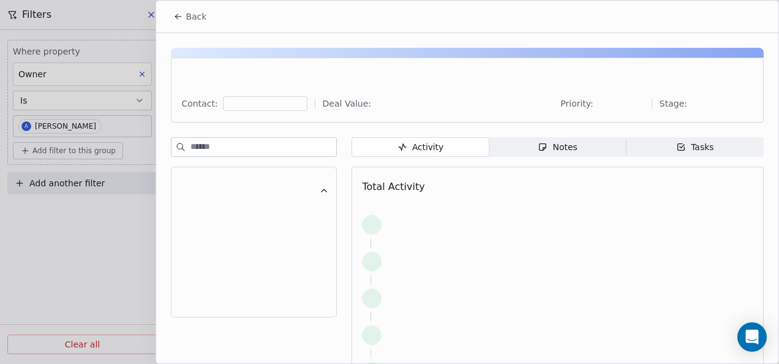
click at [586, 148] on span "Notes Notes" at bounding box center [557, 147] width 137 height 20
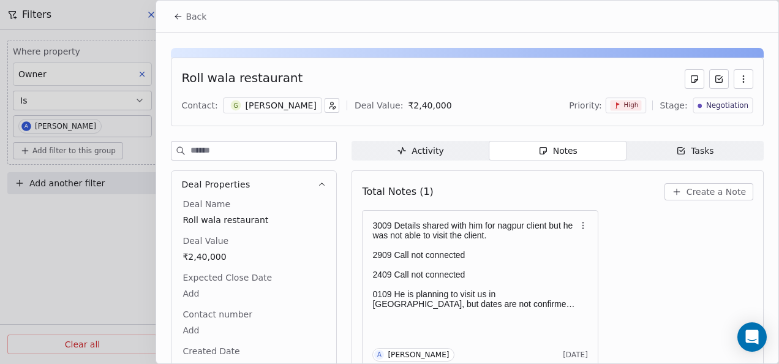
click at [176, 15] on icon at bounding box center [178, 17] width 10 height 10
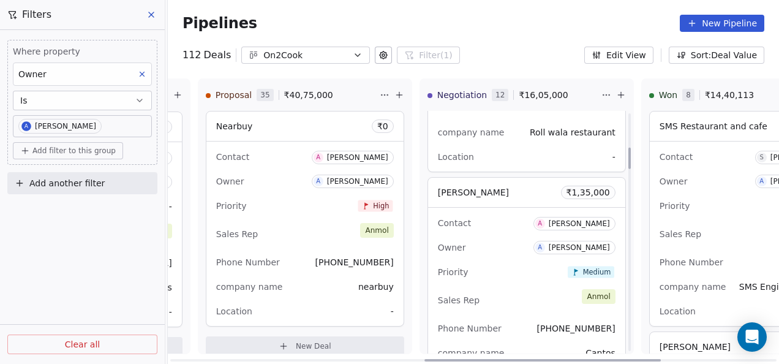
scroll to position [429, 0]
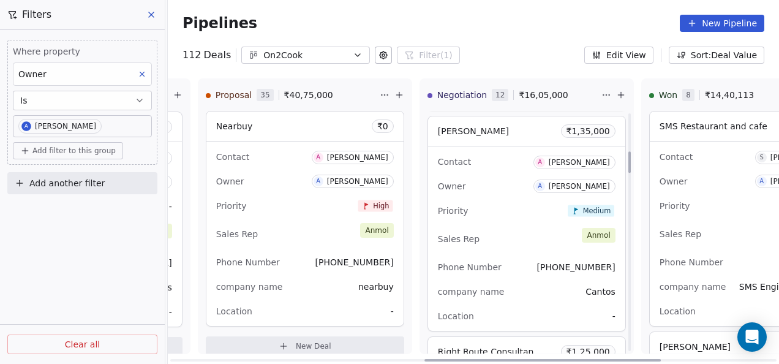
click at [530, 238] on div "Sales Rep [PERSON_NAME]" at bounding box center [527, 238] width 178 height 27
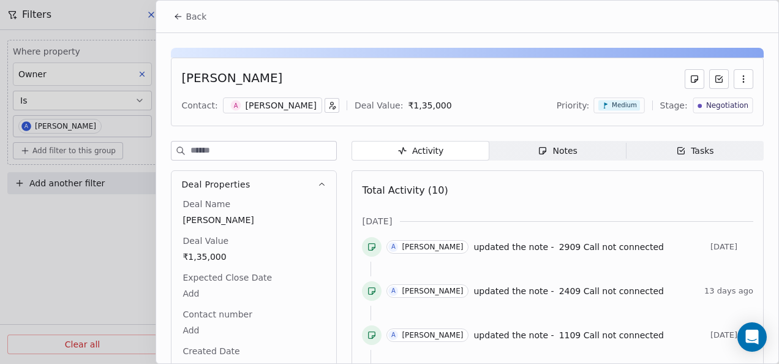
click at [554, 152] on div "Notes" at bounding box center [557, 151] width 39 height 13
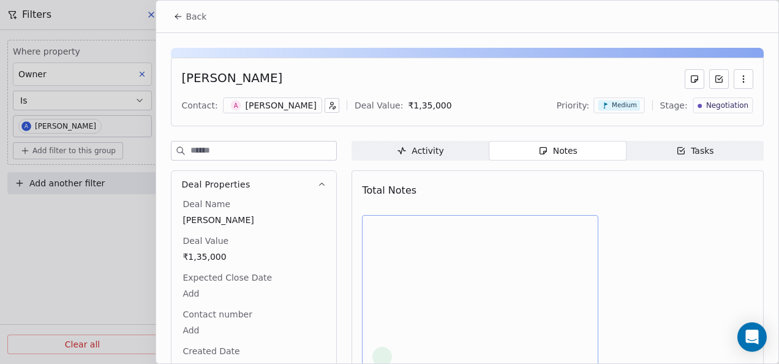
click at [486, 283] on div at bounding box center [480, 294] width 216 height 143
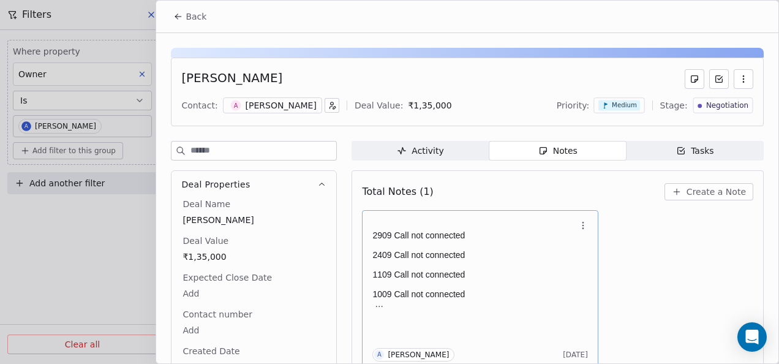
click at [481, 283] on p at bounding box center [473, 284] width 203 height 10
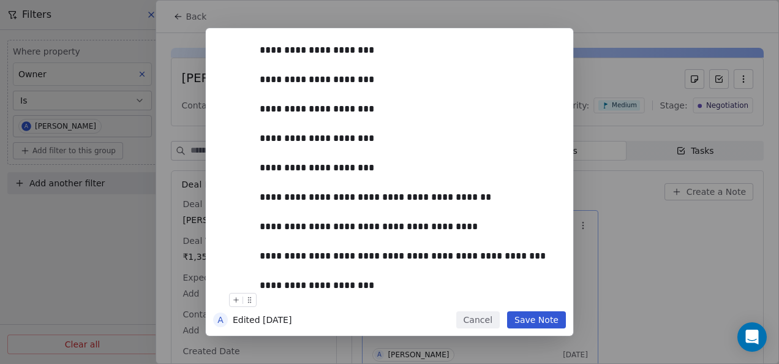
click at [518, 315] on button "Save Note" at bounding box center [536, 319] width 59 height 17
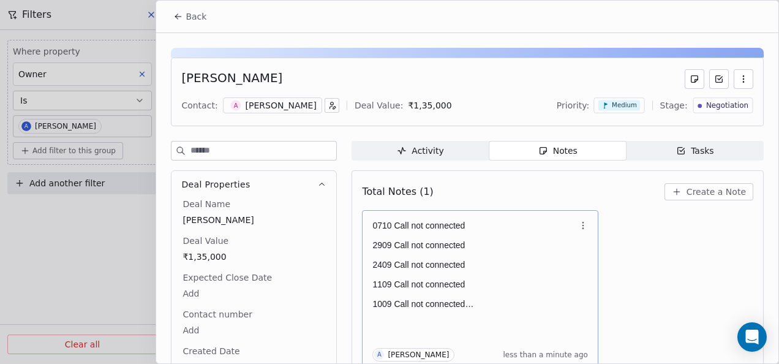
scroll to position [5, 0]
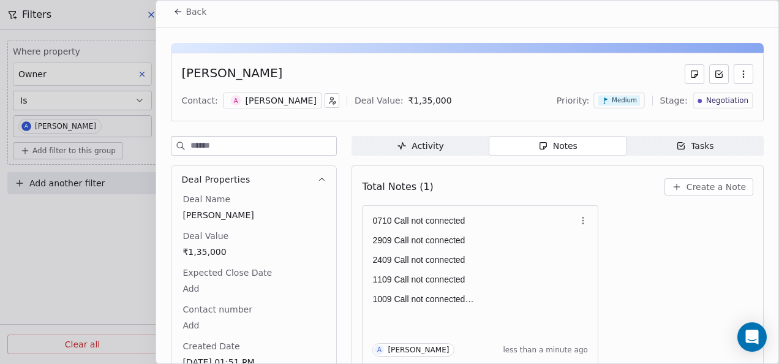
click at [181, 17] on button "Back" at bounding box center [190, 12] width 48 height 22
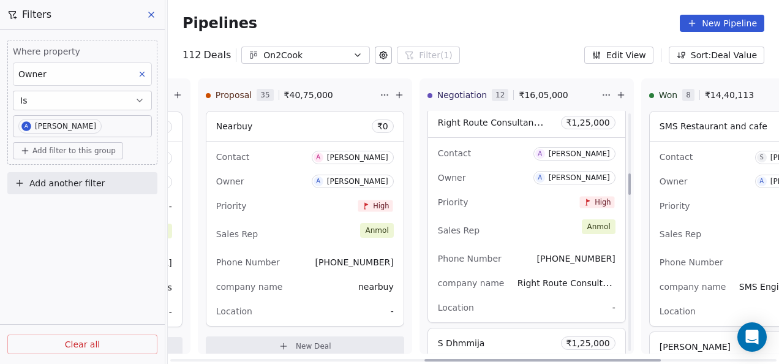
scroll to position [674, 0]
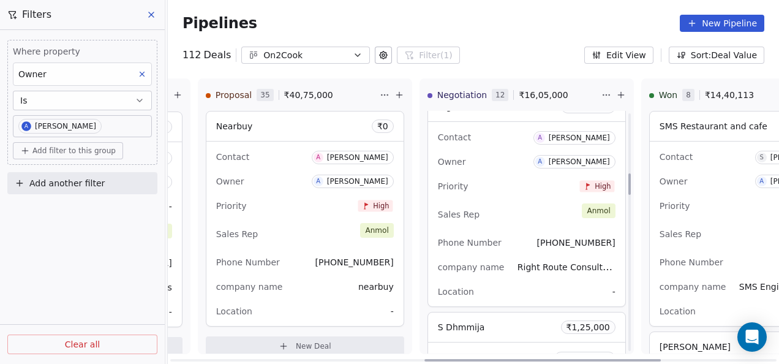
click at [540, 216] on div "Sales Rep [PERSON_NAME]" at bounding box center [527, 214] width 178 height 27
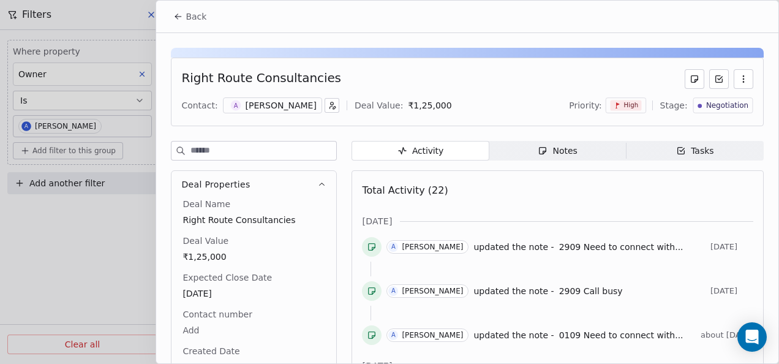
click at [542, 156] on div "Notes" at bounding box center [557, 151] width 39 height 13
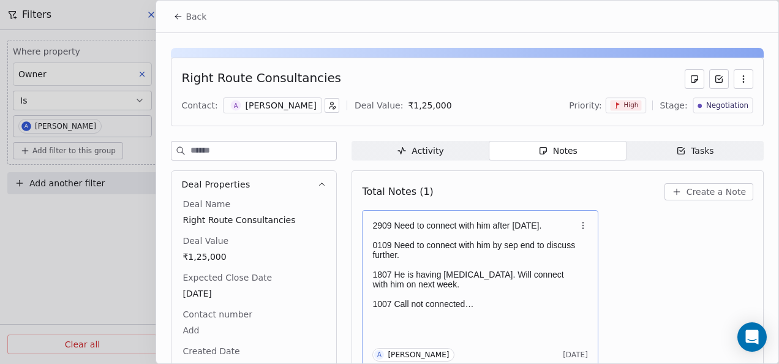
click at [473, 236] on div "2909 Need to connect with him after Dussehra. 0109 Need to connect with him by …" at bounding box center [473, 265] width 203 height 88
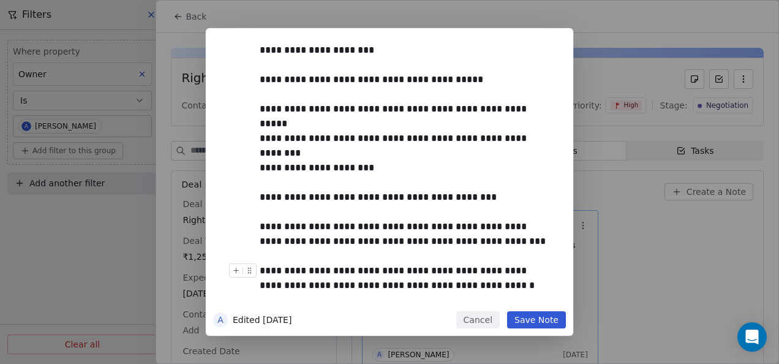
click at [532, 316] on button "Save Note" at bounding box center [536, 319] width 59 height 17
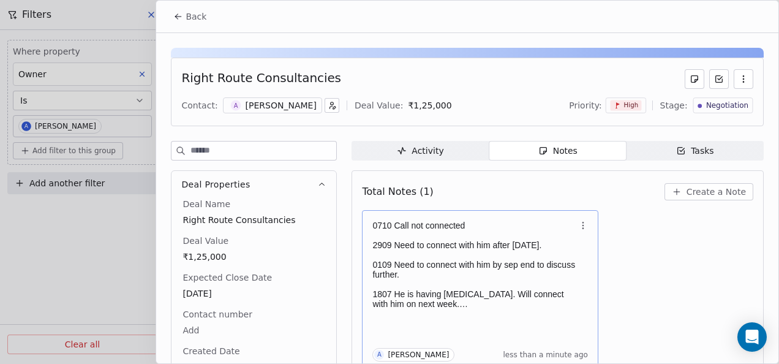
scroll to position [5, 0]
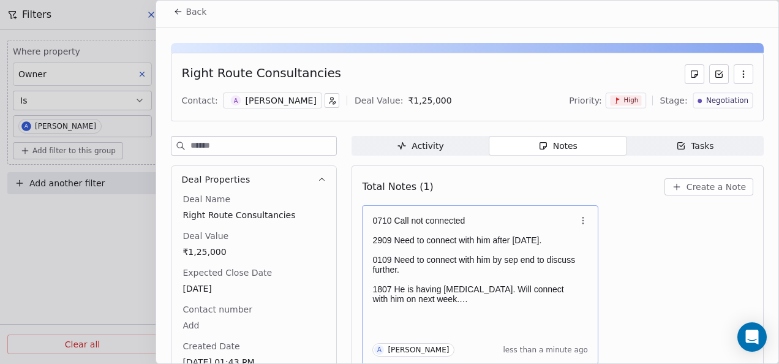
click at [180, 16] on button "Back" at bounding box center [190, 12] width 48 height 22
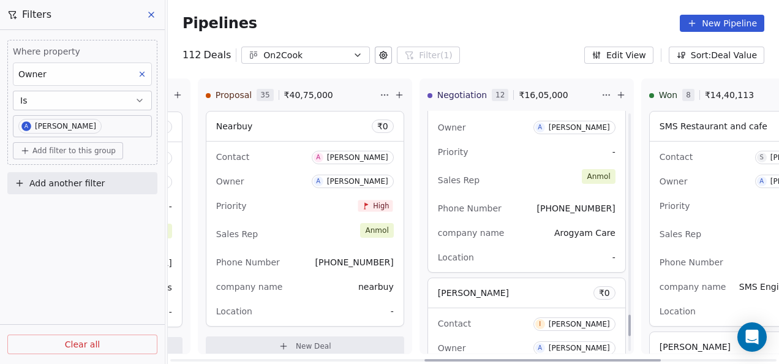
scroll to position [2266, 0]
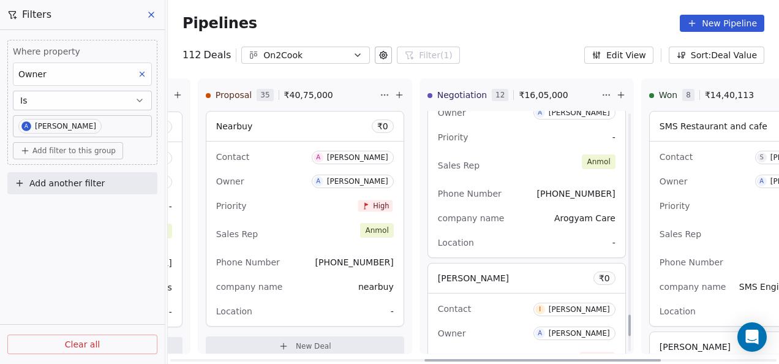
click at [509, 175] on div "Contact N Nand Kishore Owner A Anmol Soni Priority - Sales Rep Anmol Phone Numb…" at bounding box center [526, 165] width 197 height 184
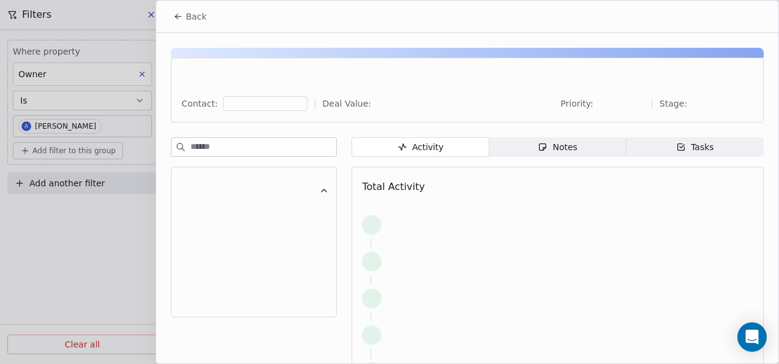
click at [530, 140] on span "Notes Notes" at bounding box center [557, 147] width 137 height 20
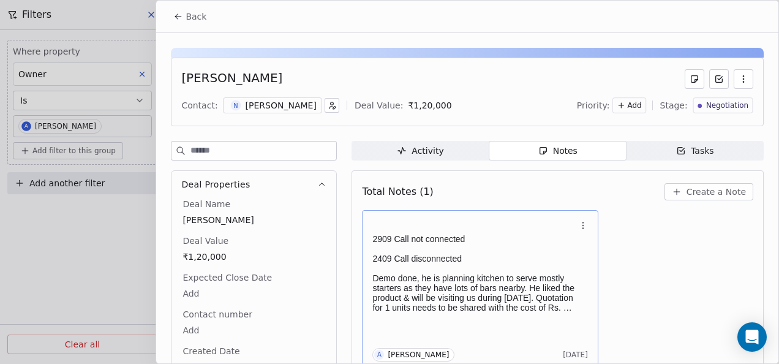
click at [555, 245] on p at bounding box center [473, 249] width 203 height 10
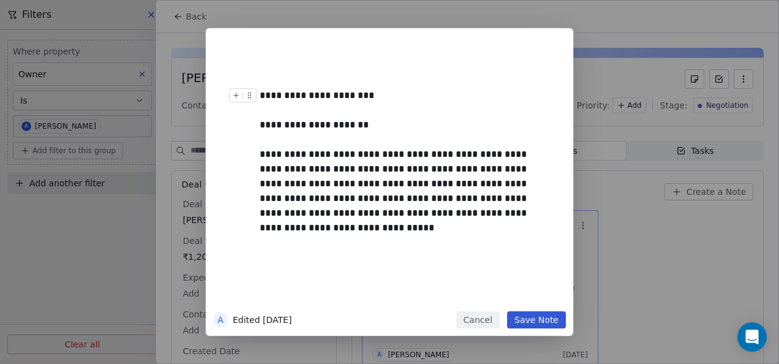
click at [259, 96] on div at bounding box center [245, 98] width 32 height 21
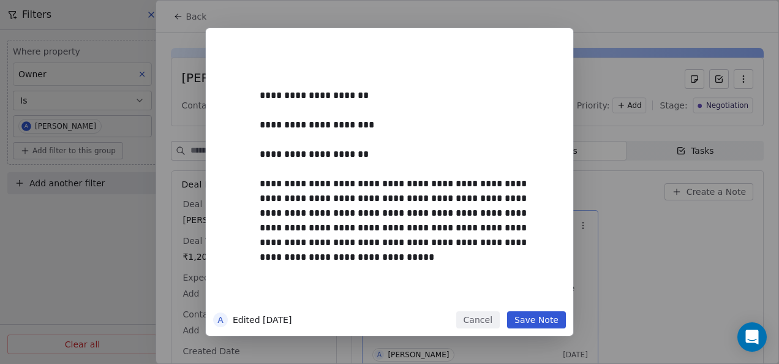
click at [527, 320] on button "Save Note" at bounding box center [536, 319] width 59 height 17
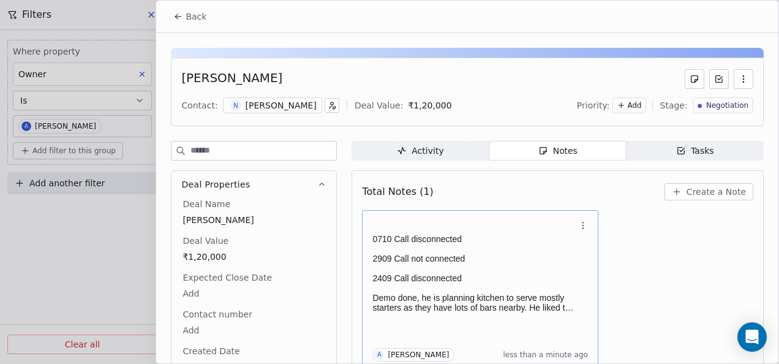
scroll to position [5, 0]
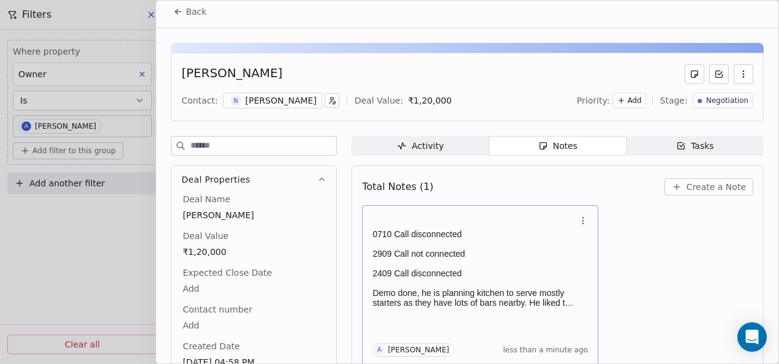
click at [179, 4] on button "Back" at bounding box center [190, 12] width 48 height 22
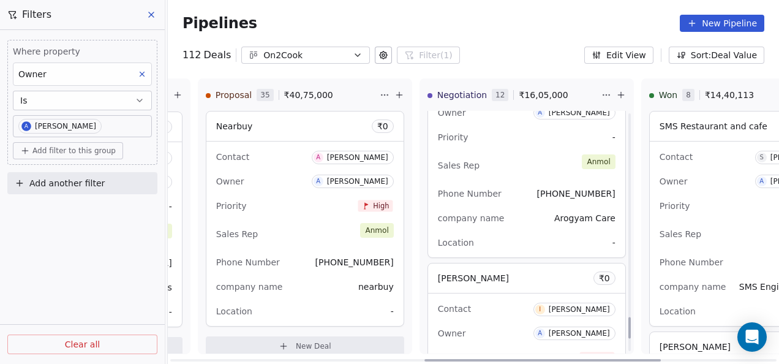
scroll to position [2389, 0]
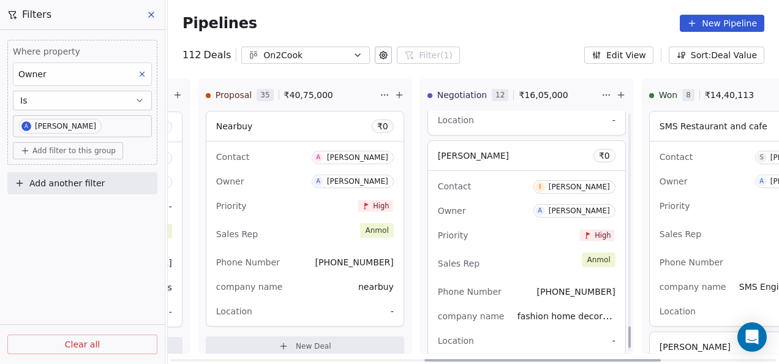
click at [497, 276] on div "Contact I Inderkumar Chawla Owner A Anmol Soni Priority High Sales Rep Anmol Ph…" at bounding box center [526, 263] width 197 height 184
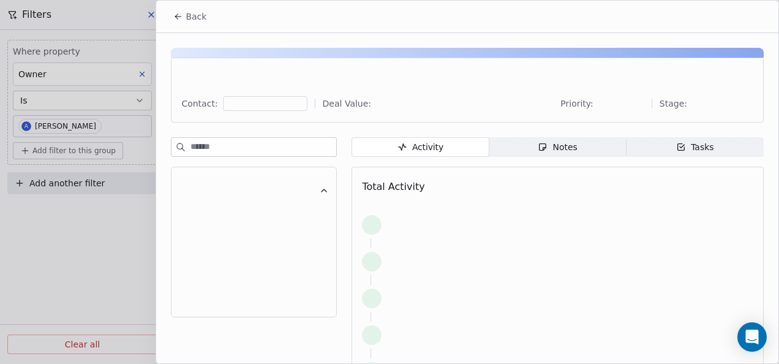
click at [528, 152] on span "Notes Notes" at bounding box center [557, 147] width 137 height 20
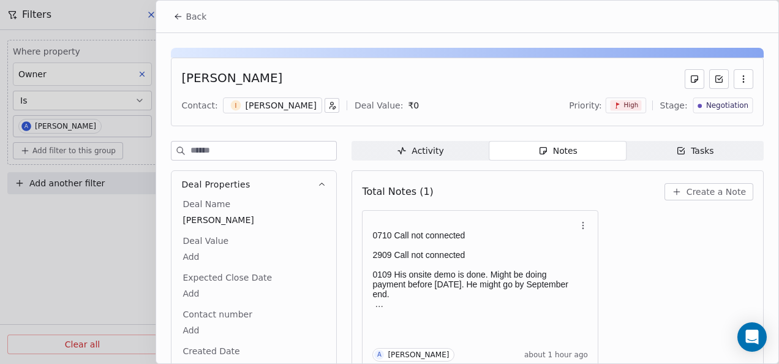
click at [182, 23] on button "Back" at bounding box center [190, 17] width 48 height 22
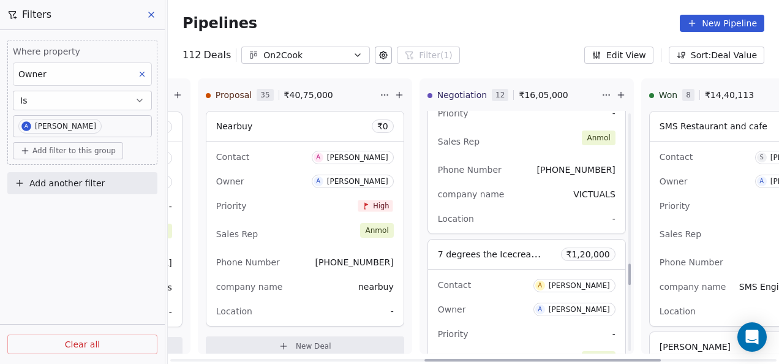
scroll to position [1384, 0]
